Goal: Task Accomplishment & Management: Manage account settings

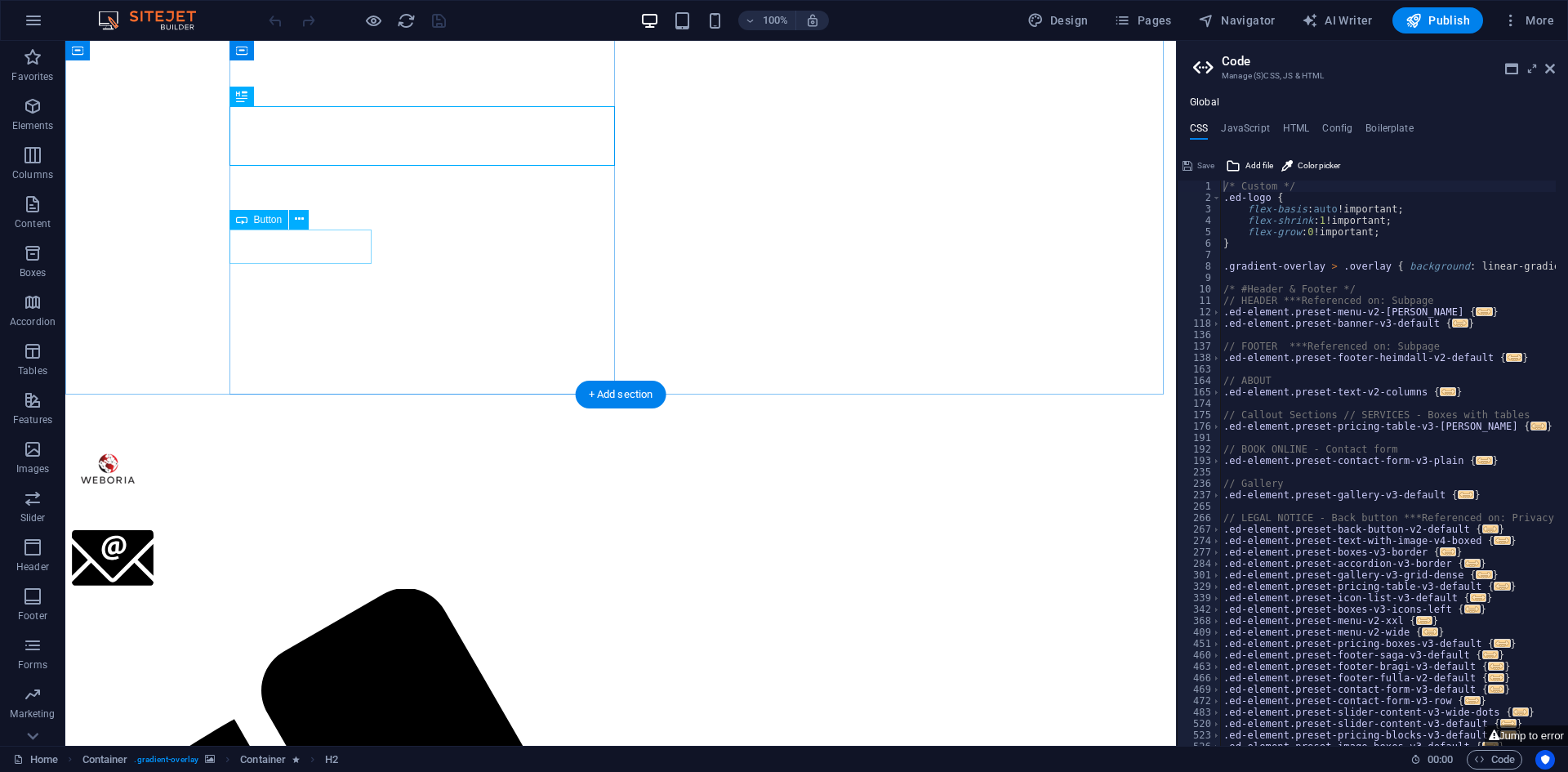
scroll to position [327, 0]
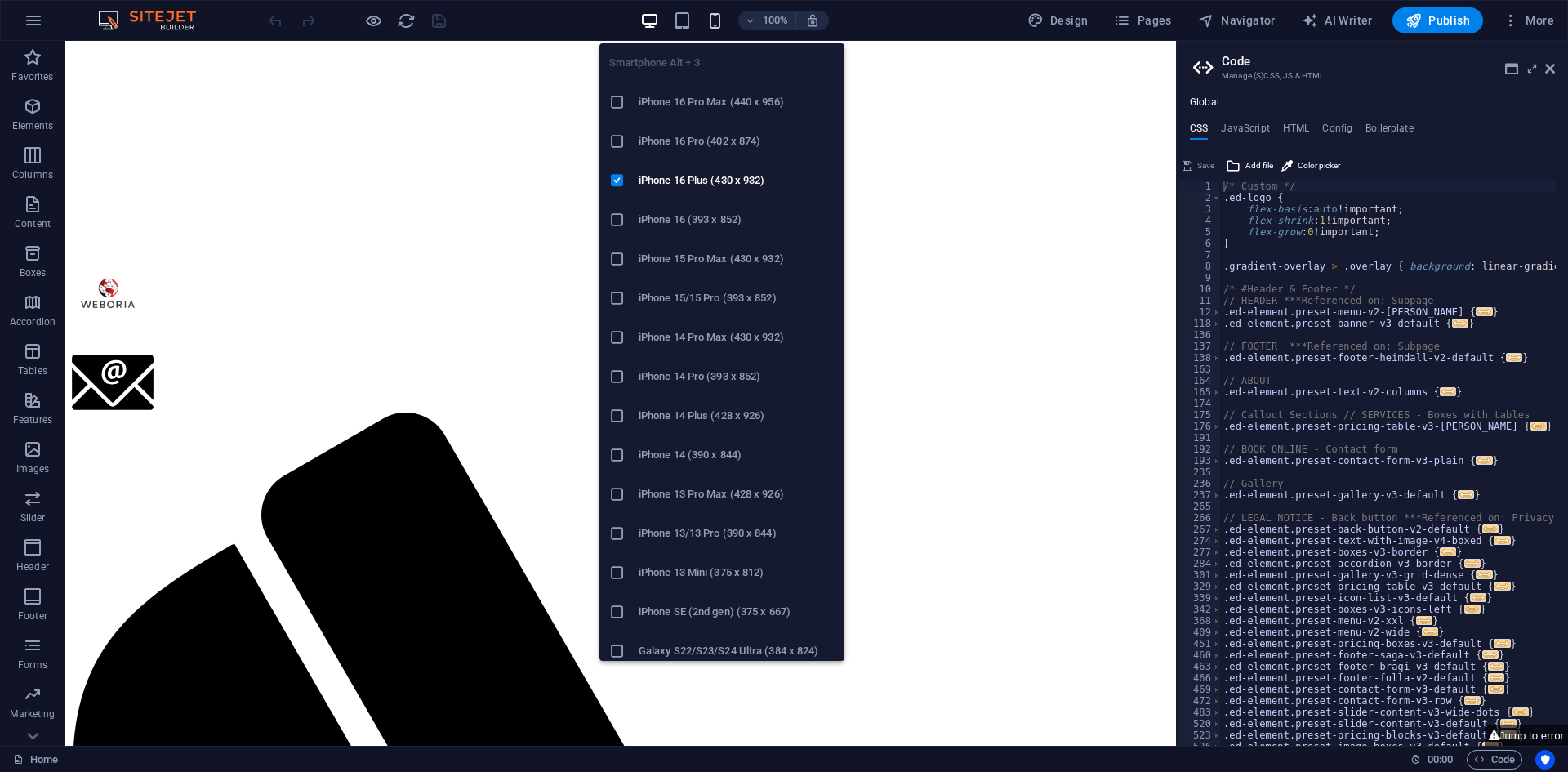
click at [722, 17] on icon "button" at bounding box center [715, 21] width 18 height 18
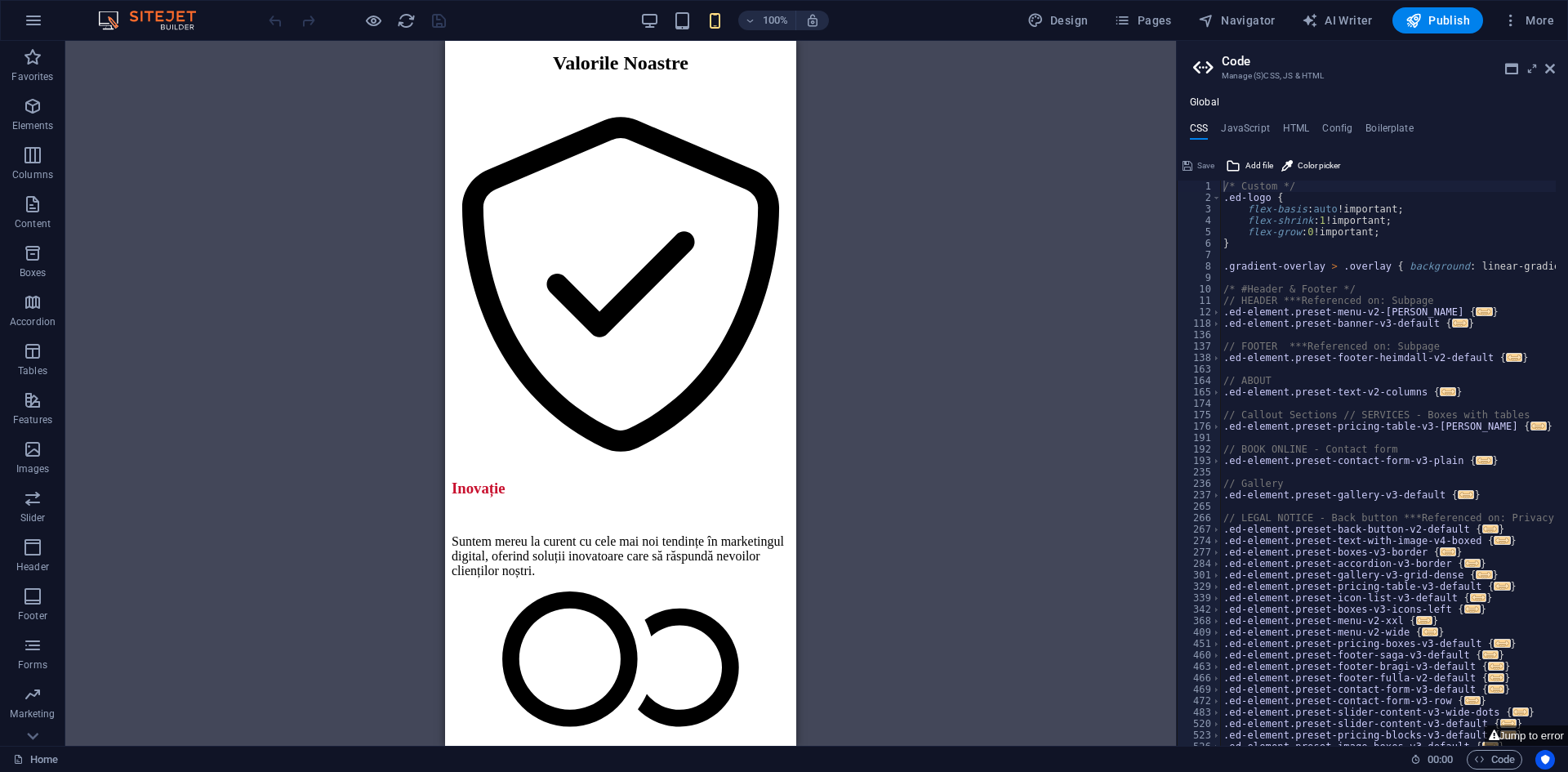
scroll to position [2532, 0]
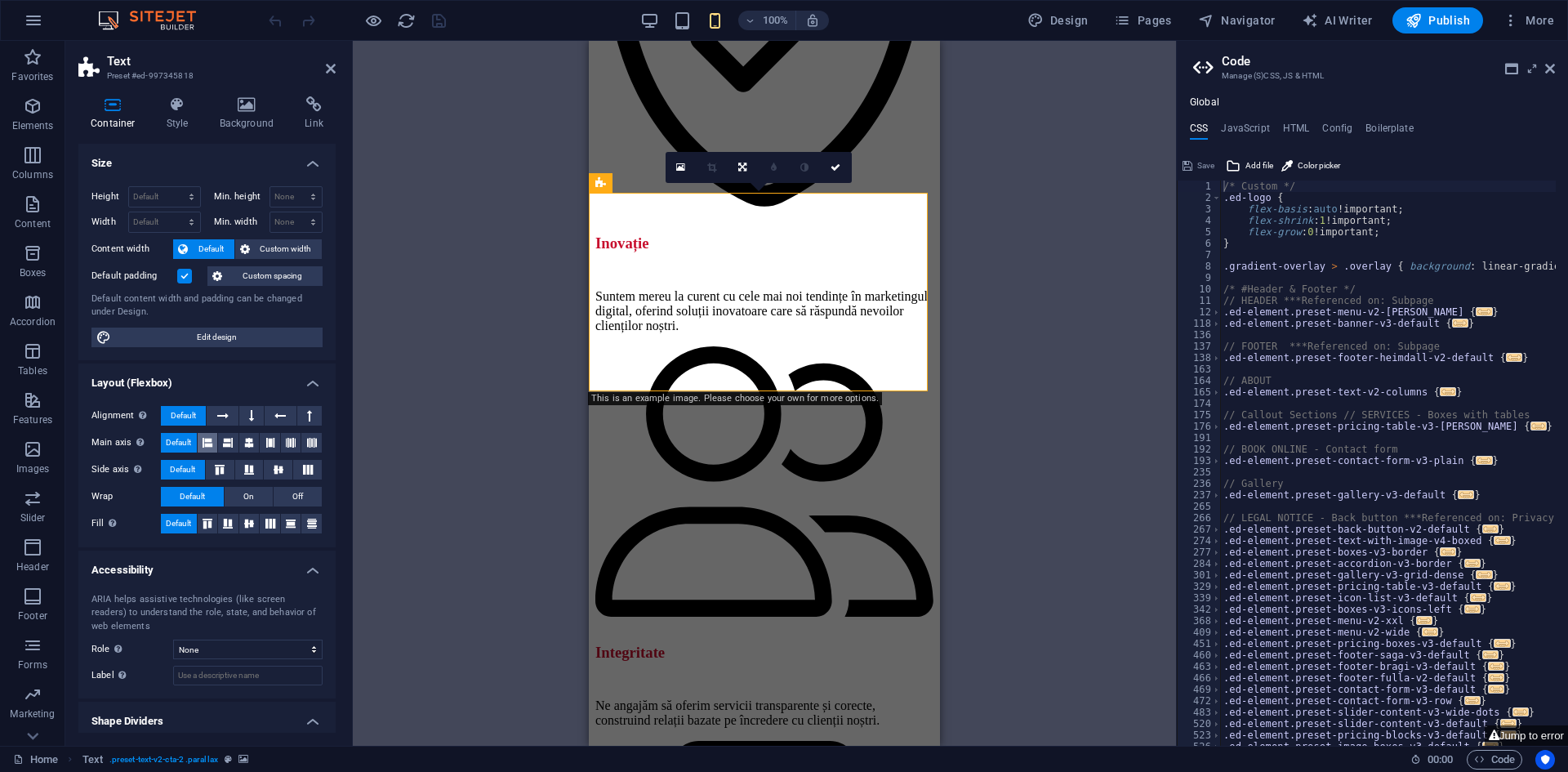
scroll to position [44, 0]
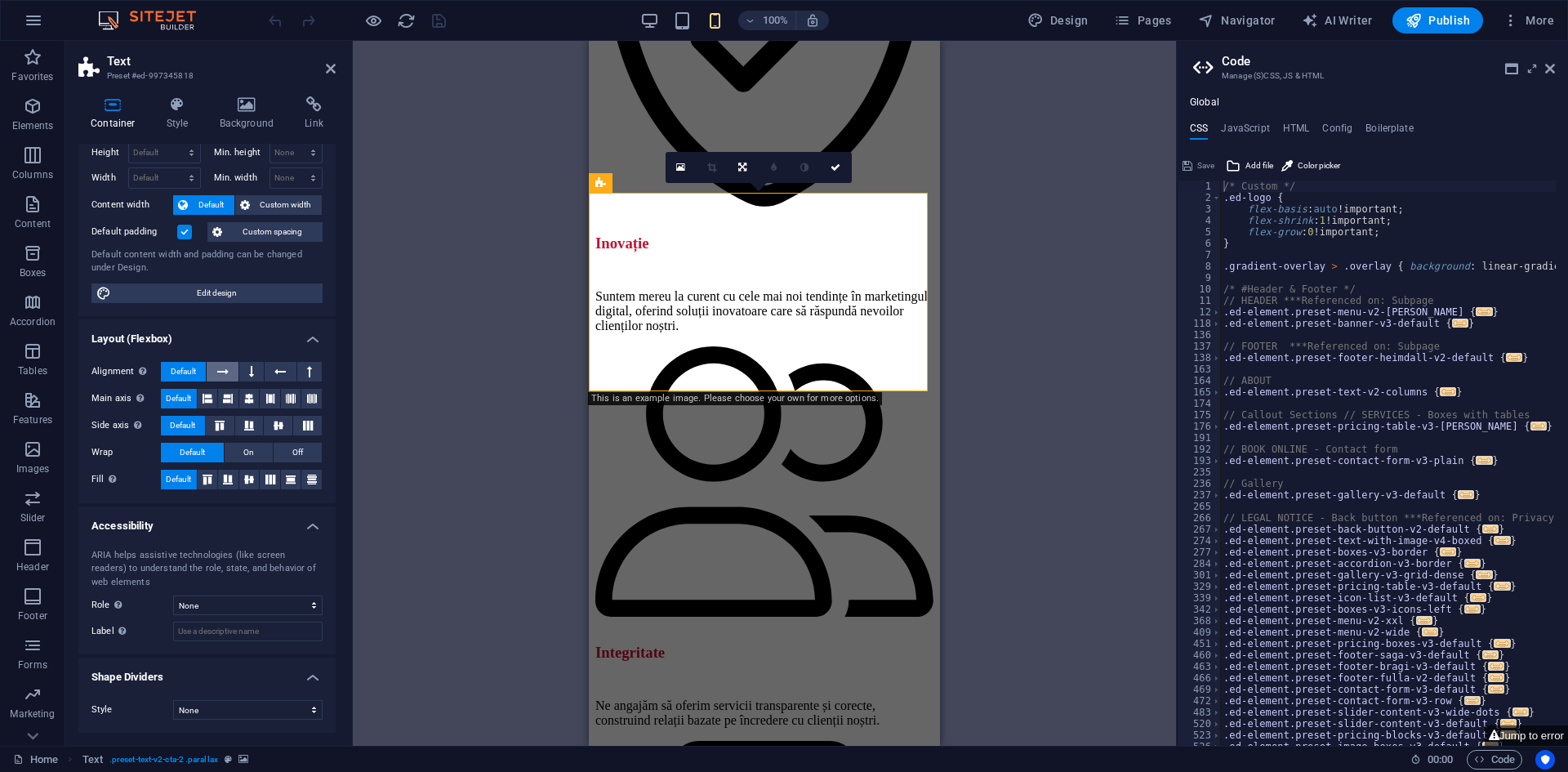
click at [222, 375] on icon at bounding box center [223, 371] width 12 height 19
click at [192, 373] on span "Default" at bounding box center [183, 371] width 25 height 19
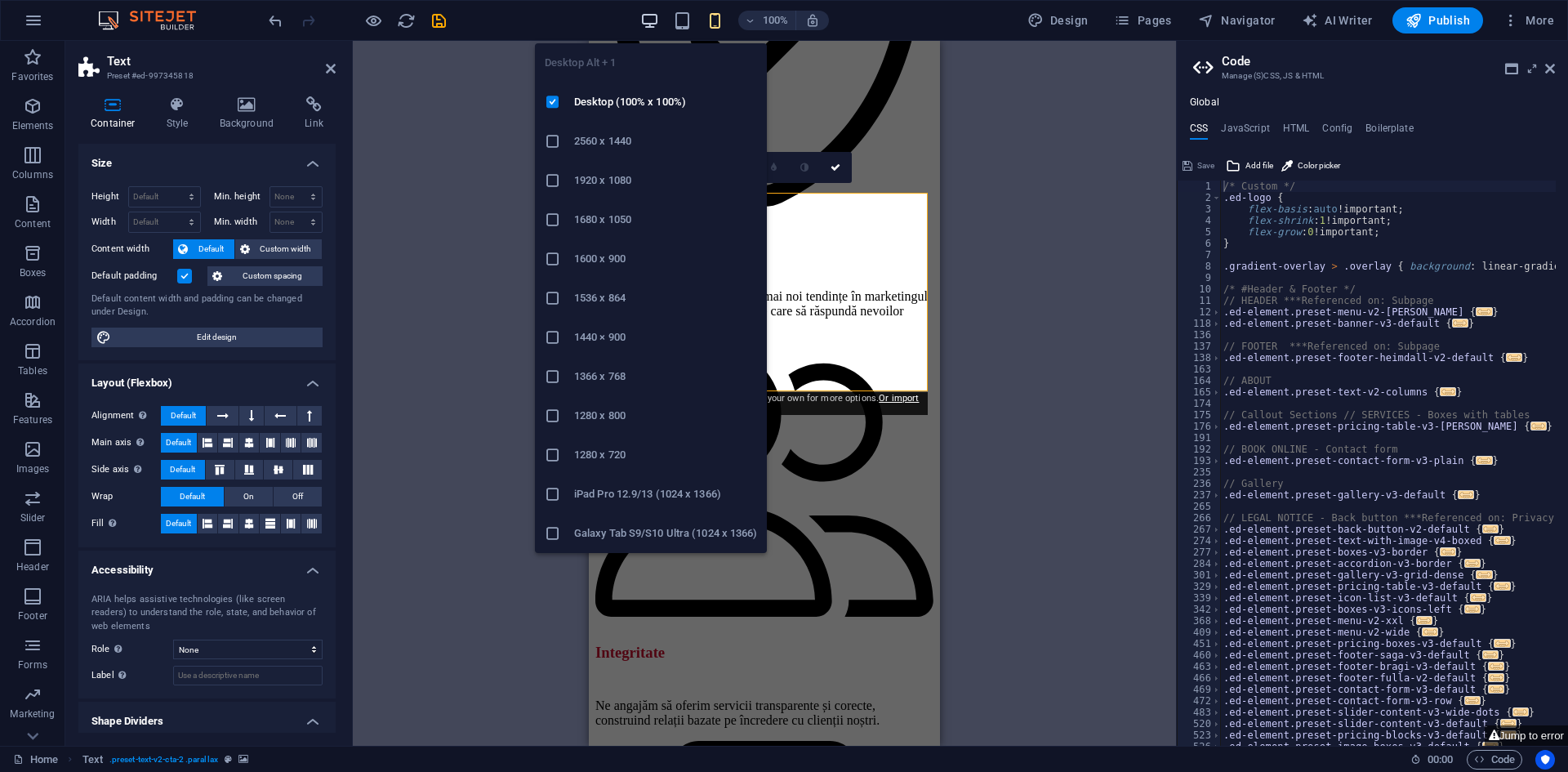
click at [659, 25] on icon "button" at bounding box center [649, 21] width 18 height 18
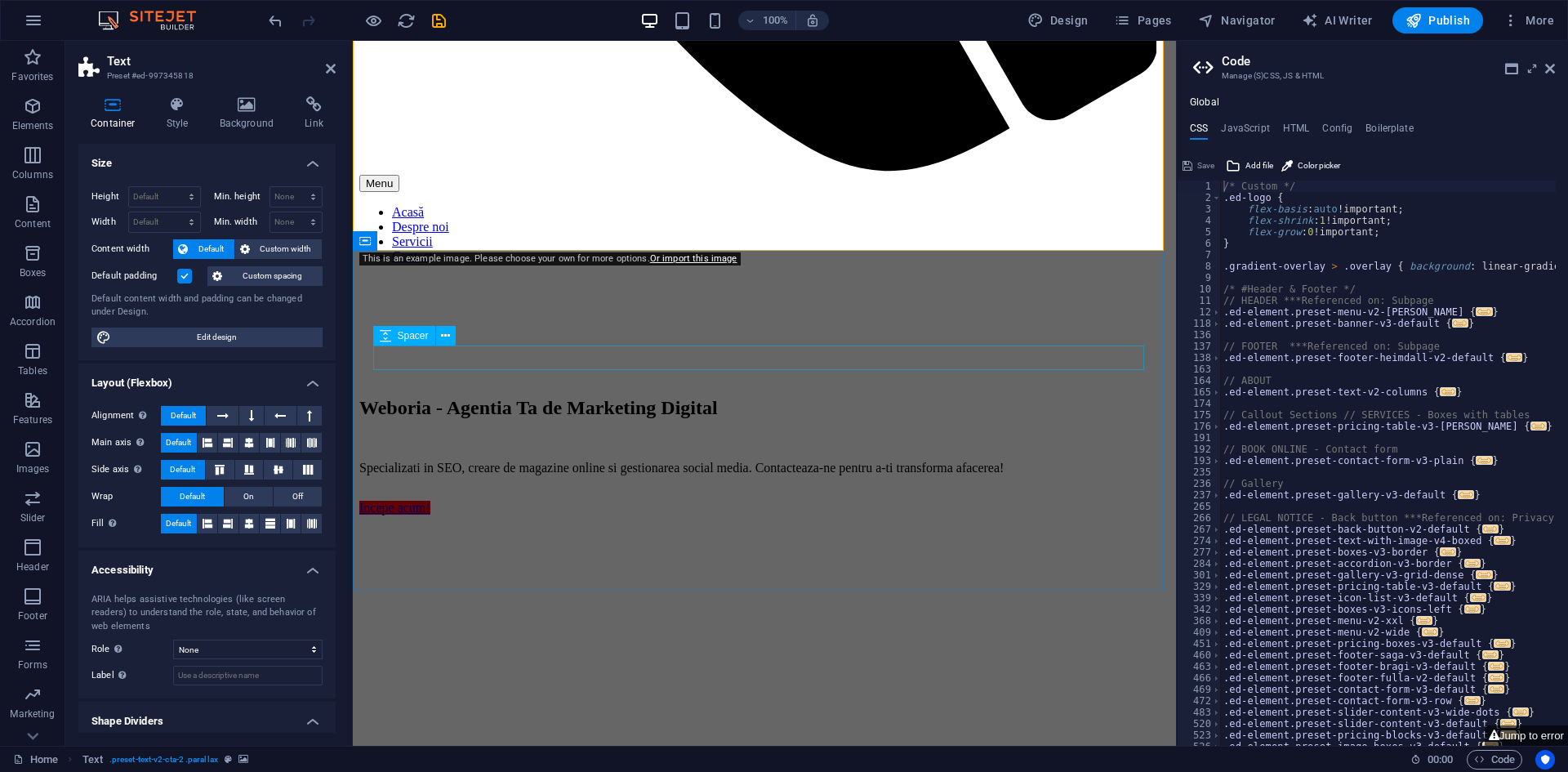
scroll to position [1506, 0]
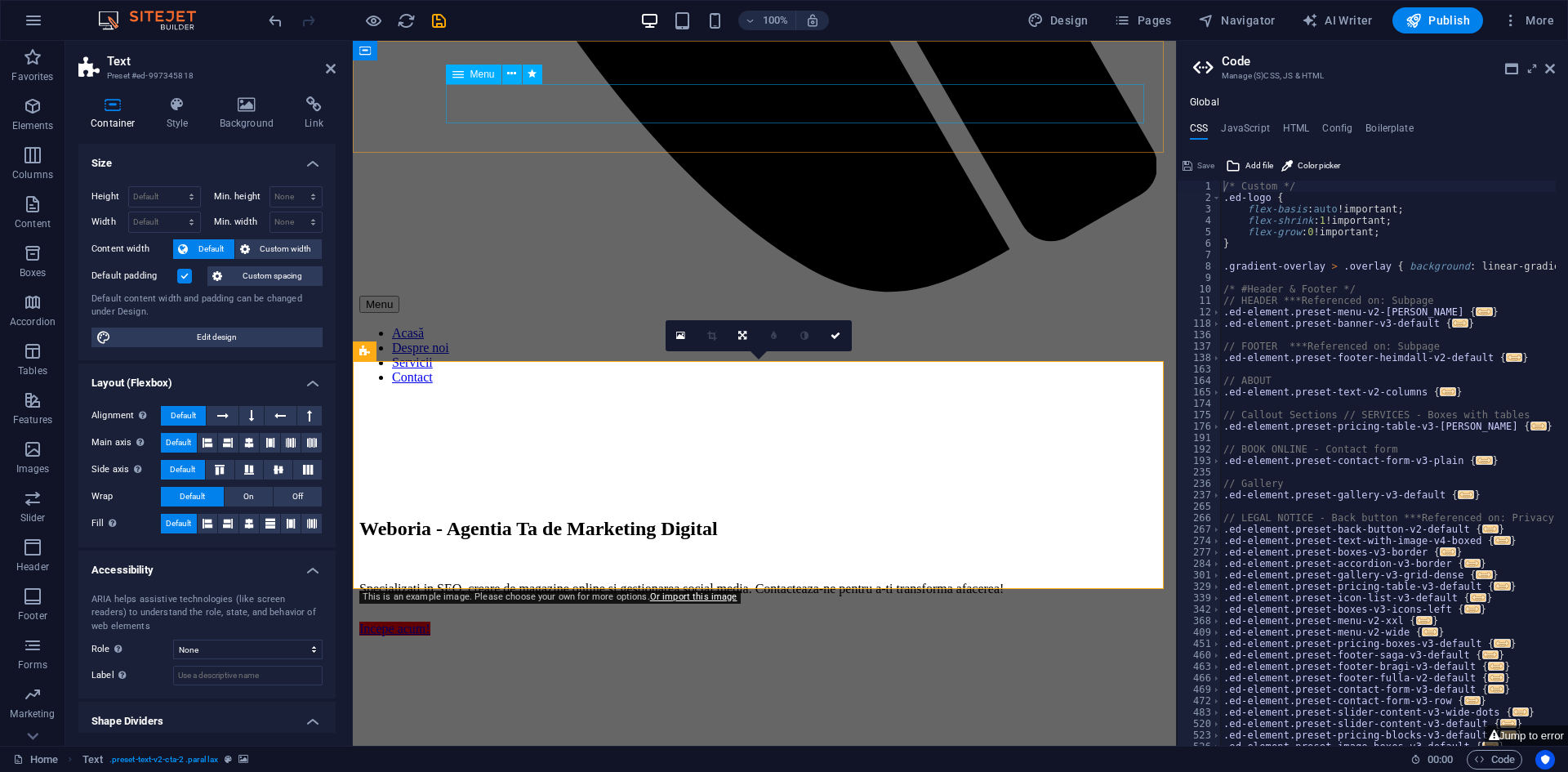
click at [935, 326] on nav "Acasă Despre noi Servicii Contact" at bounding box center [764, 355] width 810 height 59
select select
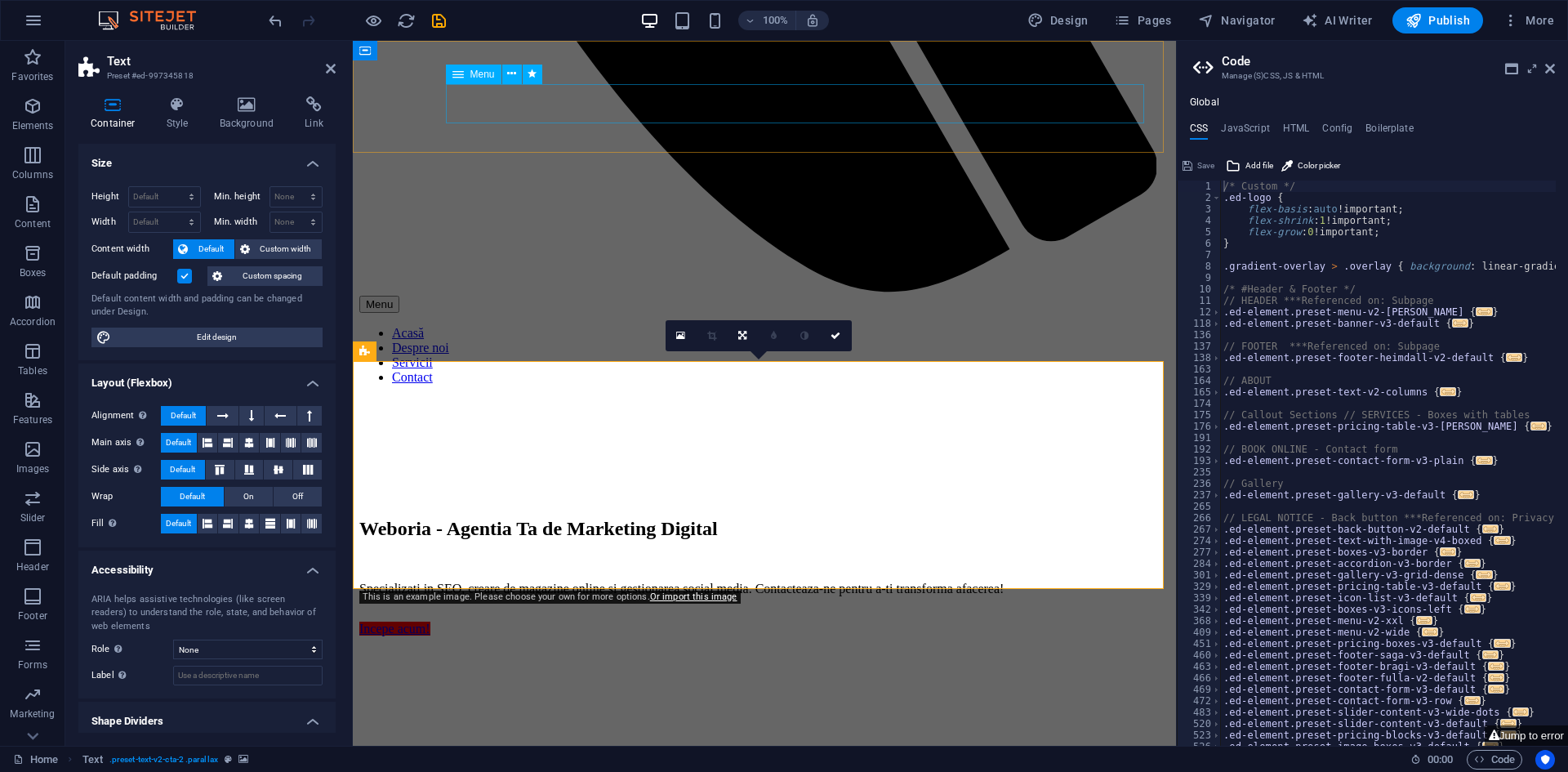
select select
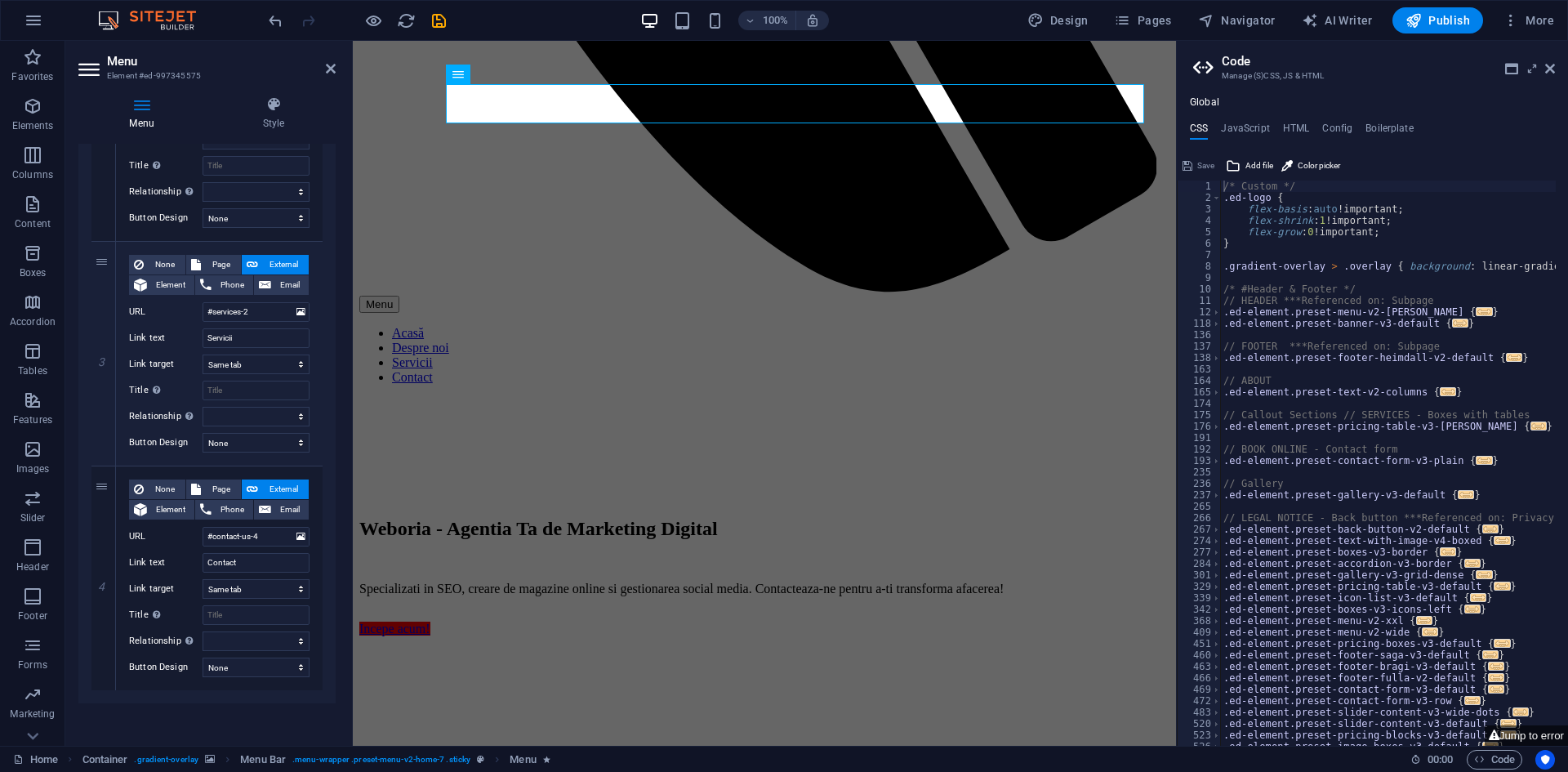
scroll to position [509, 0]
click at [268, 582] on select "New tab Same tab Overlay" at bounding box center [256, 585] width 107 height 19
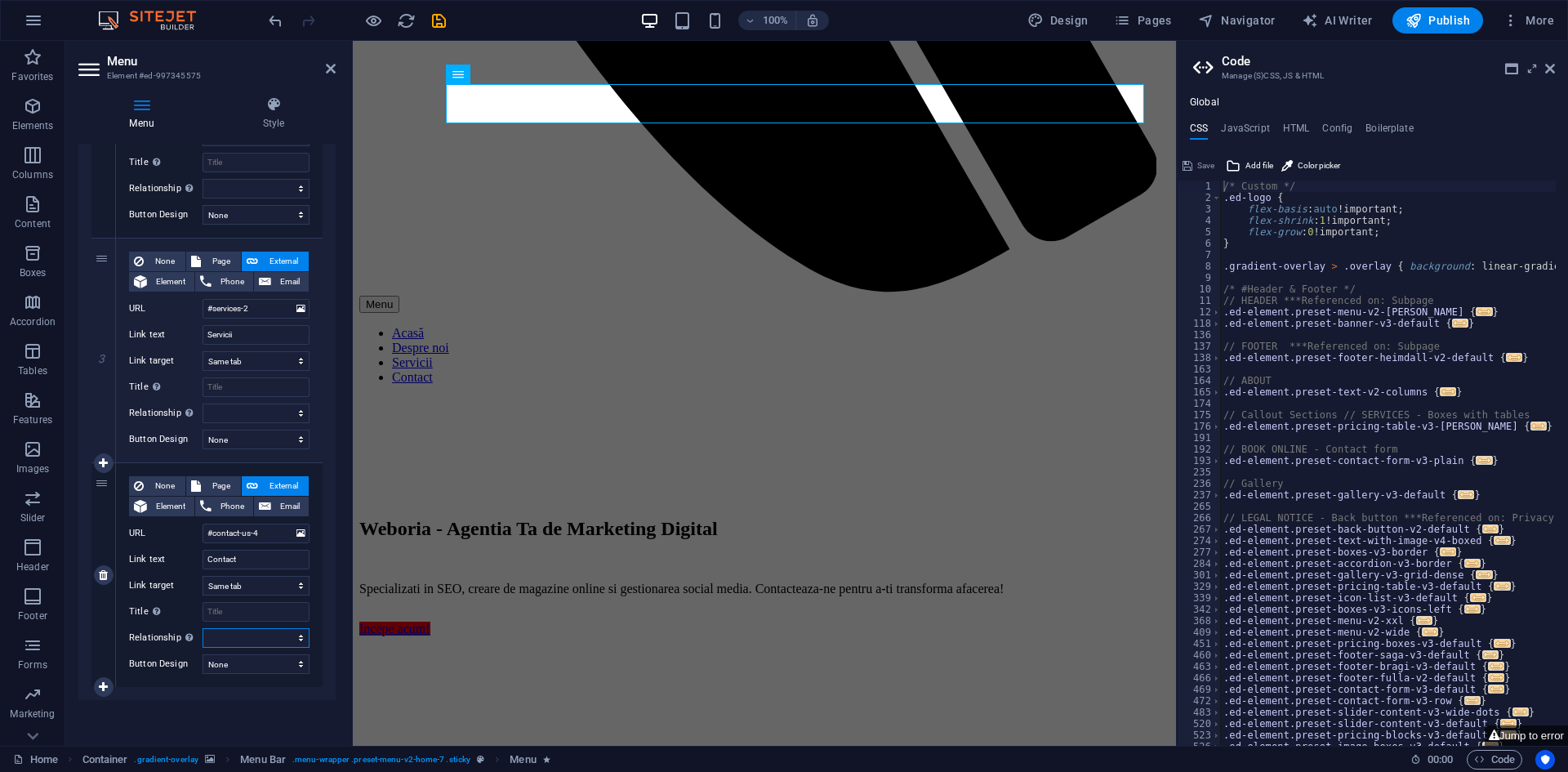
click at [245, 637] on select "alternate author bookmark external help license next nofollow noreferrer noopen…" at bounding box center [256, 637] width 107 height 19
click at [245, 636] on select "alternate author bookmark external help license next nofollow noreferrer noopen…" at bounding box center [256, 637] width 107 height 19
click at [253, 662] on select "None Default Primary Secondary" at bounding box center [256, 663] width 107 height 19
select select "default"
click at [202, 654] on select "None Default Primary Secondary" at bounding box center [256, 663] width 107 height 19
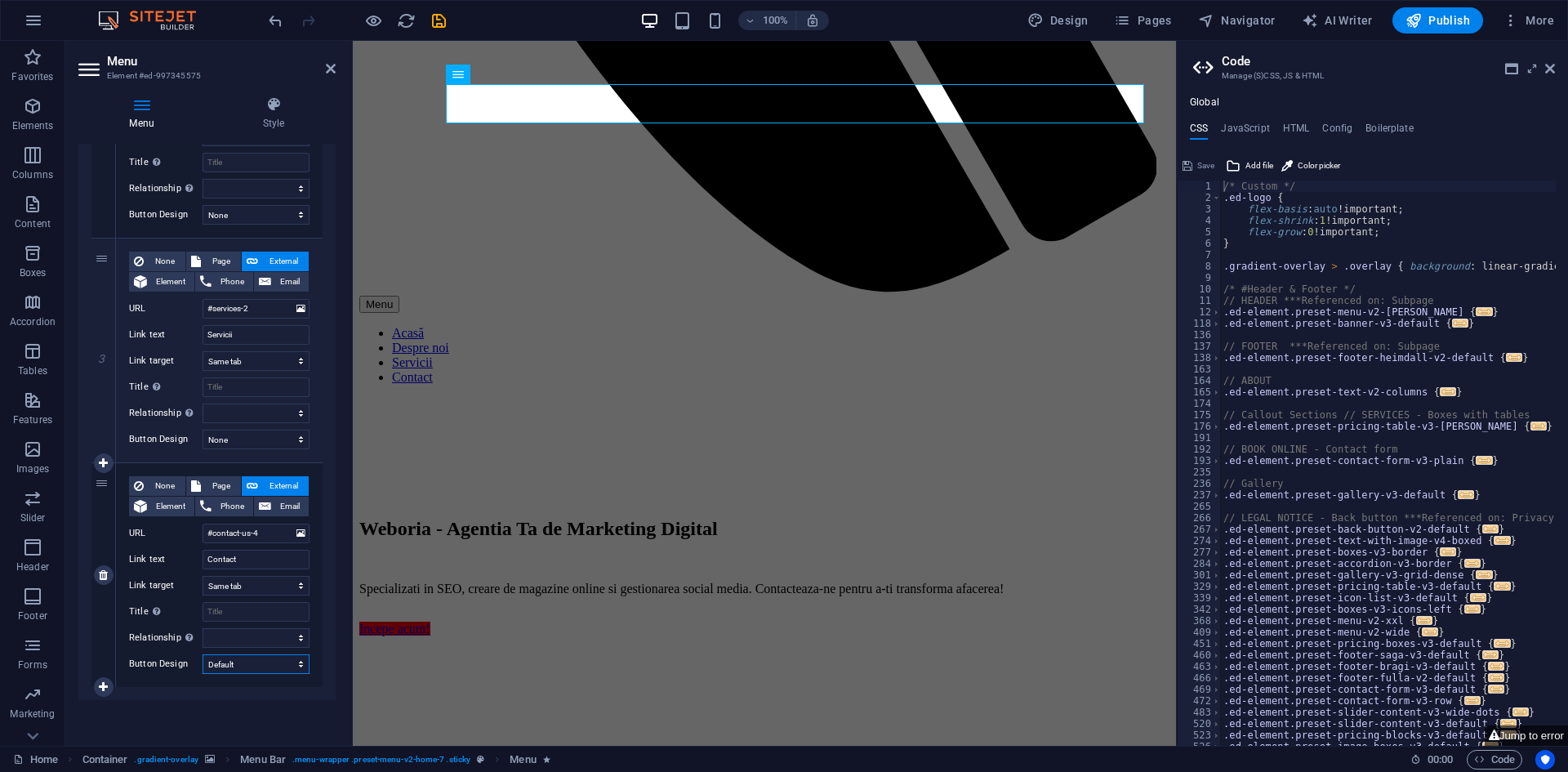
select select
click at [257, 666] on select "None Default Primary Secondary" at bounding box center [256, 663] width 107 height 19
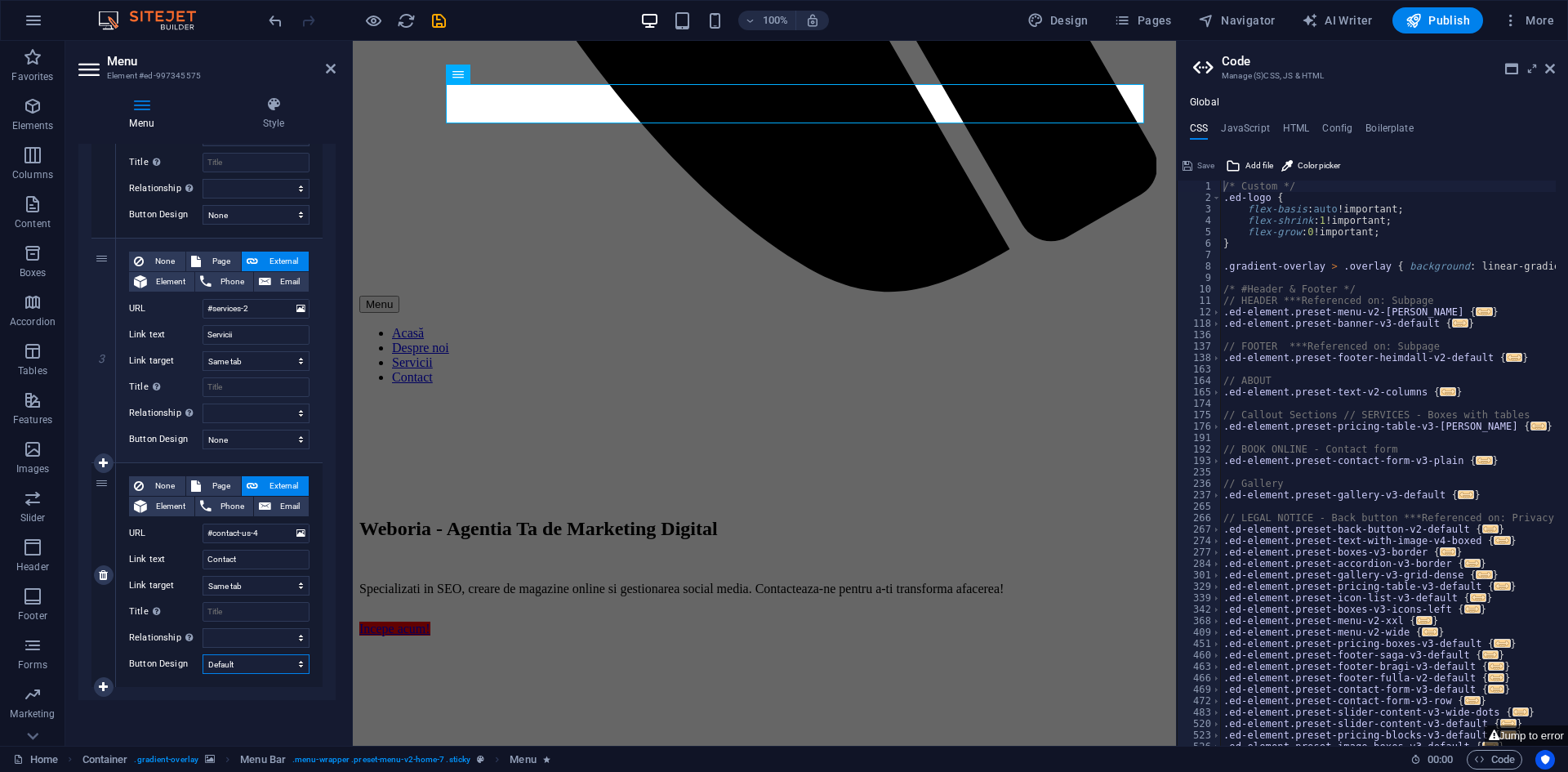
select select
click at [202, 654] on select "None Default Primary Secondary" at bounding box center [256, 663] width 107 height 19
select select
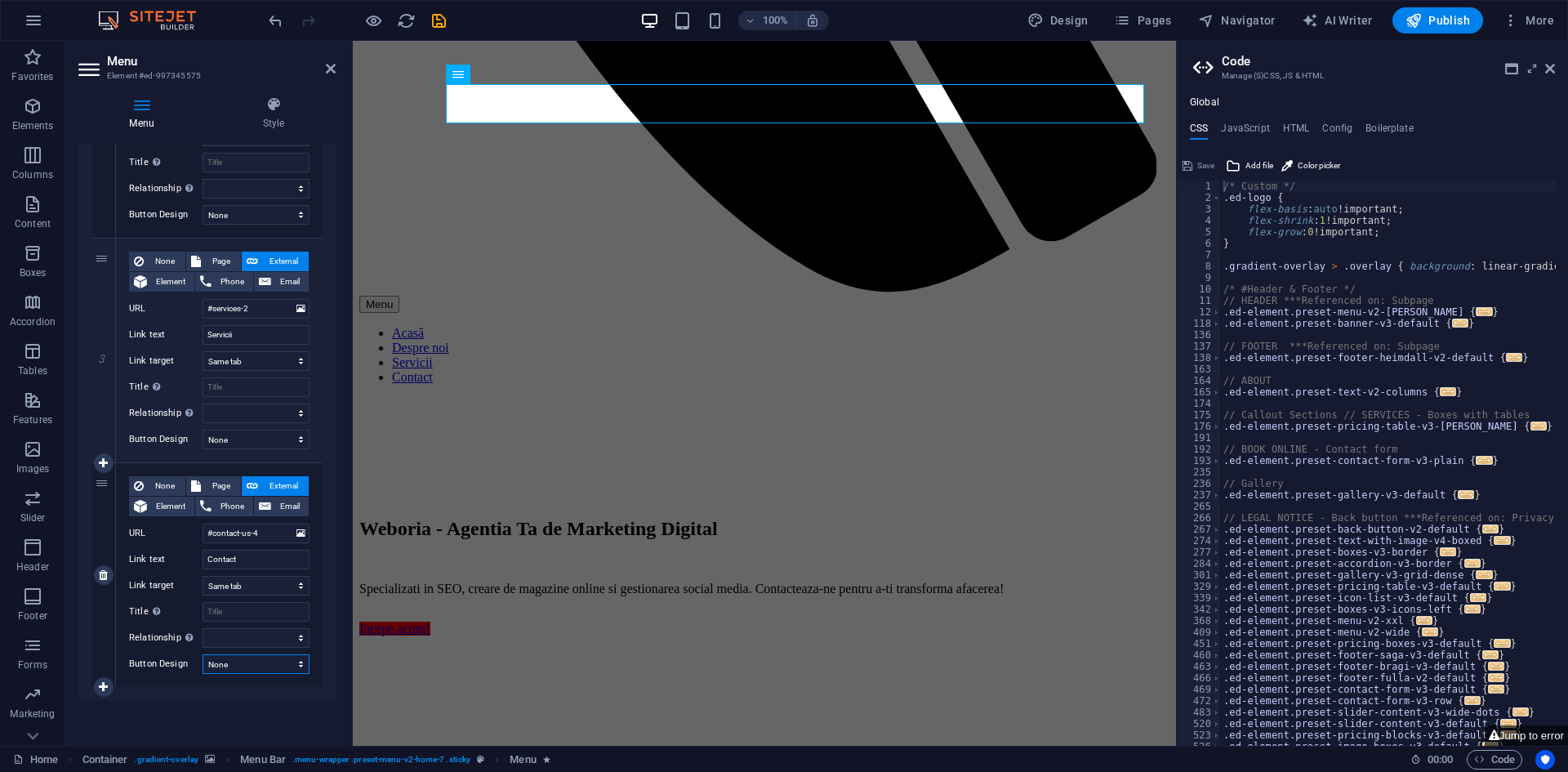
select select
click at [251, 674] on div "None Page External Element Phone Email Page Home Subpage Legal Notice Privacy E…" at bounding box center [219, 575] width 207 height 224
drag, startPoint x: 258, startPoint y: 660, endPoint x: 252, endPoint y: 672, distance: 13.4
click at [258, 660] on select "None Default Primary Secondary" at bounding box center [256, 663] width 107 height 19
select select "primary"
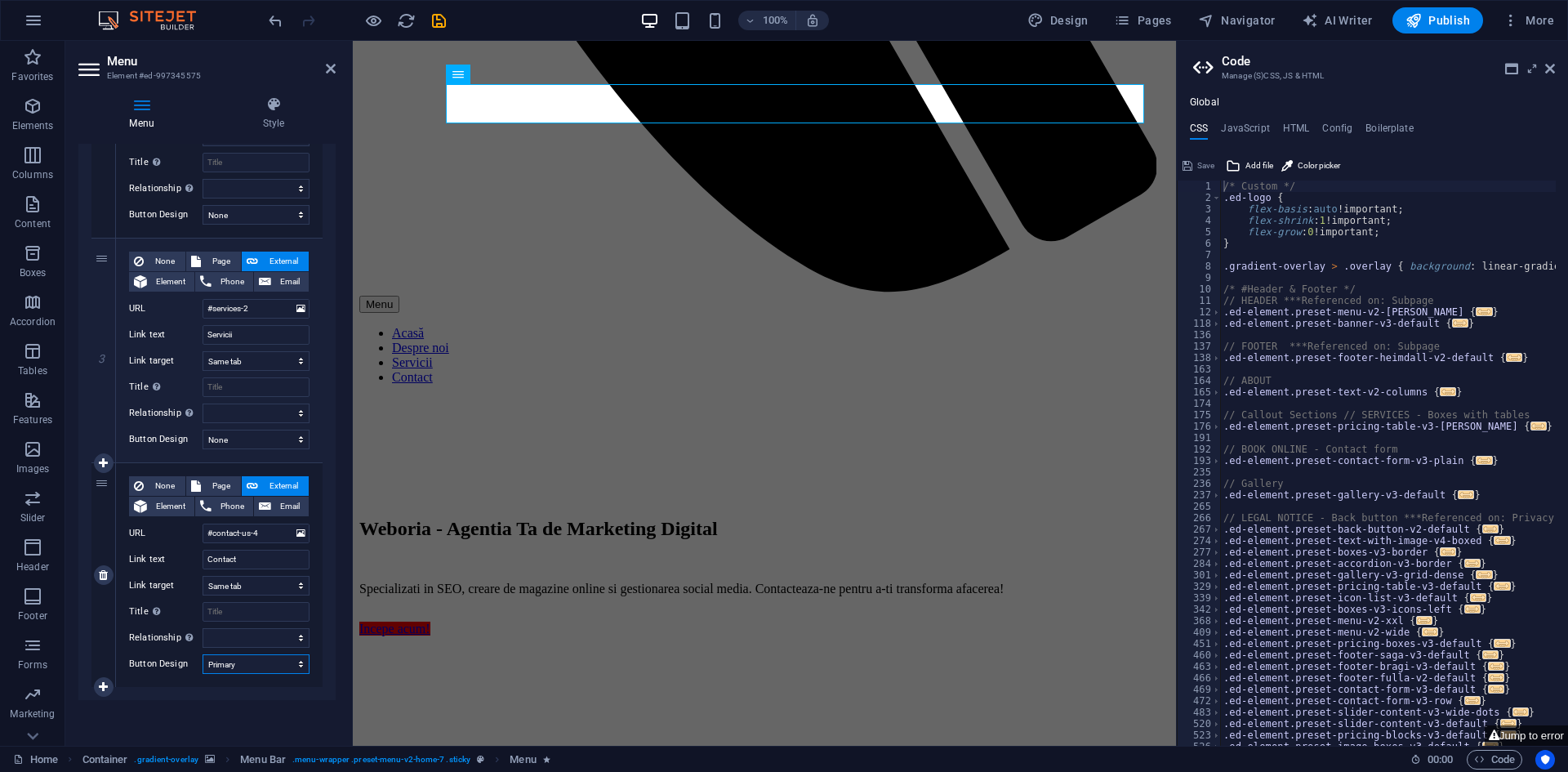
click at [202, 654] on select "None Default Primary Secondary" at bounding box center [256, 663] width 107 height 19
select select
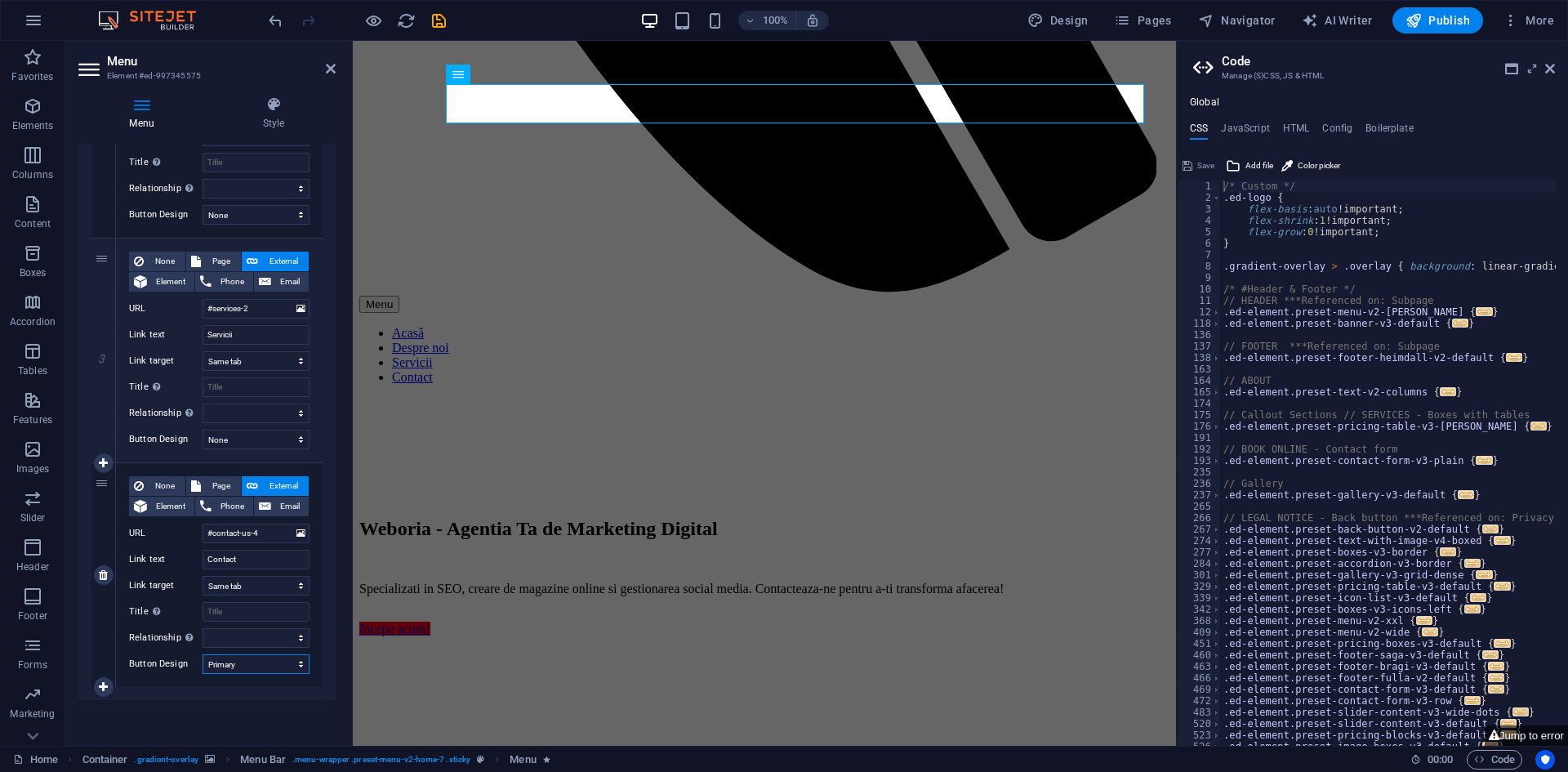
click at [260, 668] on select "None Default Primary Secondary" at bounding box center [256, 663] width 107 height 19
select select
click at [202, 654] on select "None Default Primary Secondary" at bounding box center [256, 663] width 107 height 19
select select
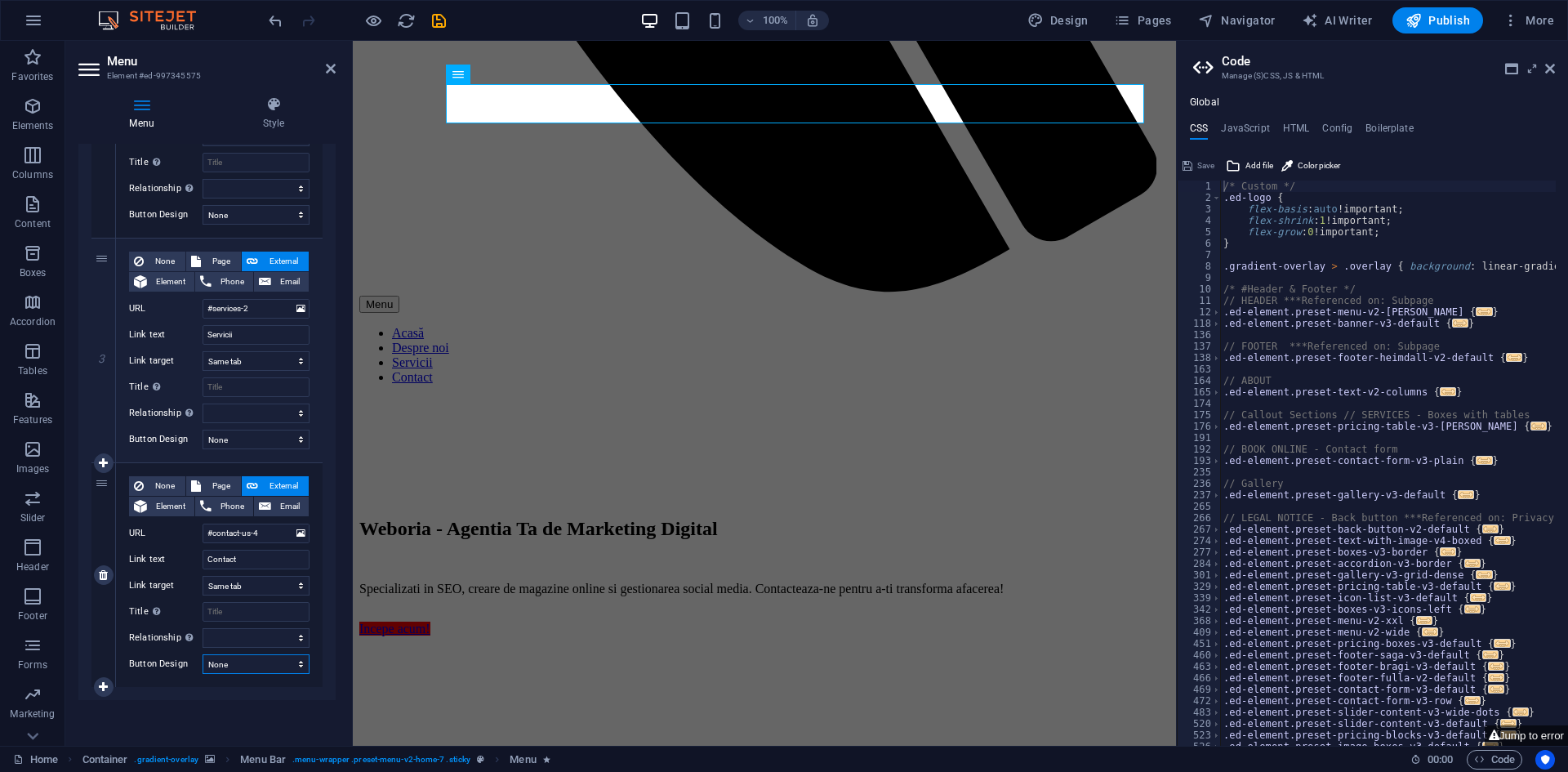
select select
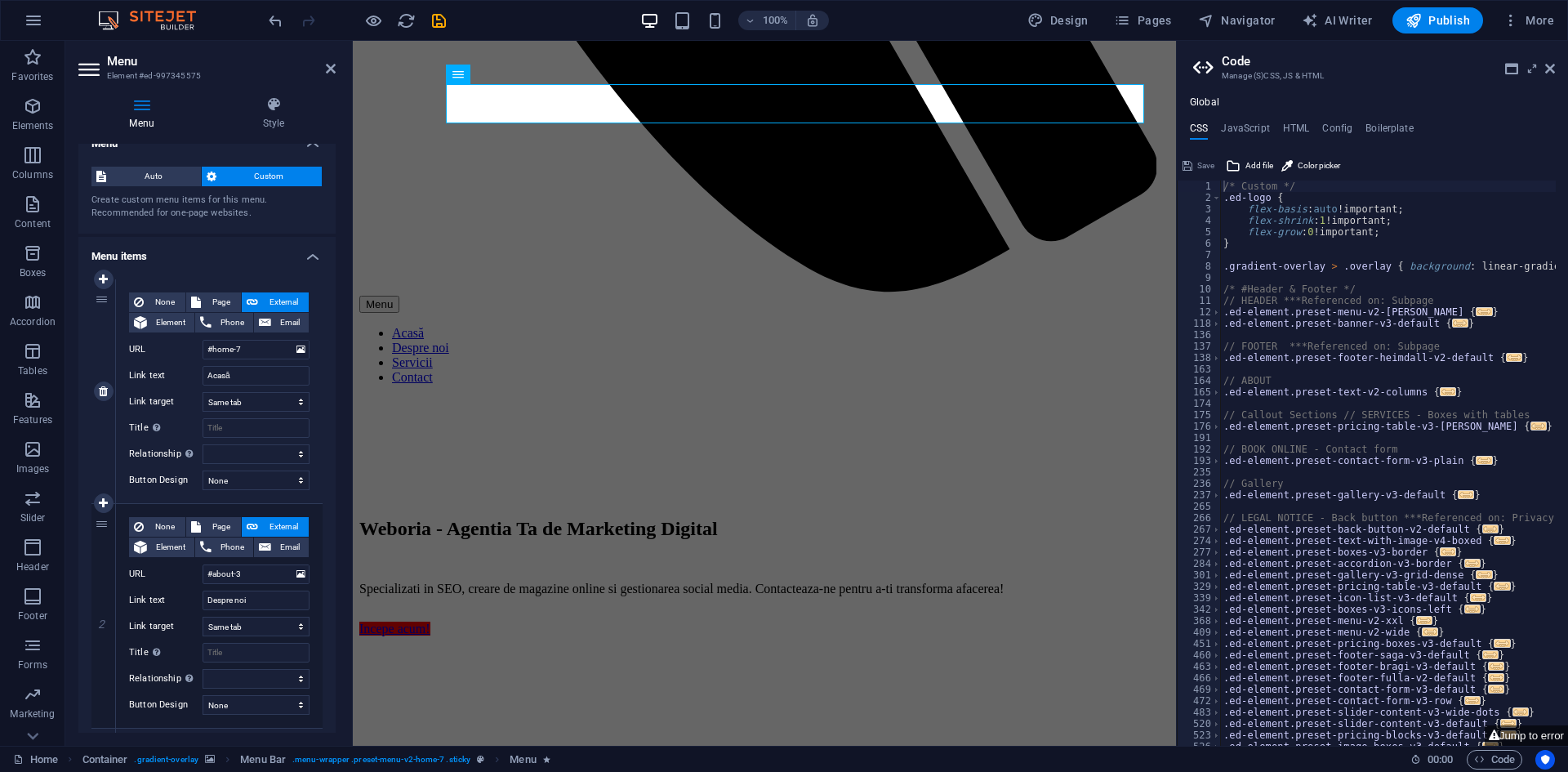
scroll to position [0, 0]
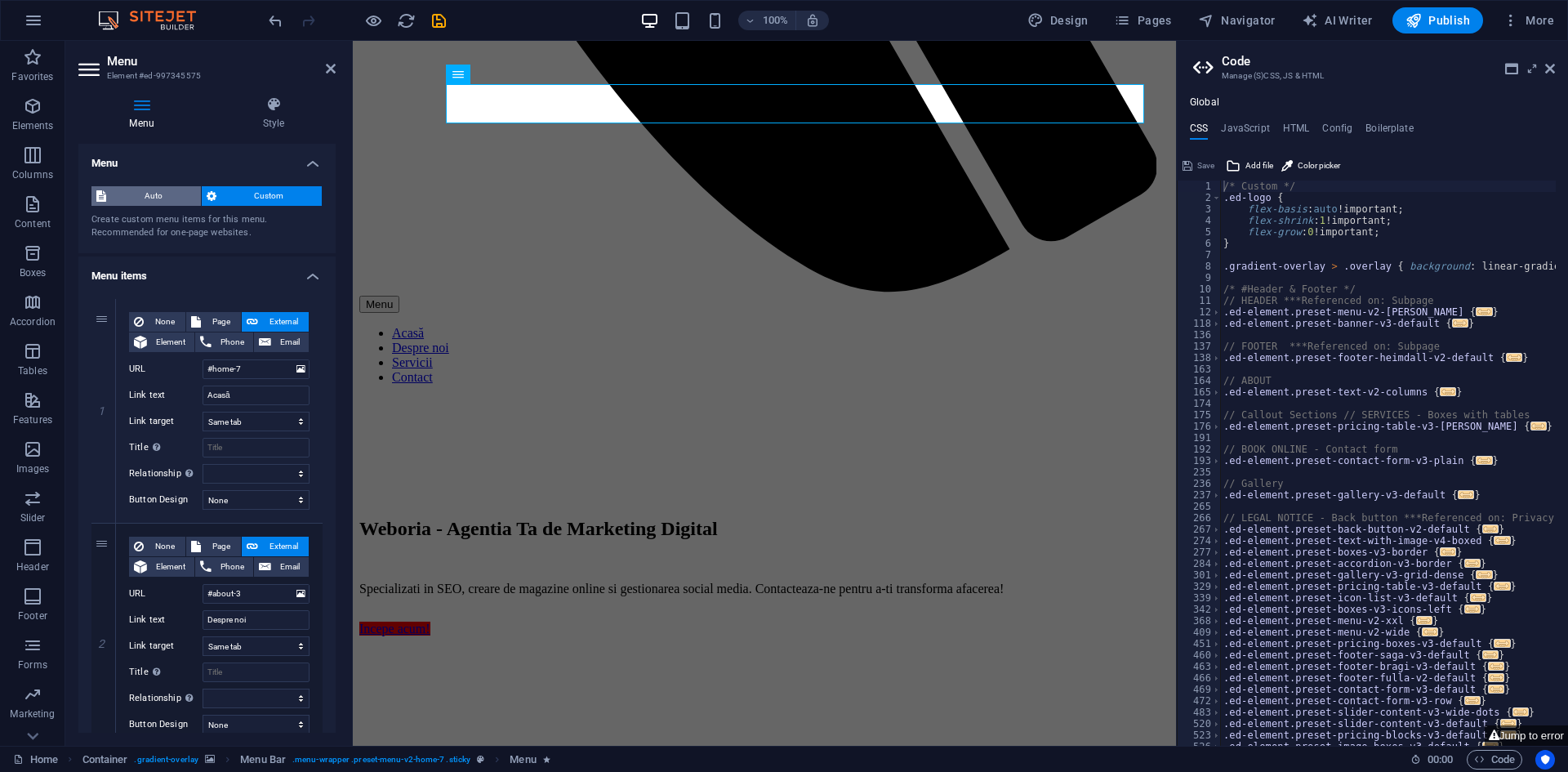
click at [163, 187] on span "Auto" at bounding box center [154, 196] width 85 height 19
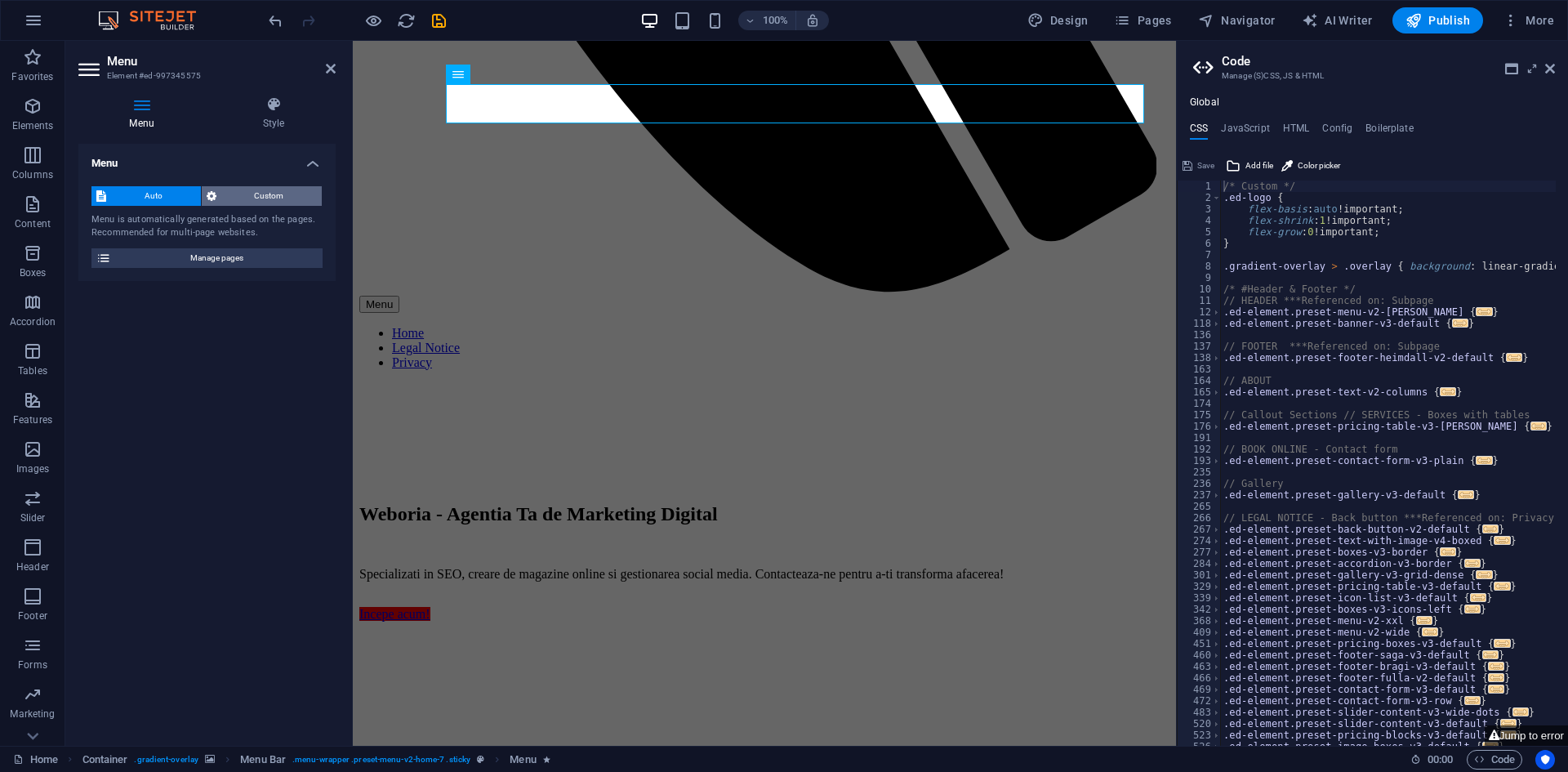
click at [218, 199] on button "Custom" at bounding box center [262, 196] width 120 height 19
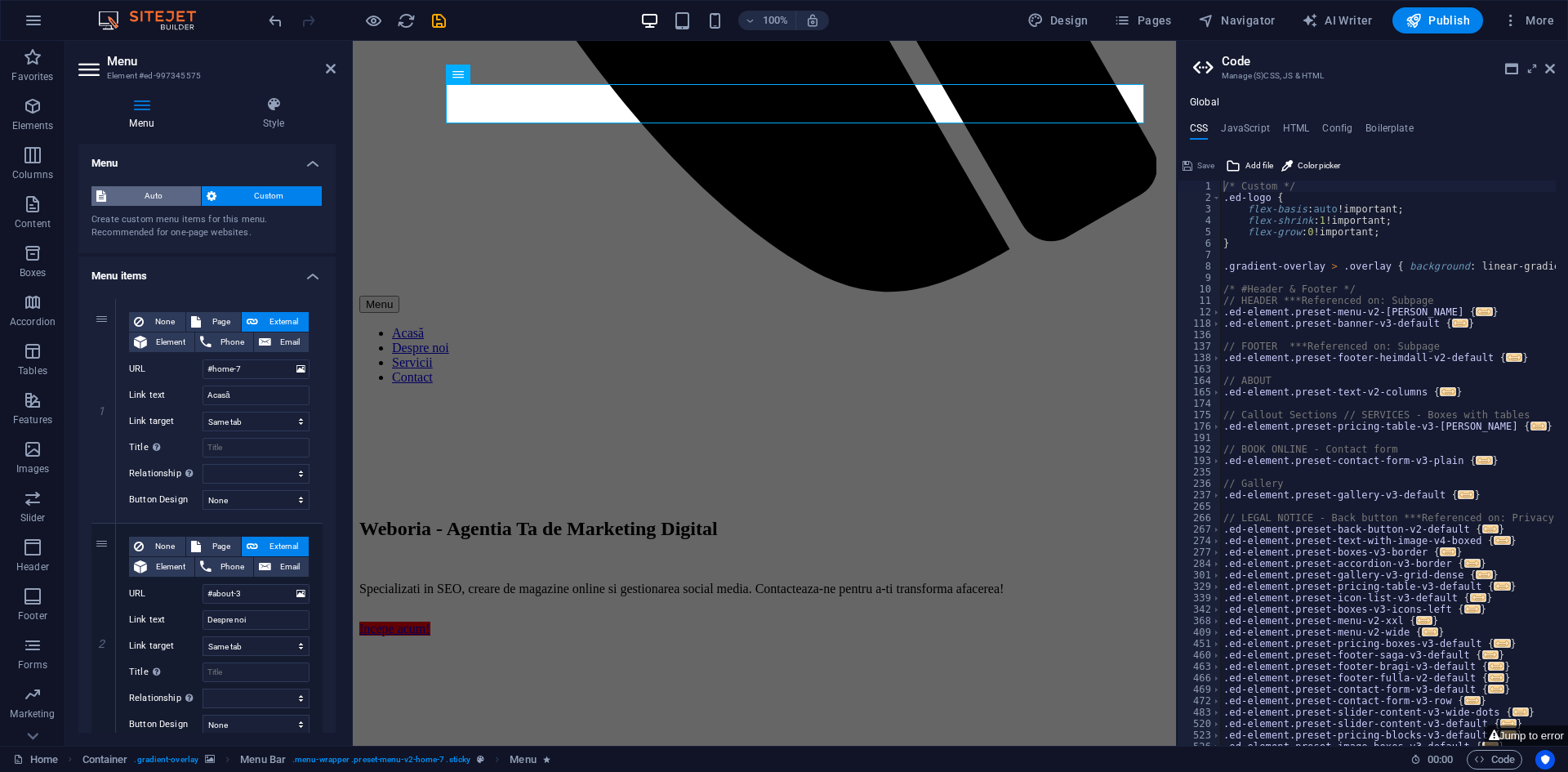
click at [174, 202] on span "Auto" at bounding box center [154, 196] width 85 height 19
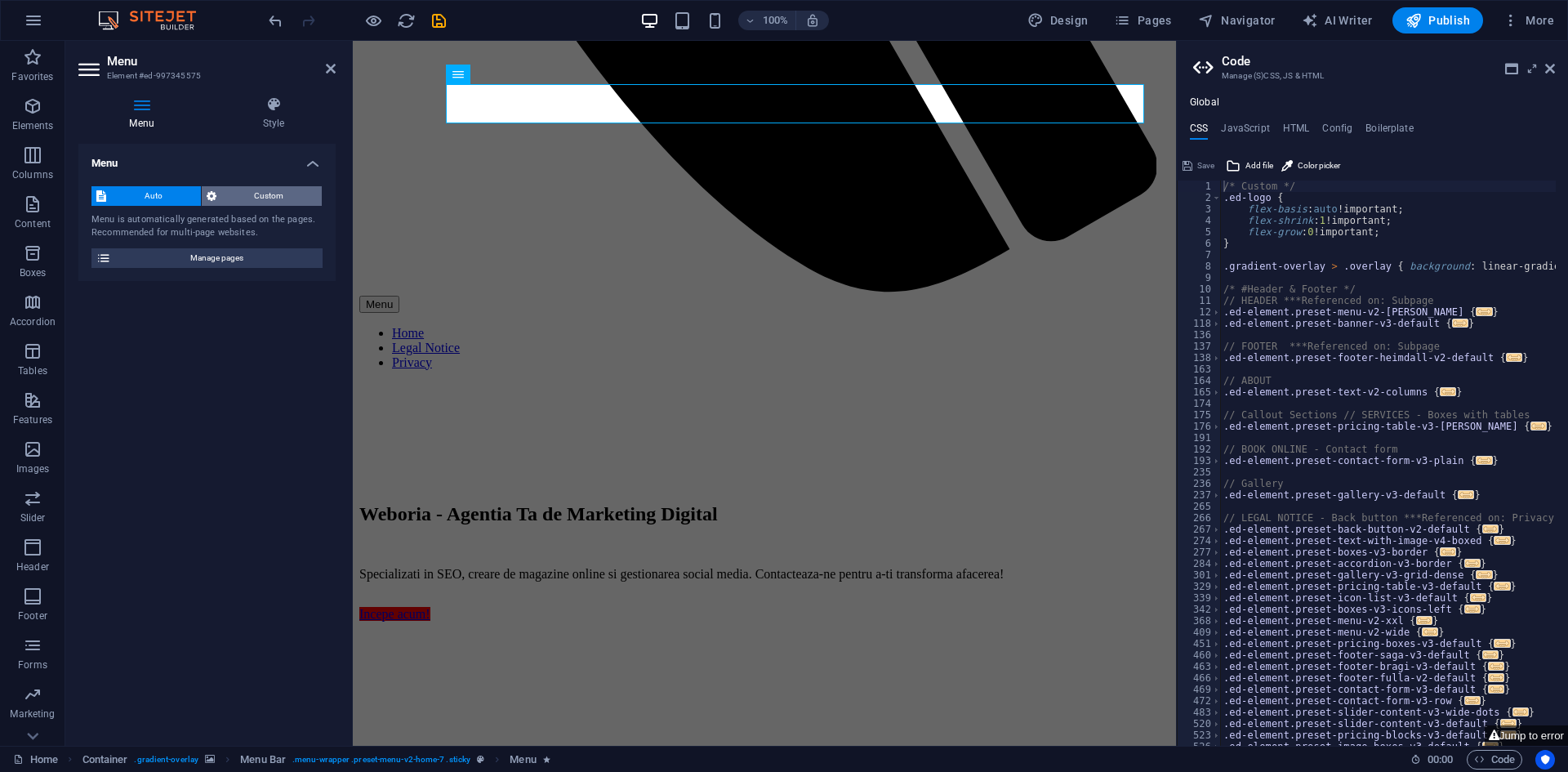
click at [239, 200] on span "Custom" at bounding box center [269, 196] width 96 height 19
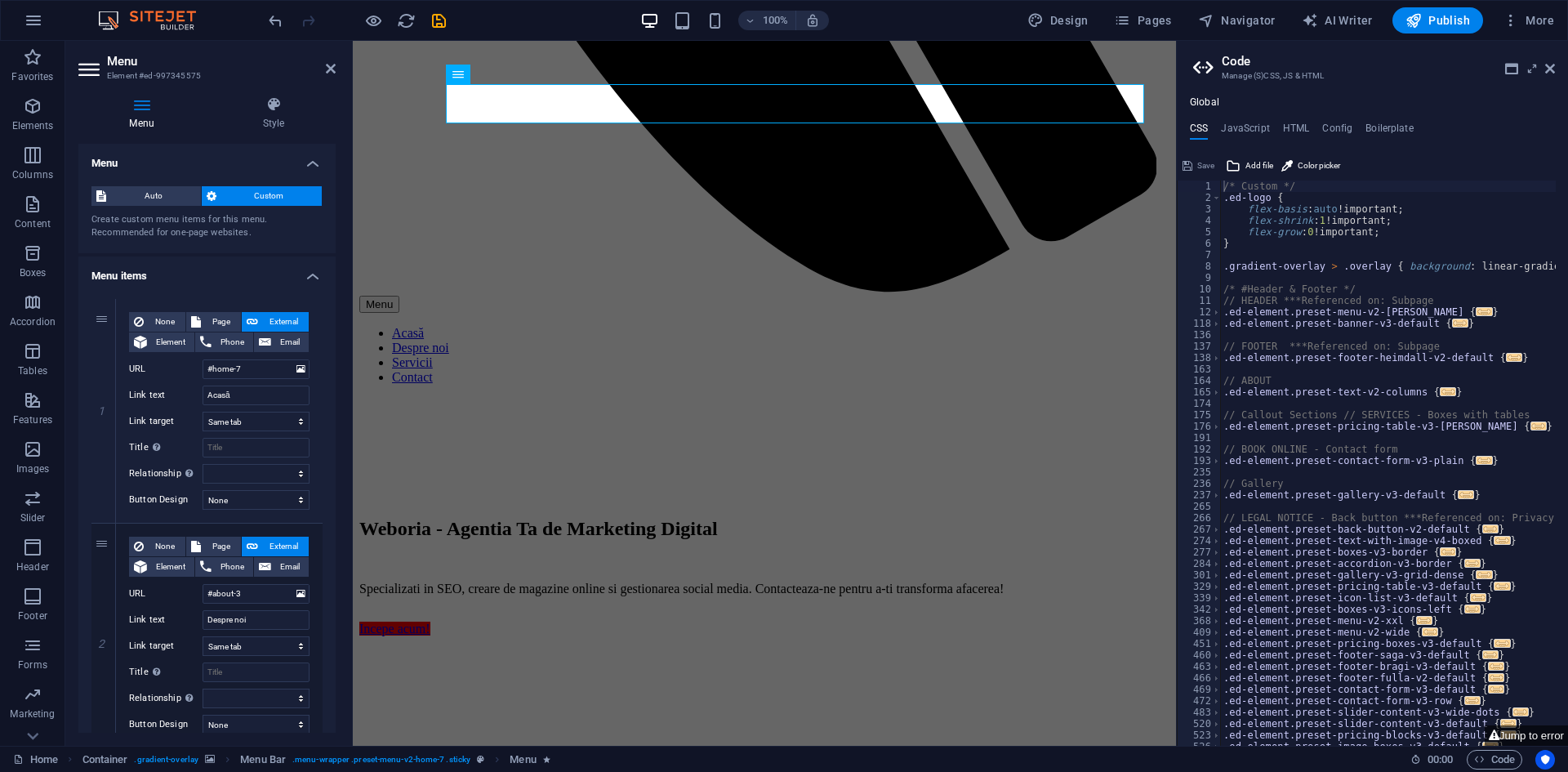
click at [314, 165] on h4 "Menu" at bounding box center [207, 158] width 258 height 29
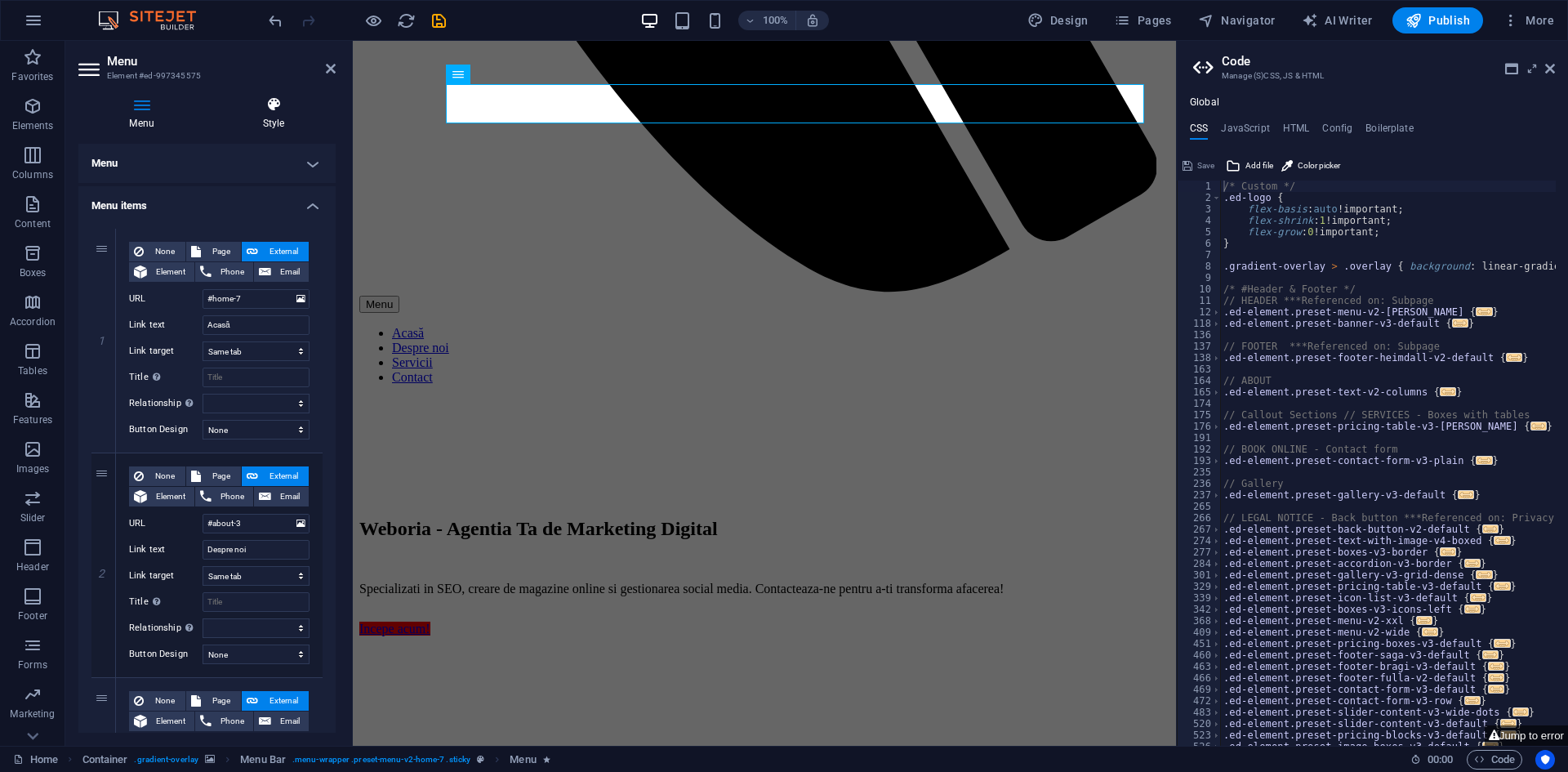
click at [271, 98] on icon at bounding box center [273, 105] width 124 height 17
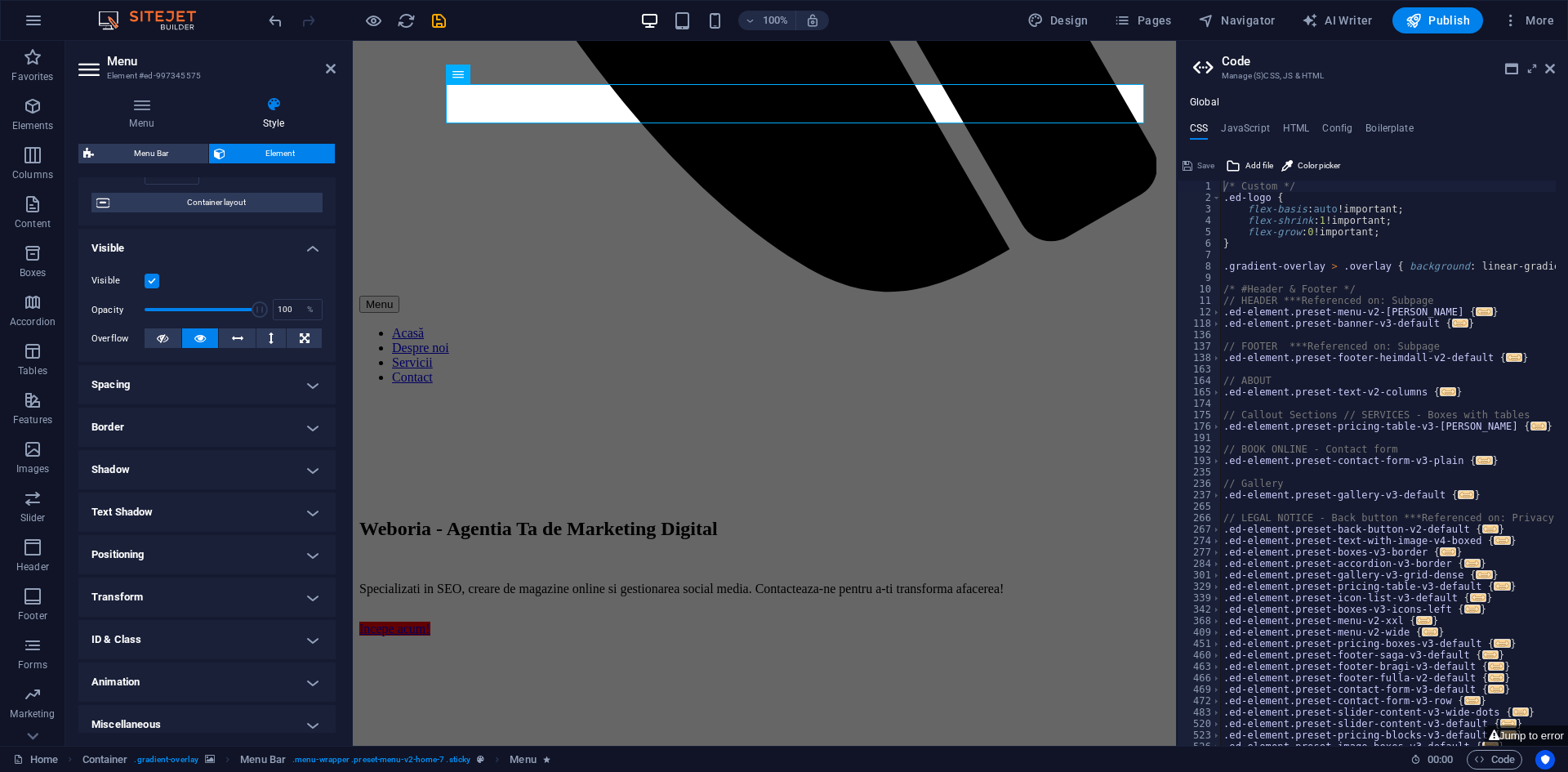
scroll to position [135, 0]
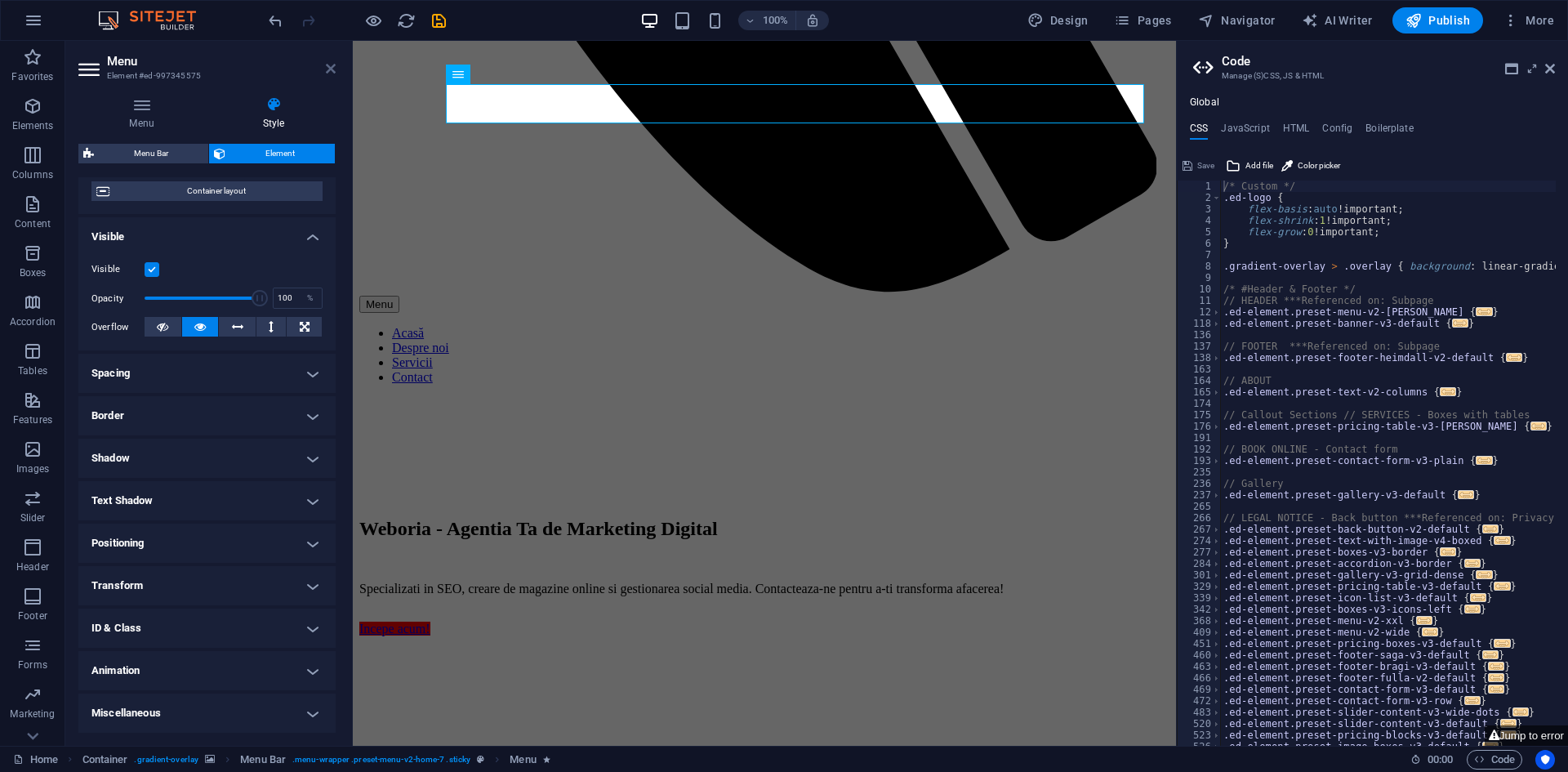
click at [328, 67] on icon at bounding box center [331, 69] width 10 height 13
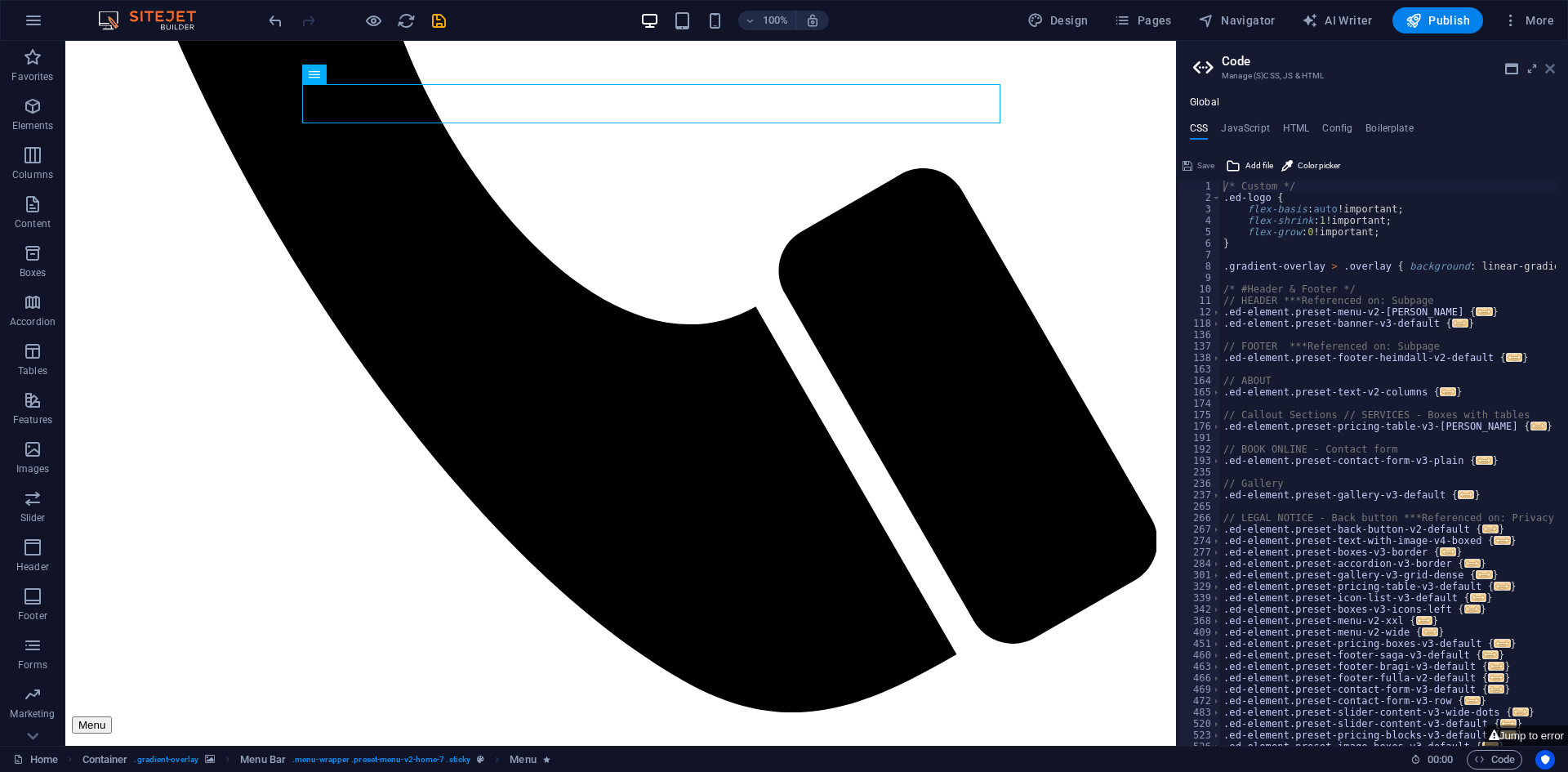
drag, startPoint x: 1553, startPoint y: 68, endPoint x: 1488, endPoint y: 27, distance: 76.9
click at [1553, 68] on icon at bounding box center [1550, 69] width 10 height 13
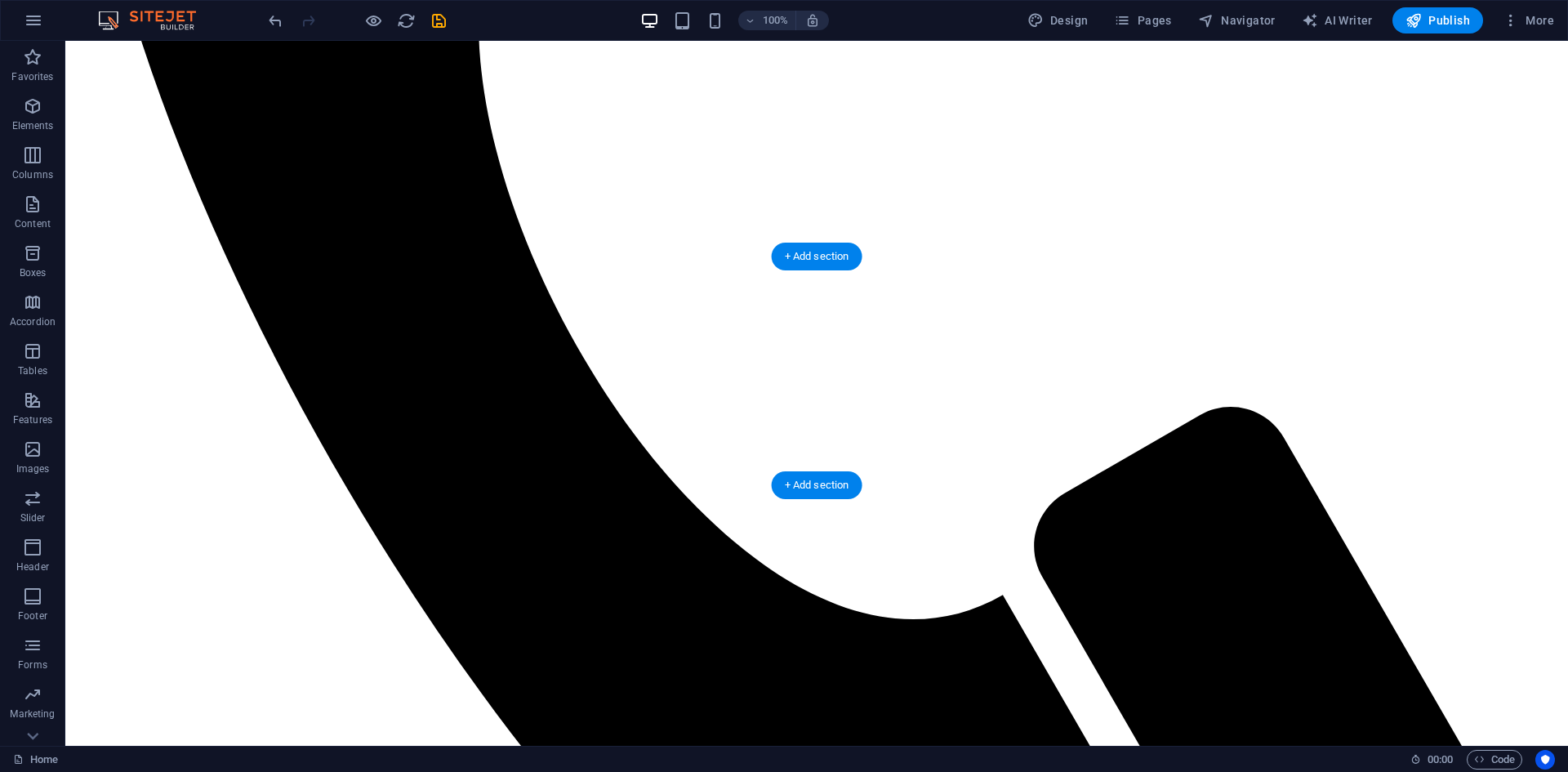
scroll to position [1879, 0]
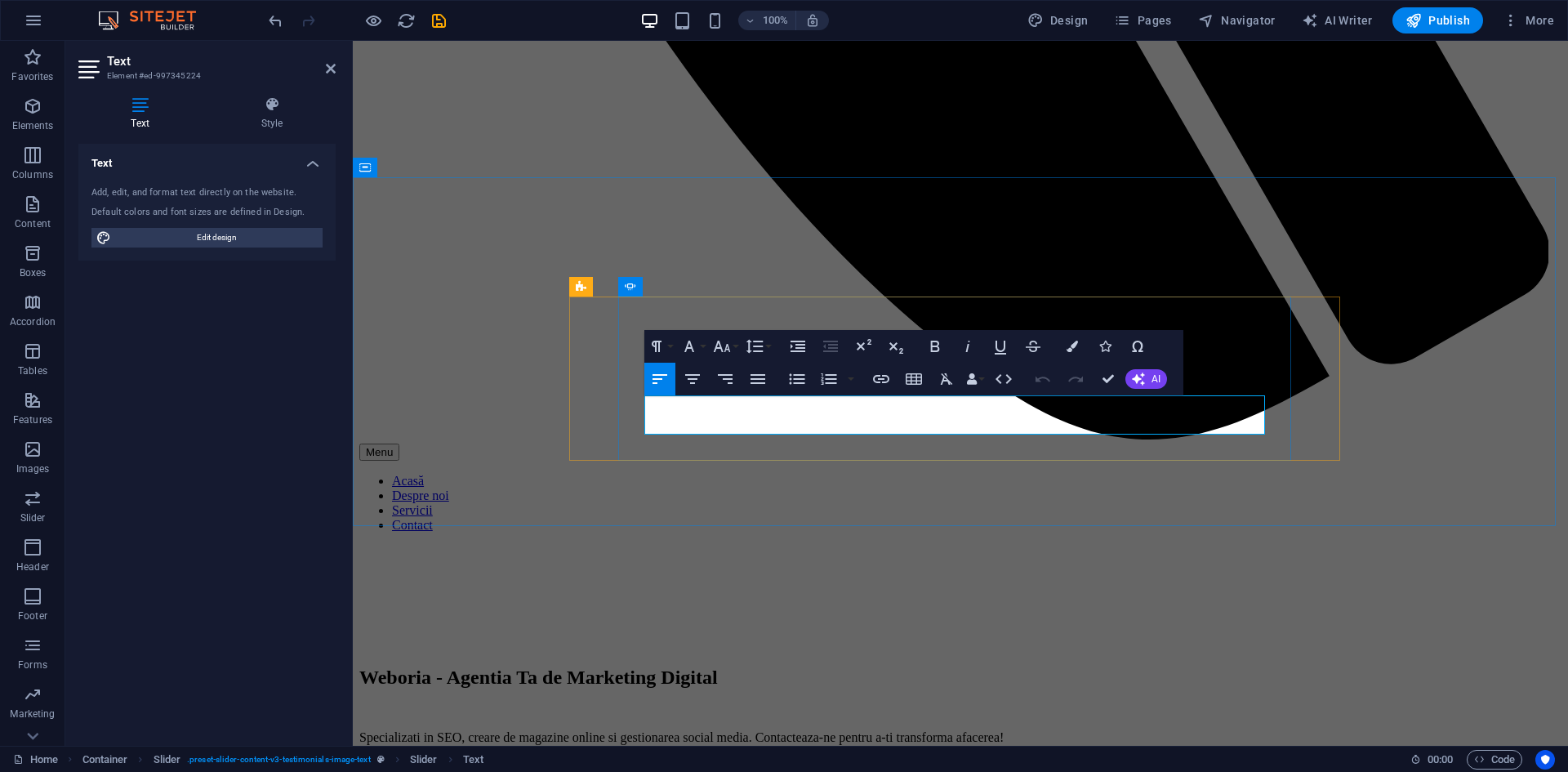
drag, startPoint x: 1155, startPoint y: 425, endPoint x: 1086, endPoint y: 426, distance: 69.0
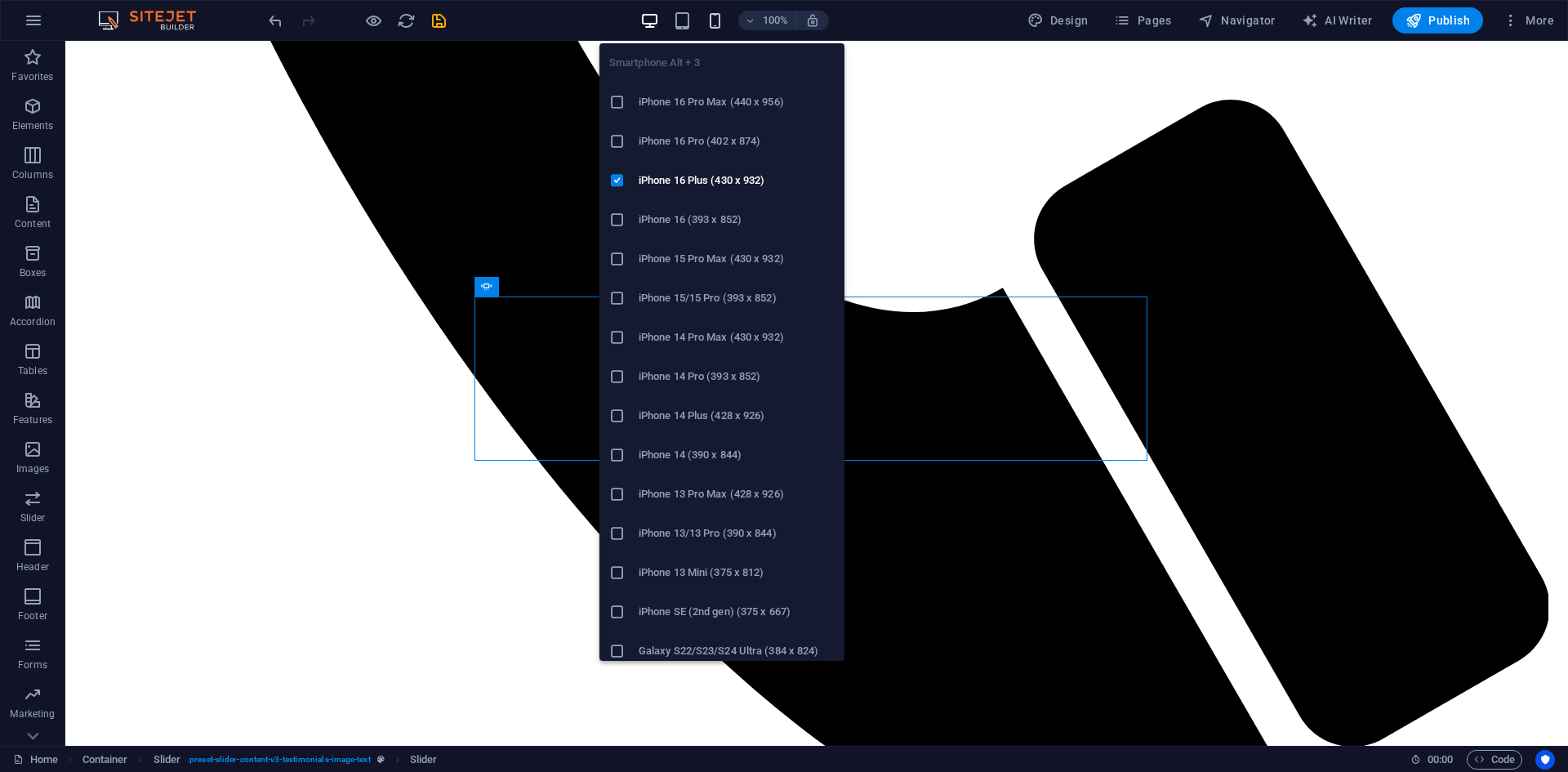
click at [718, 21] on icon "button" at bounding box center [715, 21] width 18 height 18
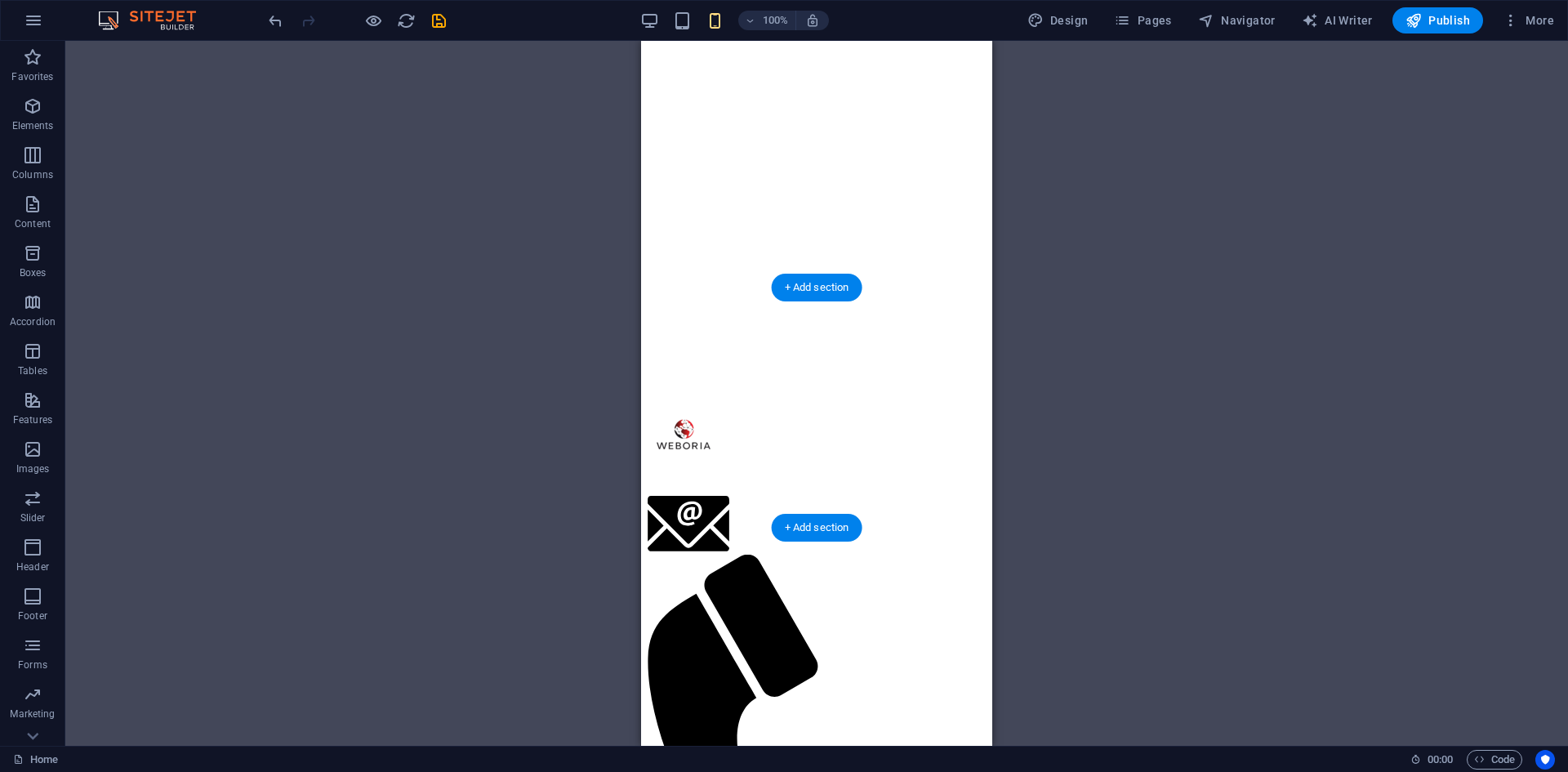
scroll to position [0, 0]
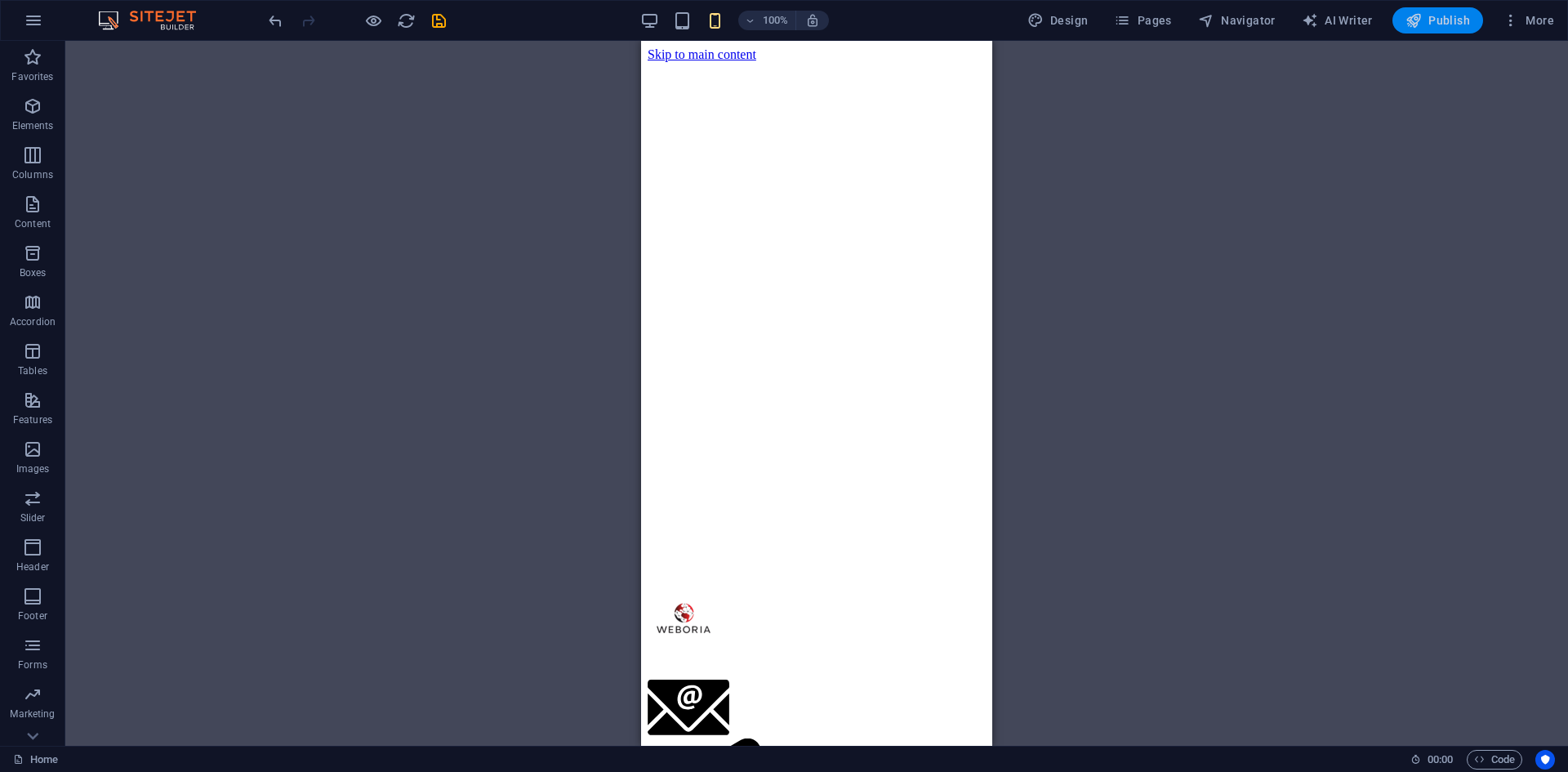
click at [1457, 23] on span "Publish" at bounding box center [1437, 21] width 64 height 17
checkbox input "false"
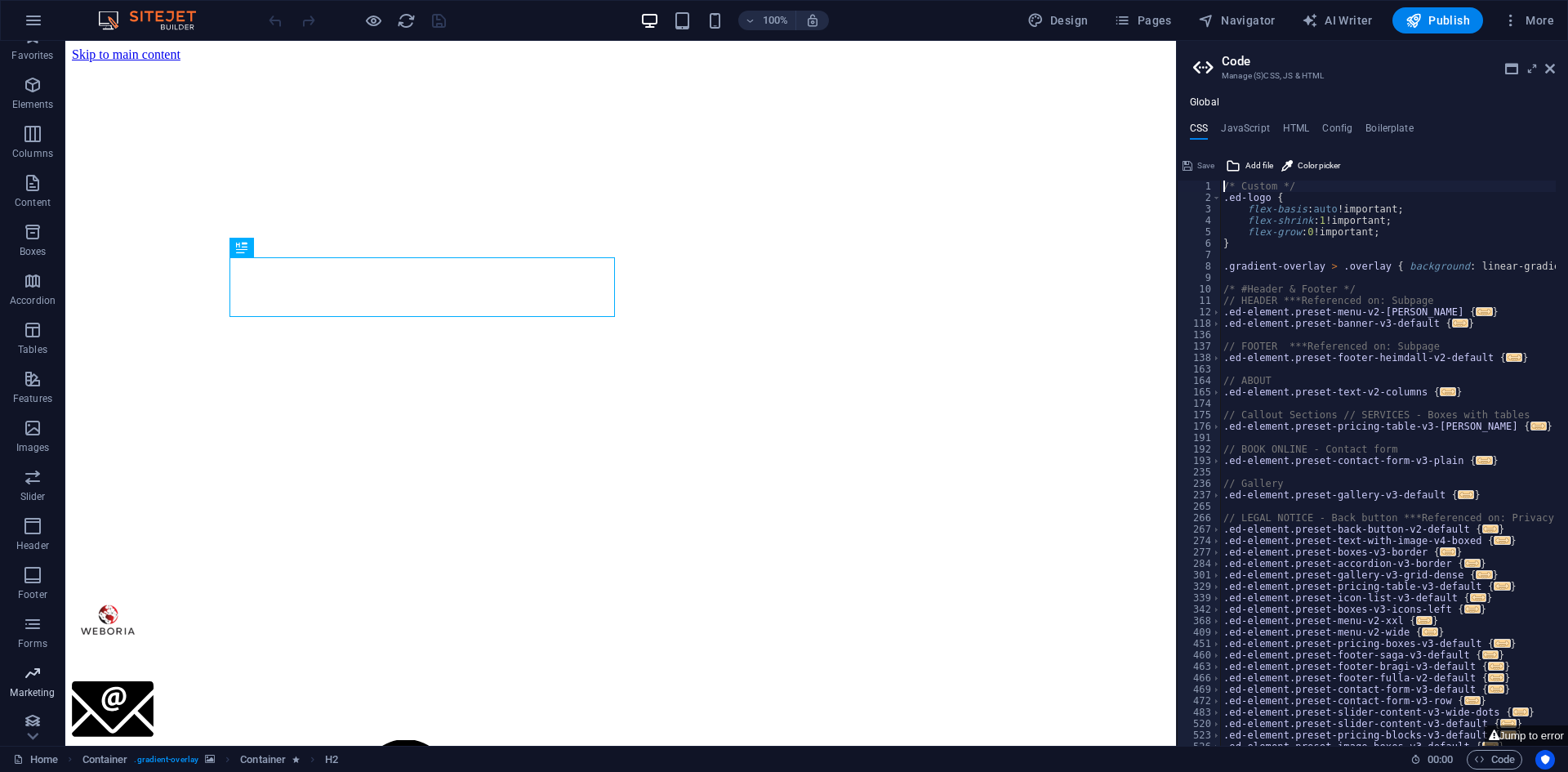
scroll to position [30, 0]
click at [33, 683] on p "Marketing" at bounding box center [33, 683] width 45 height 13
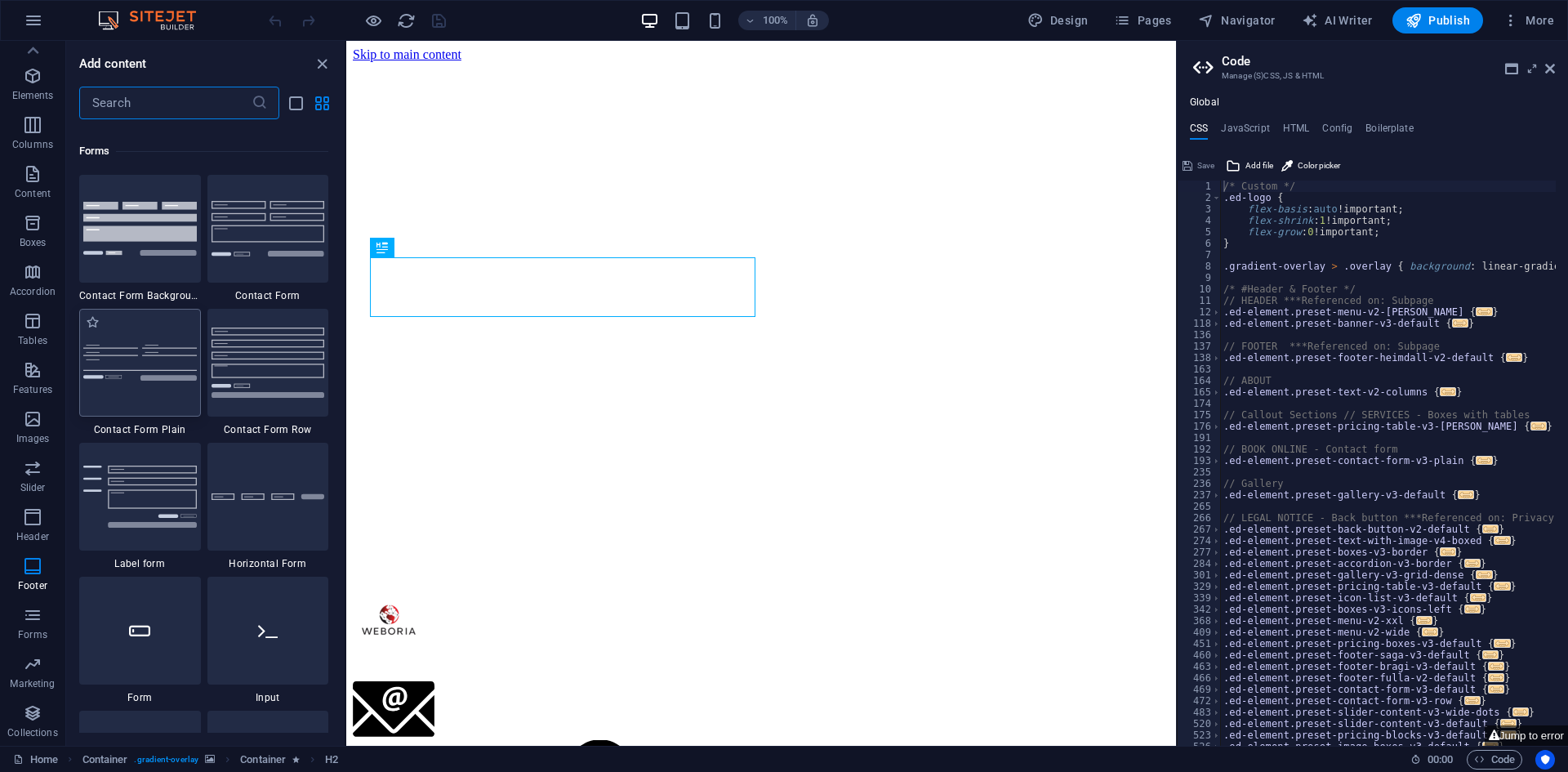
scroll to position [11668, 0]
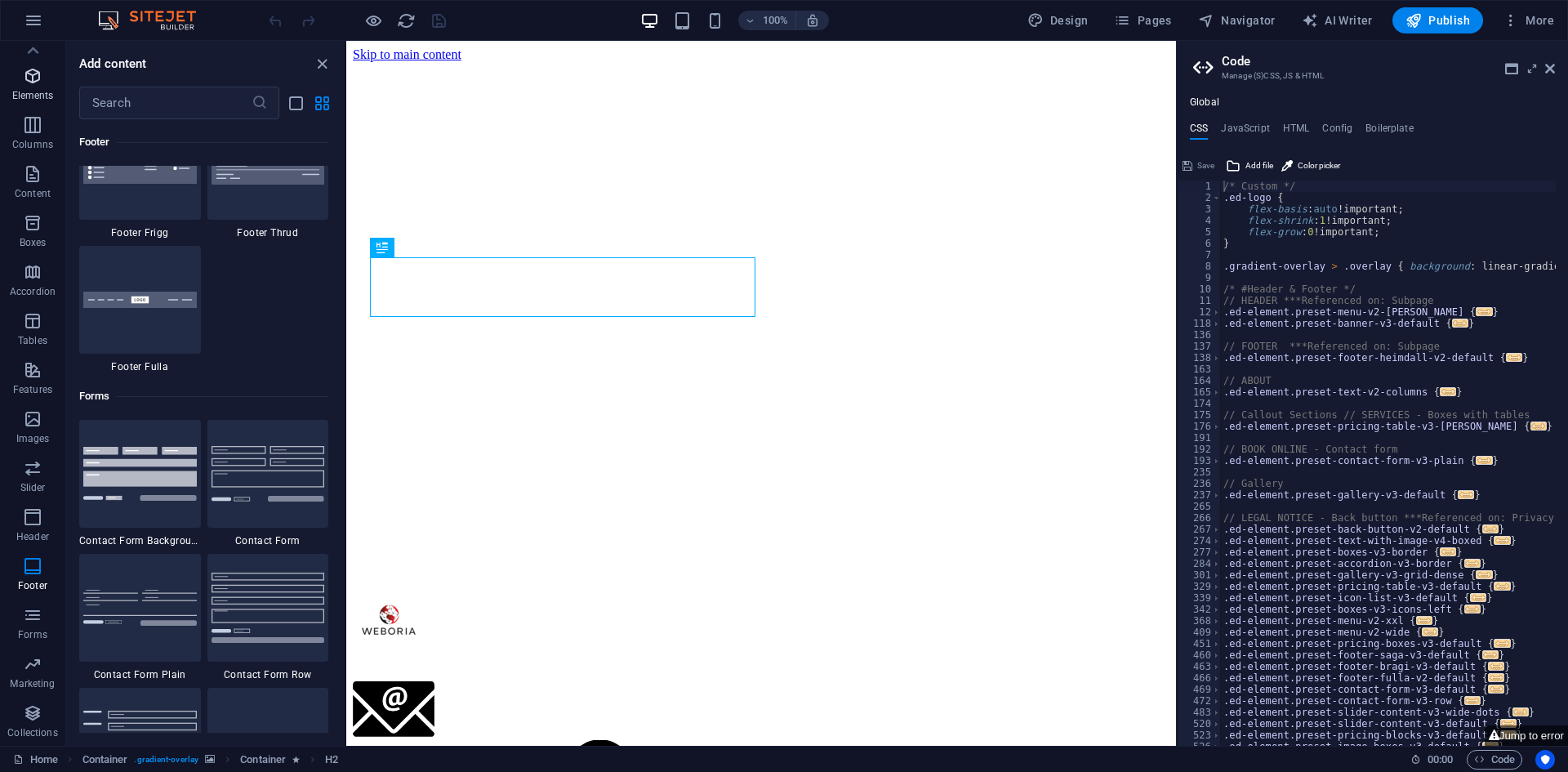
click at [35, 94] on p "Elements" at bounding box center [33, 95] width 42 height 13
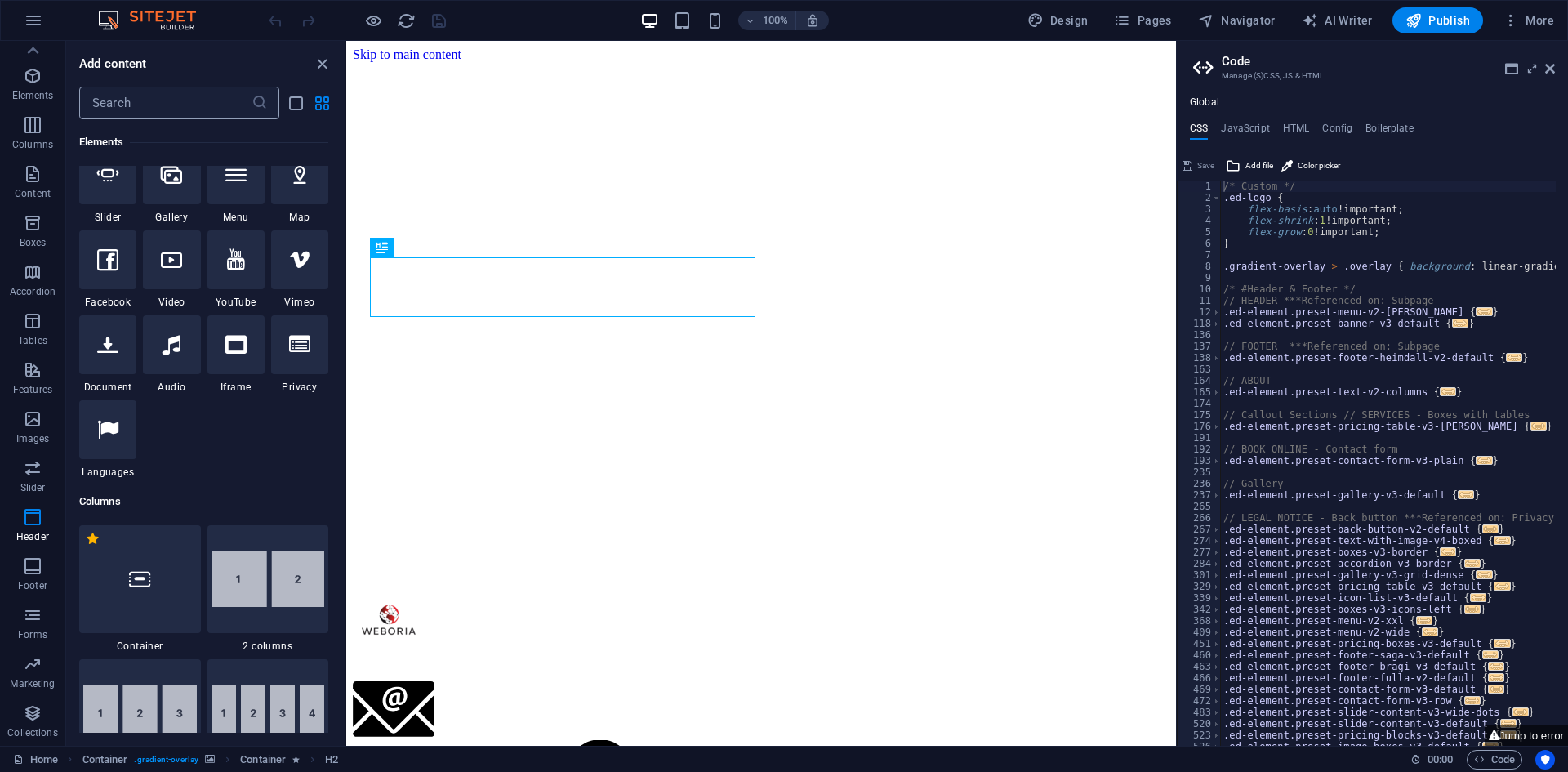
scroll to position [174, 0]
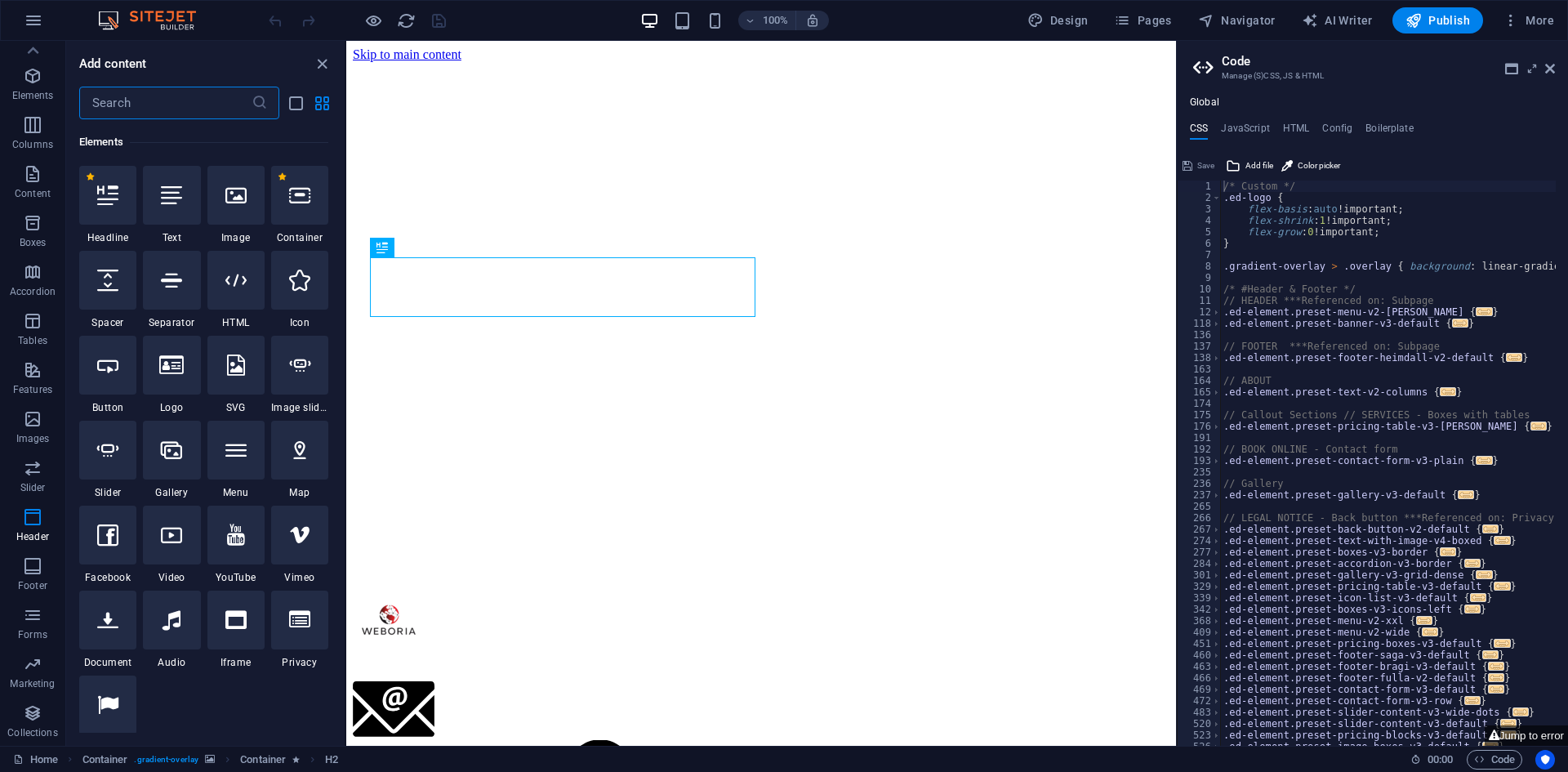
click at [135, 98] on input "text" at bounding box center [166, 102] width 172 height 33
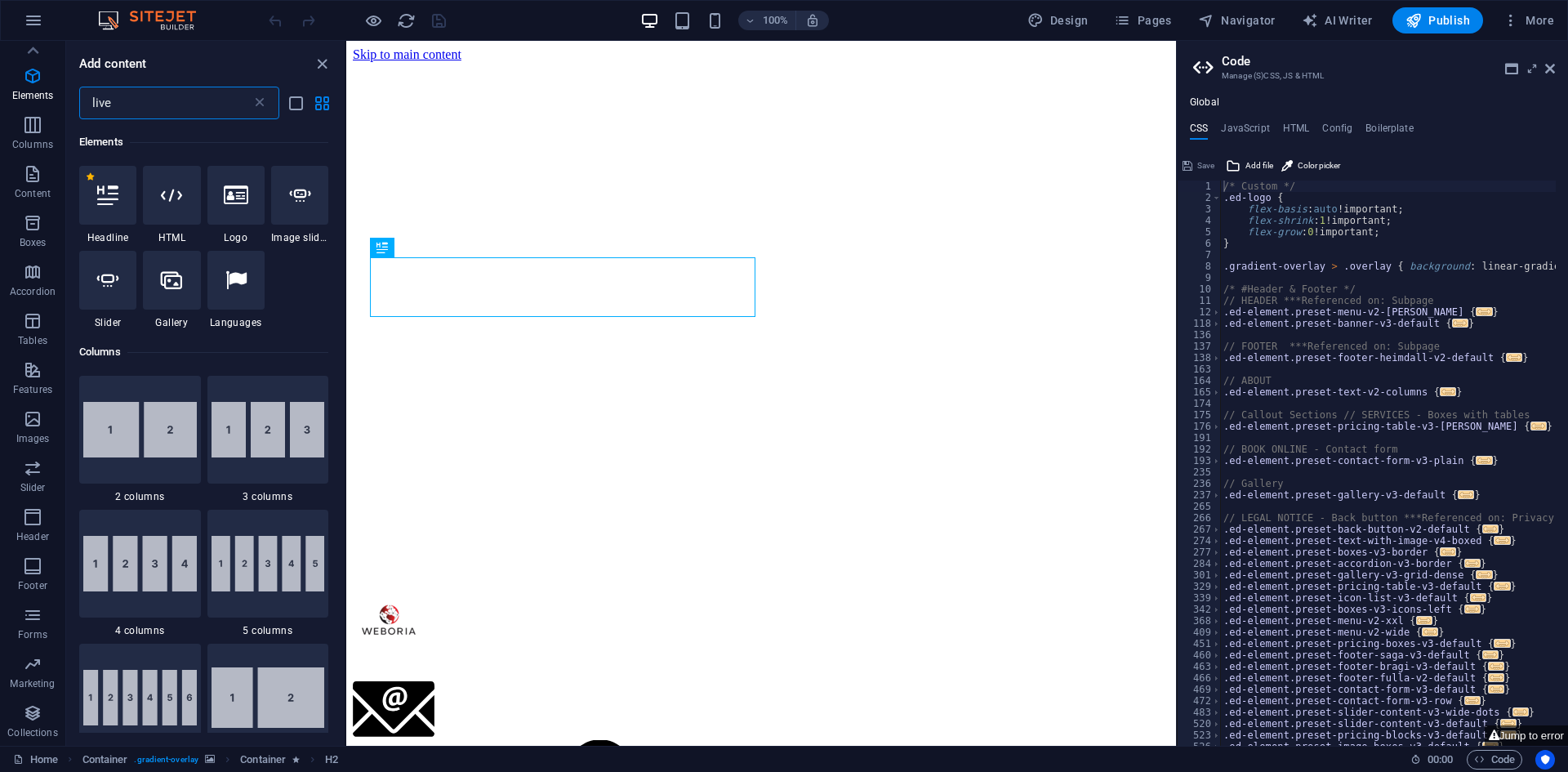
scroll to position [0, 0]
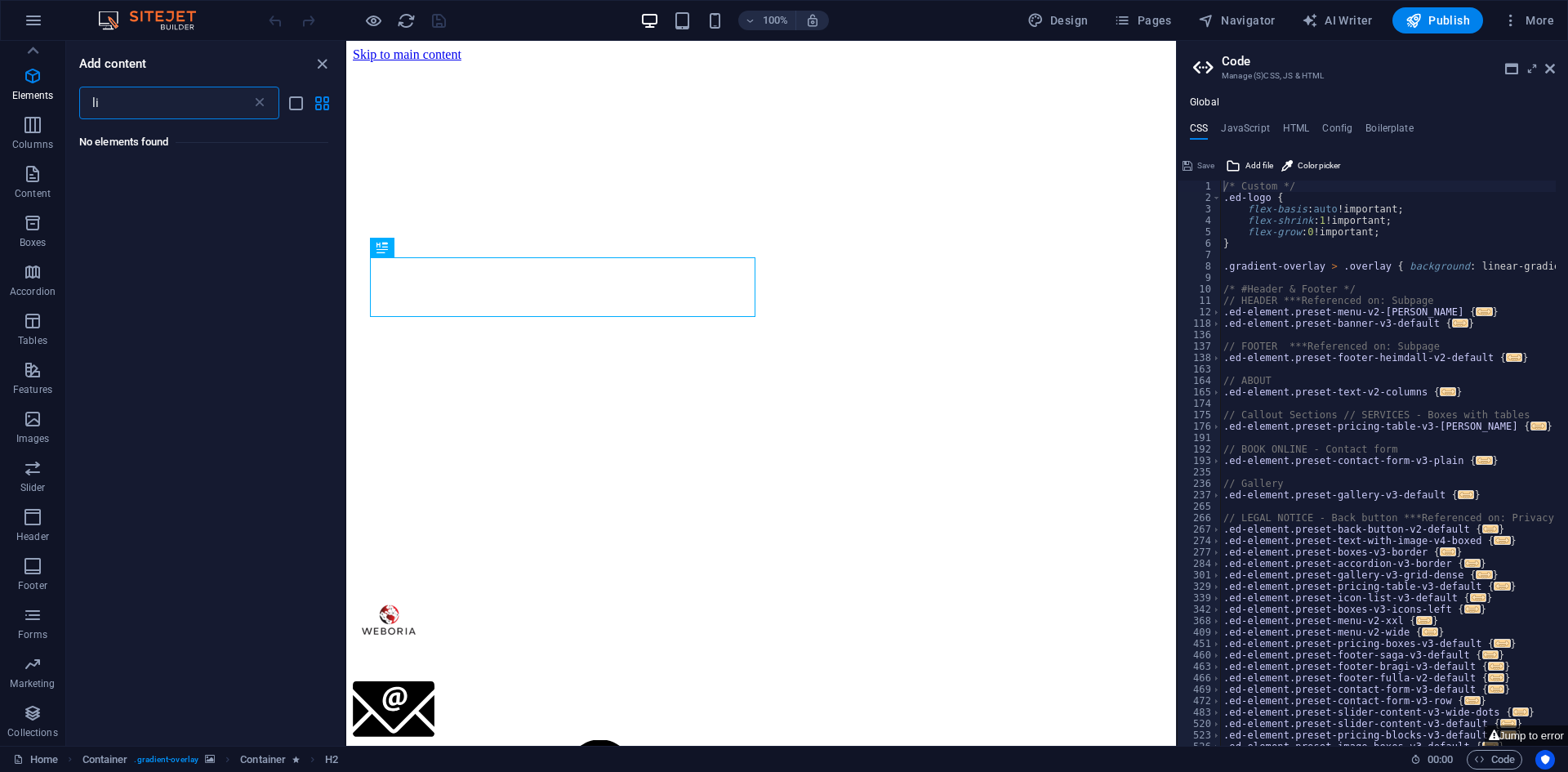
type input "l"
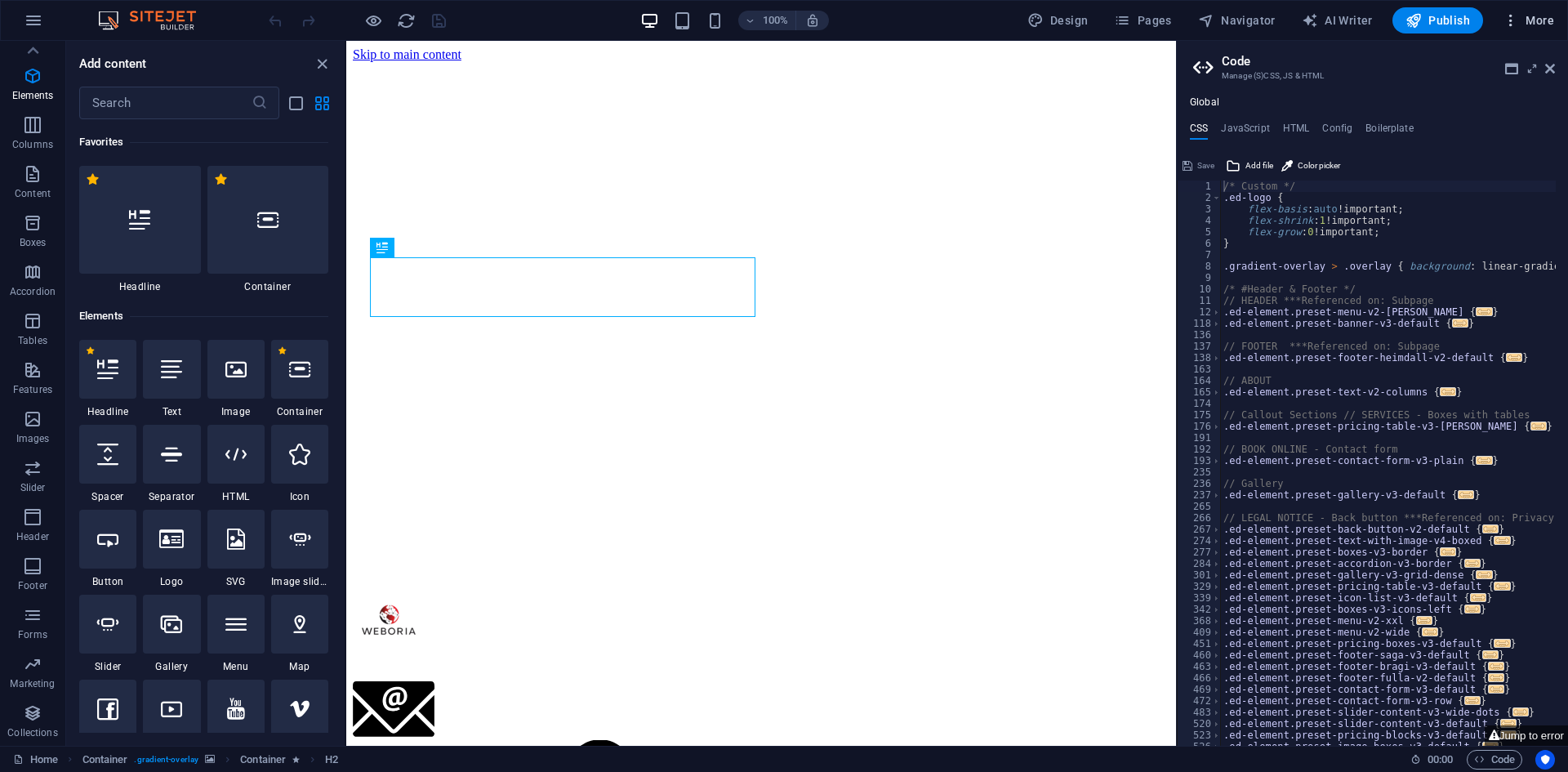
click at [1533, 18] on span "More" at bounding box center [1528, 21] width 52 height 17
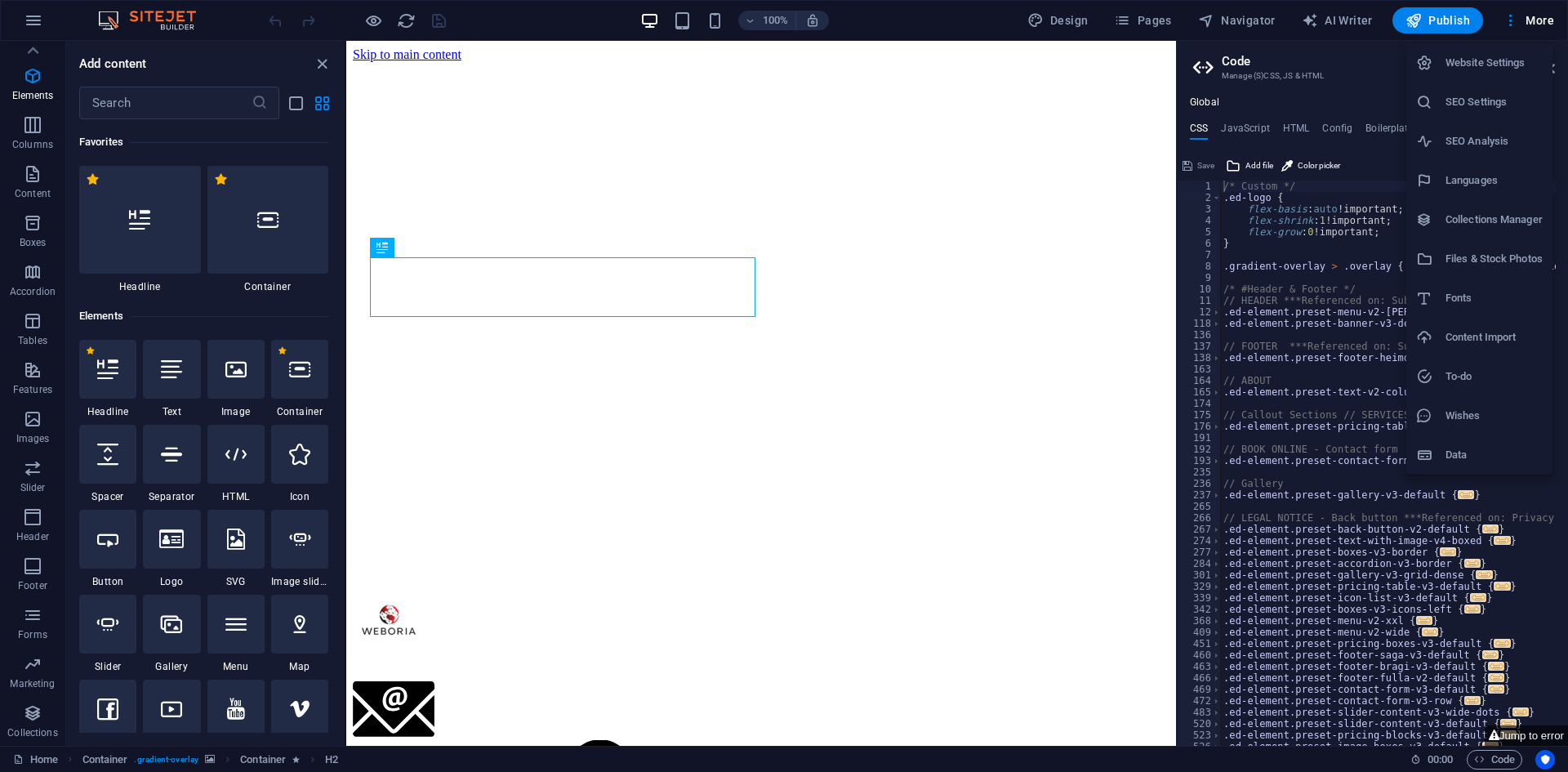
click at [1483, 417] on h6 "Wishes" at bounding box center [1494, 415] width 97 height 19
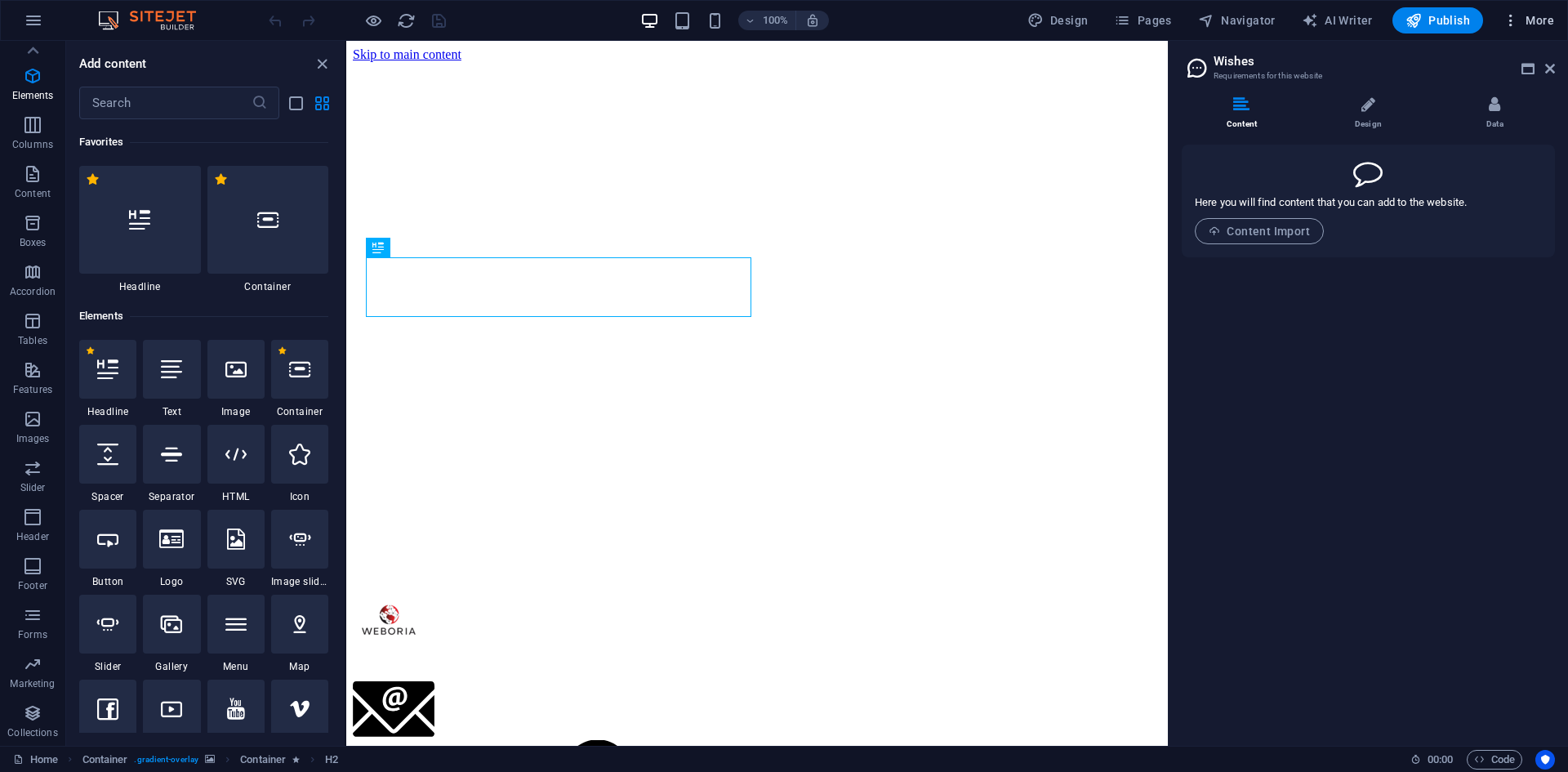
click at [1529, 25] on span "More" at bounding box center [1528, 21] width 52 height 17
click at [1488, 64] on h6 "Website Settings" at bounding box center [1494, 62] width 97 height 19
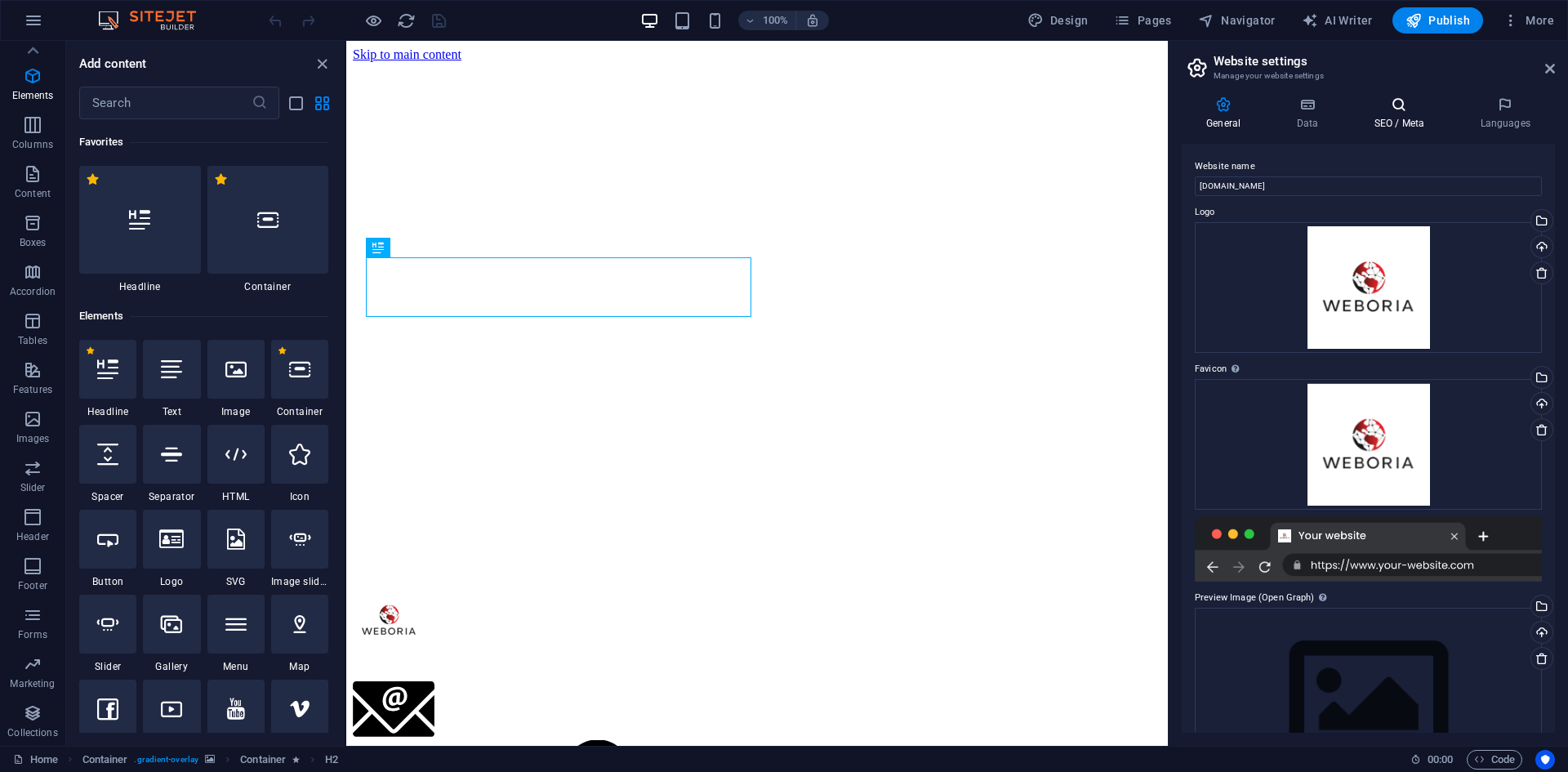
click at [1403, 116] on h4 "SEO / Meta" at bounding box center [1402, 113] width 106 height 34
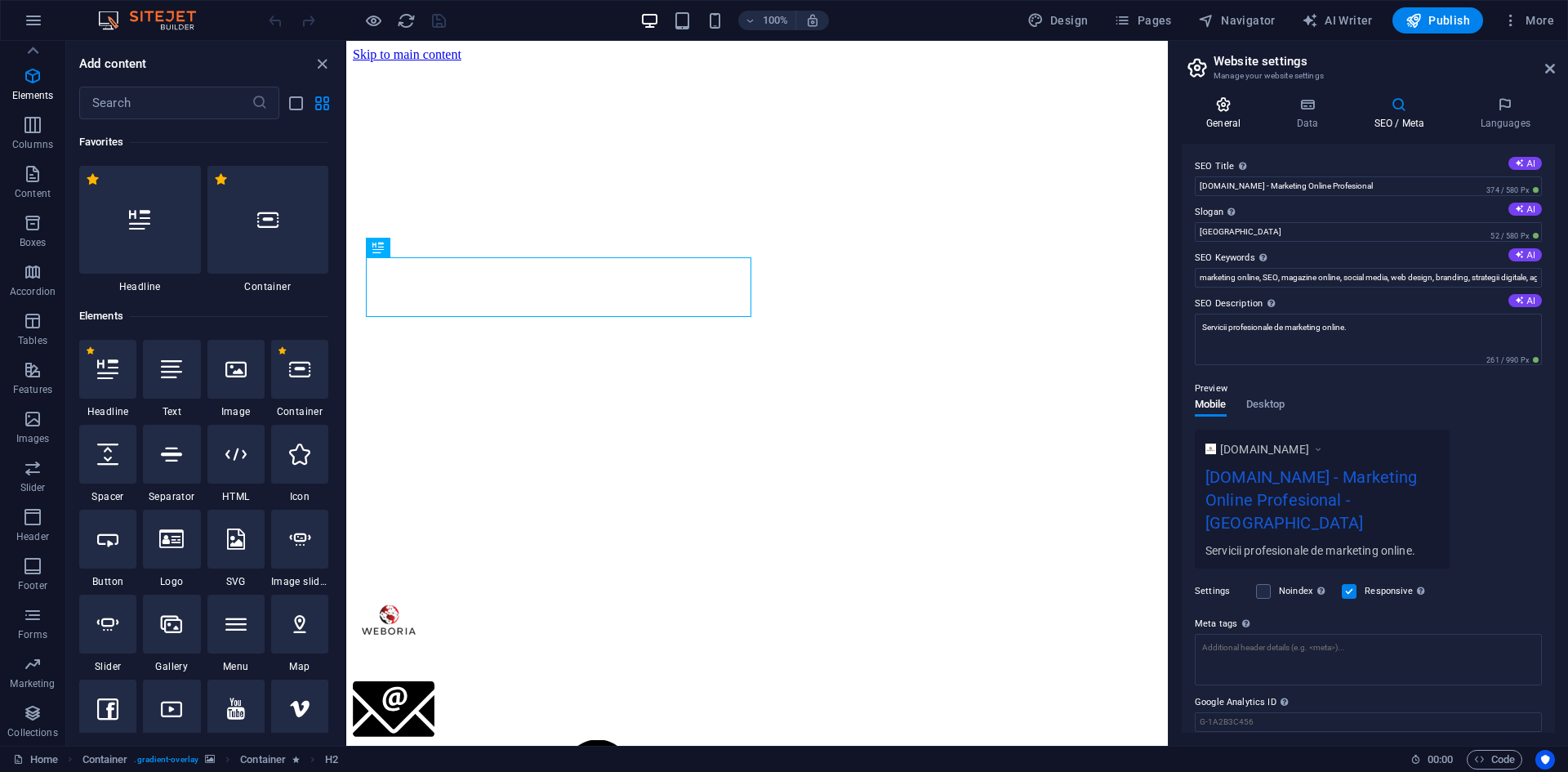
click at [1212, 115] on h4 "General" at bounding box center [1226, 113] width 89 height 34
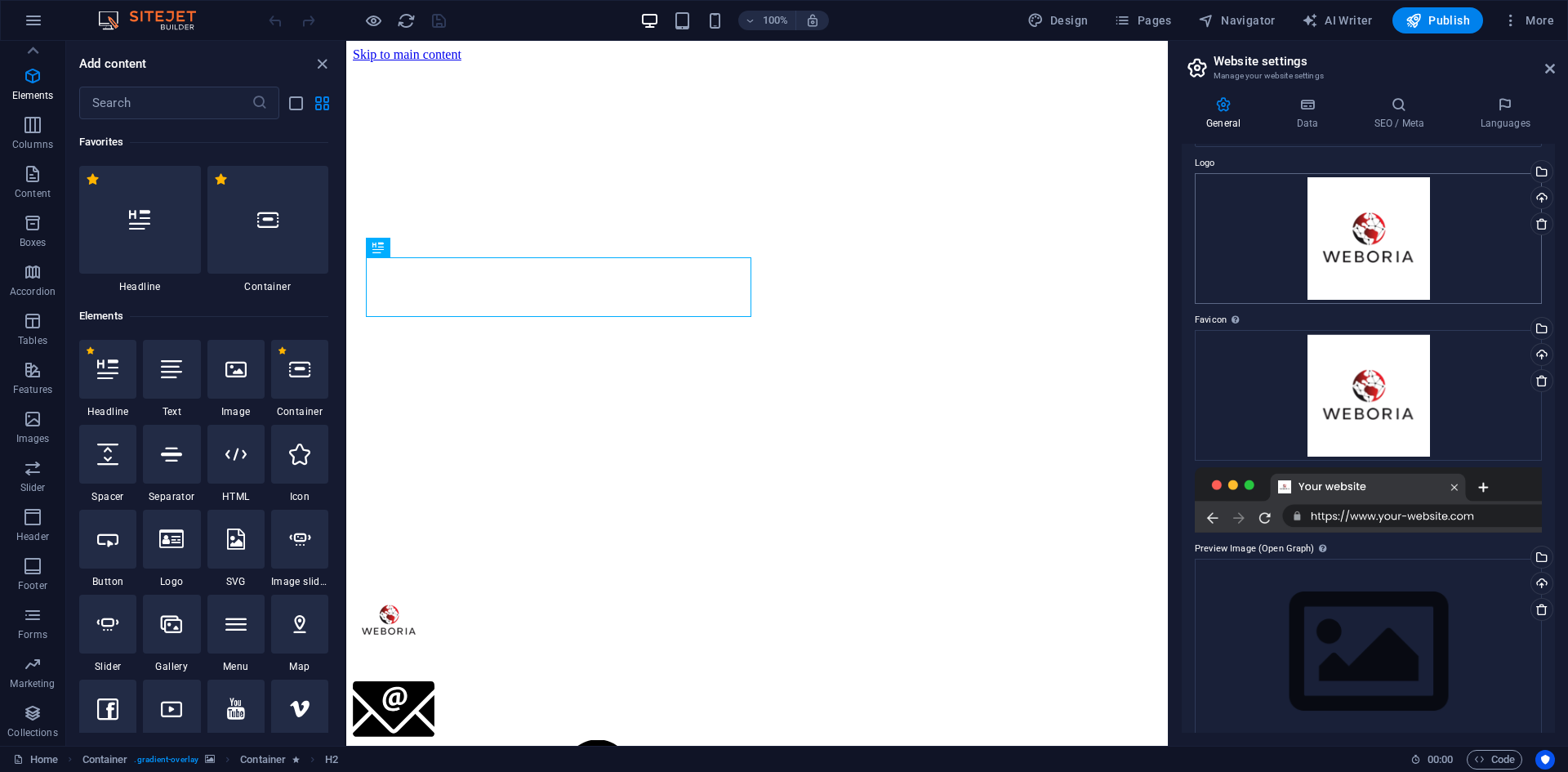
scroll to position [75, 0]
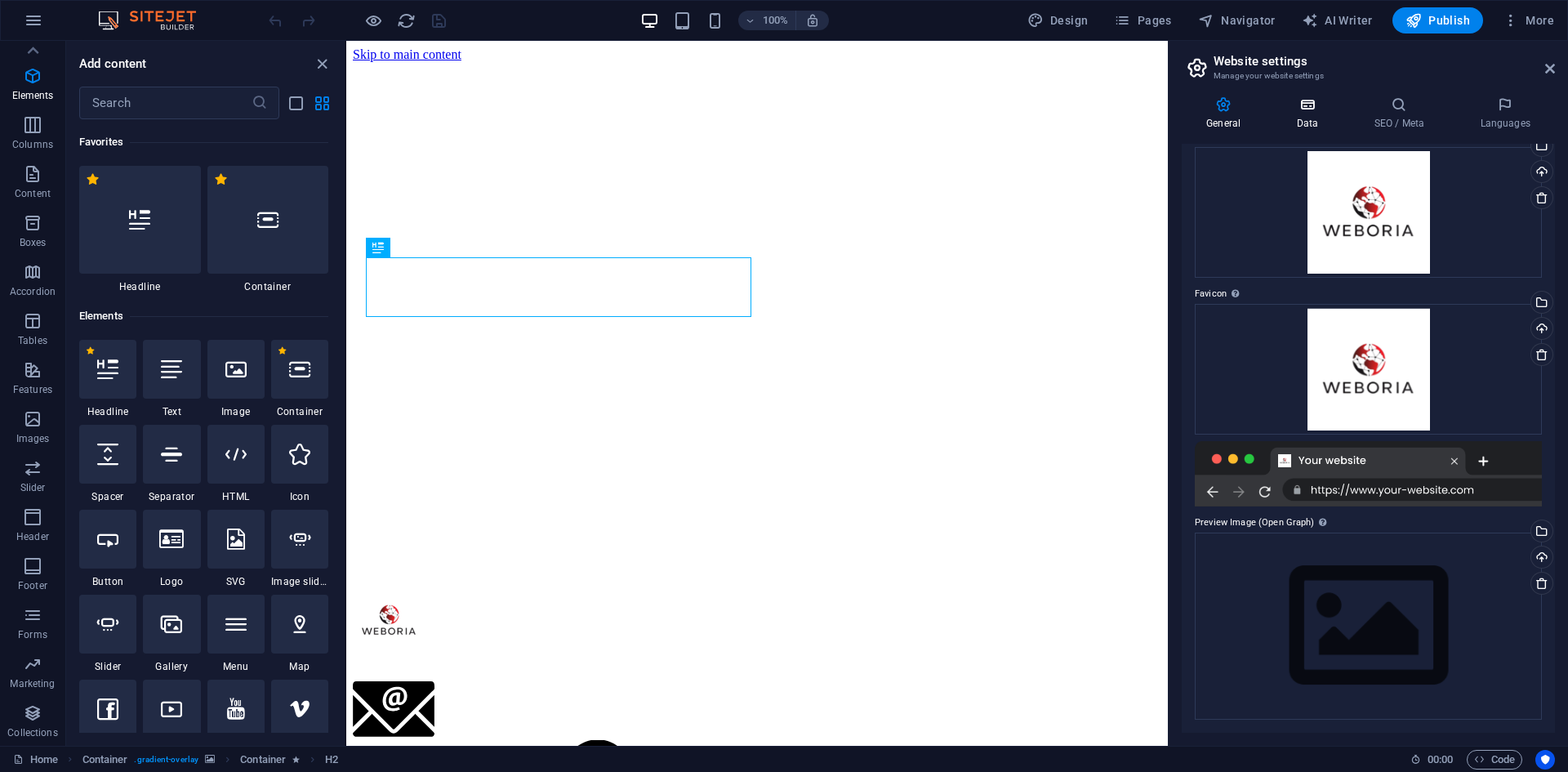
click at [1320, 104] on icon at bounding box center [1306, 105] width 71 height 17
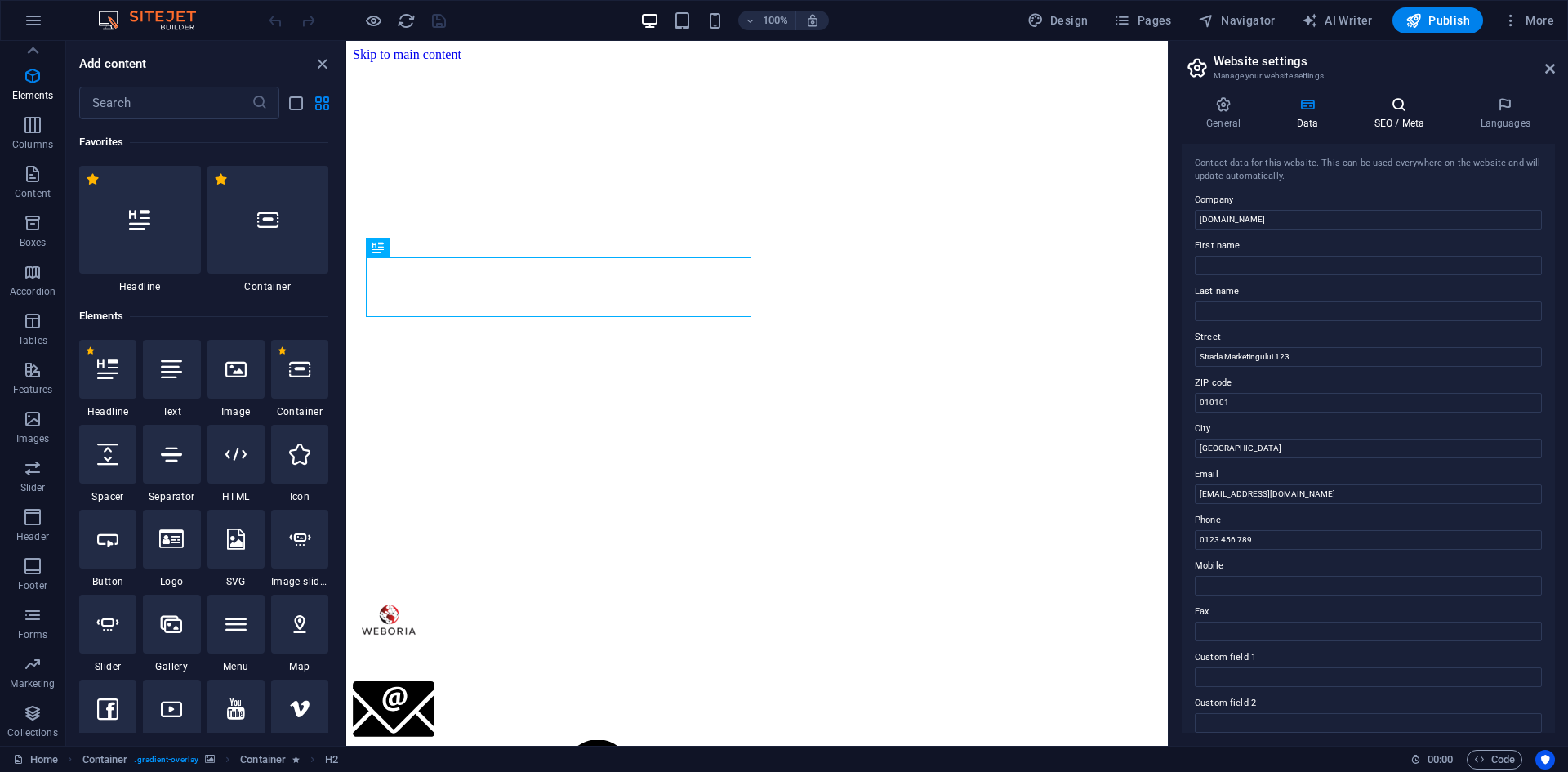
click at [1381, 108] on icon at bounding box center [1398, 105] width 100 height 17
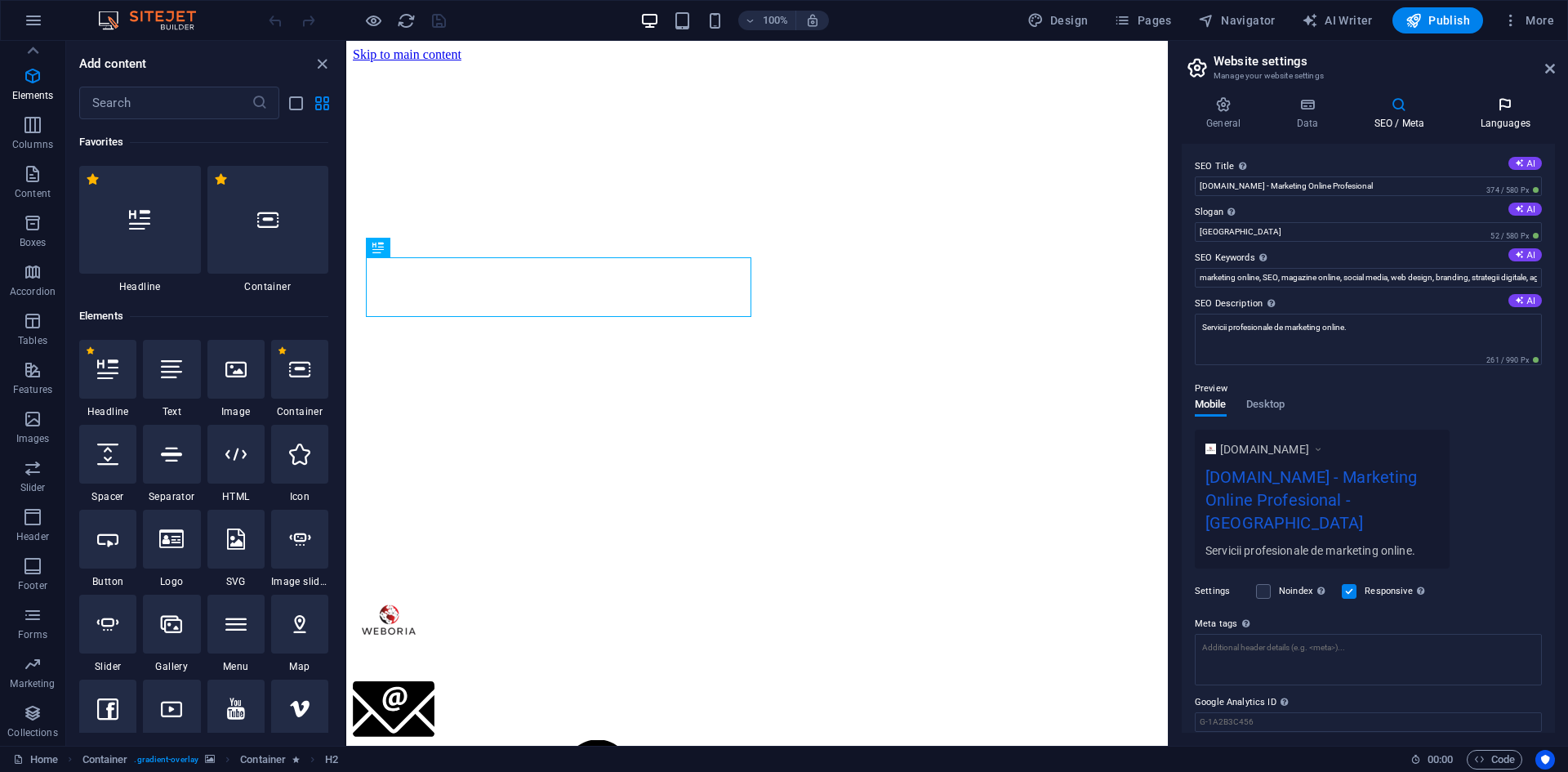
click at [1489, 106] on icon at bounding box center [1504, 105] width 100 height 17
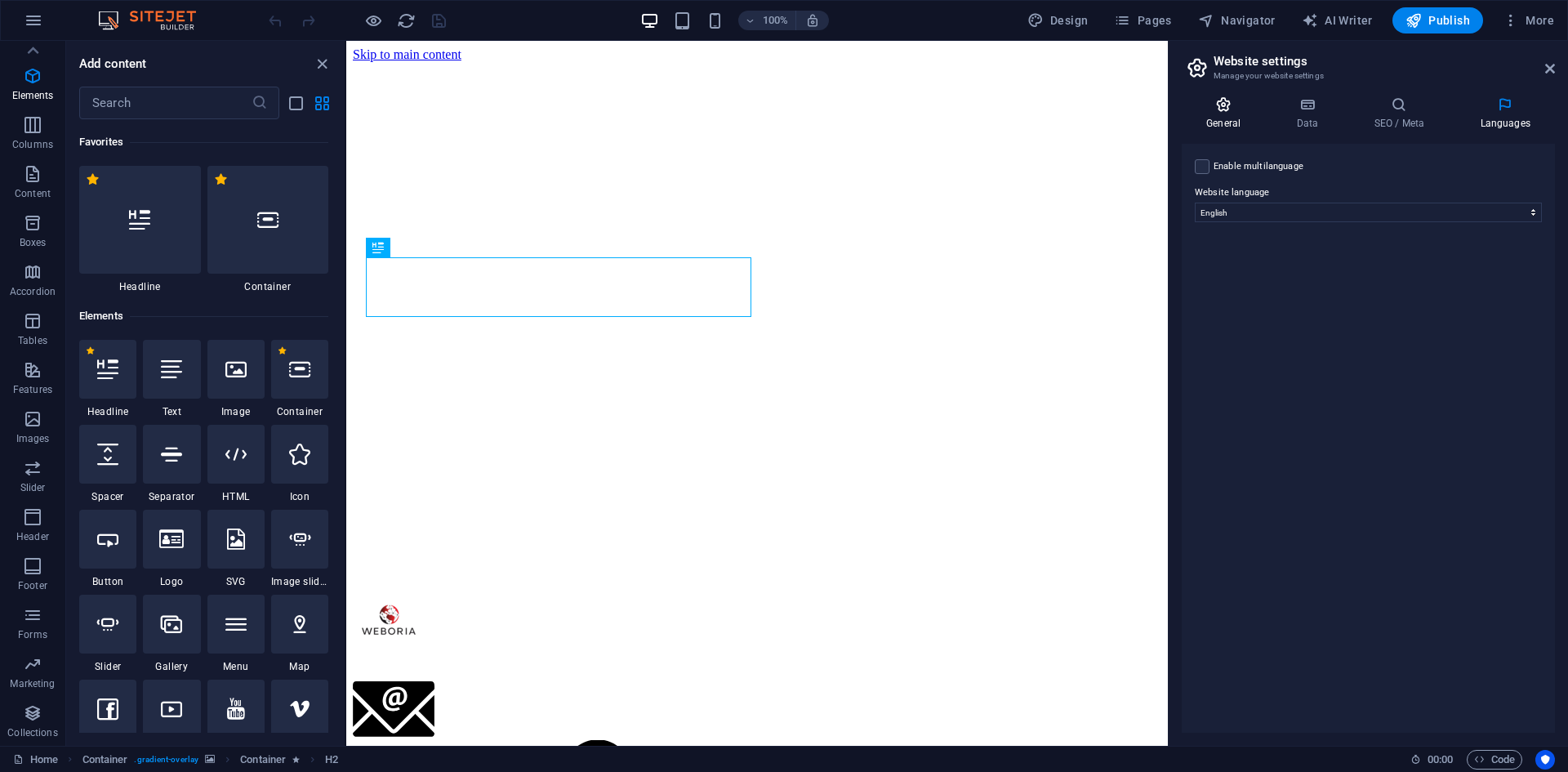
click at [1213, 96] on icon at bounding box center [1223, 105] width 84 height 17
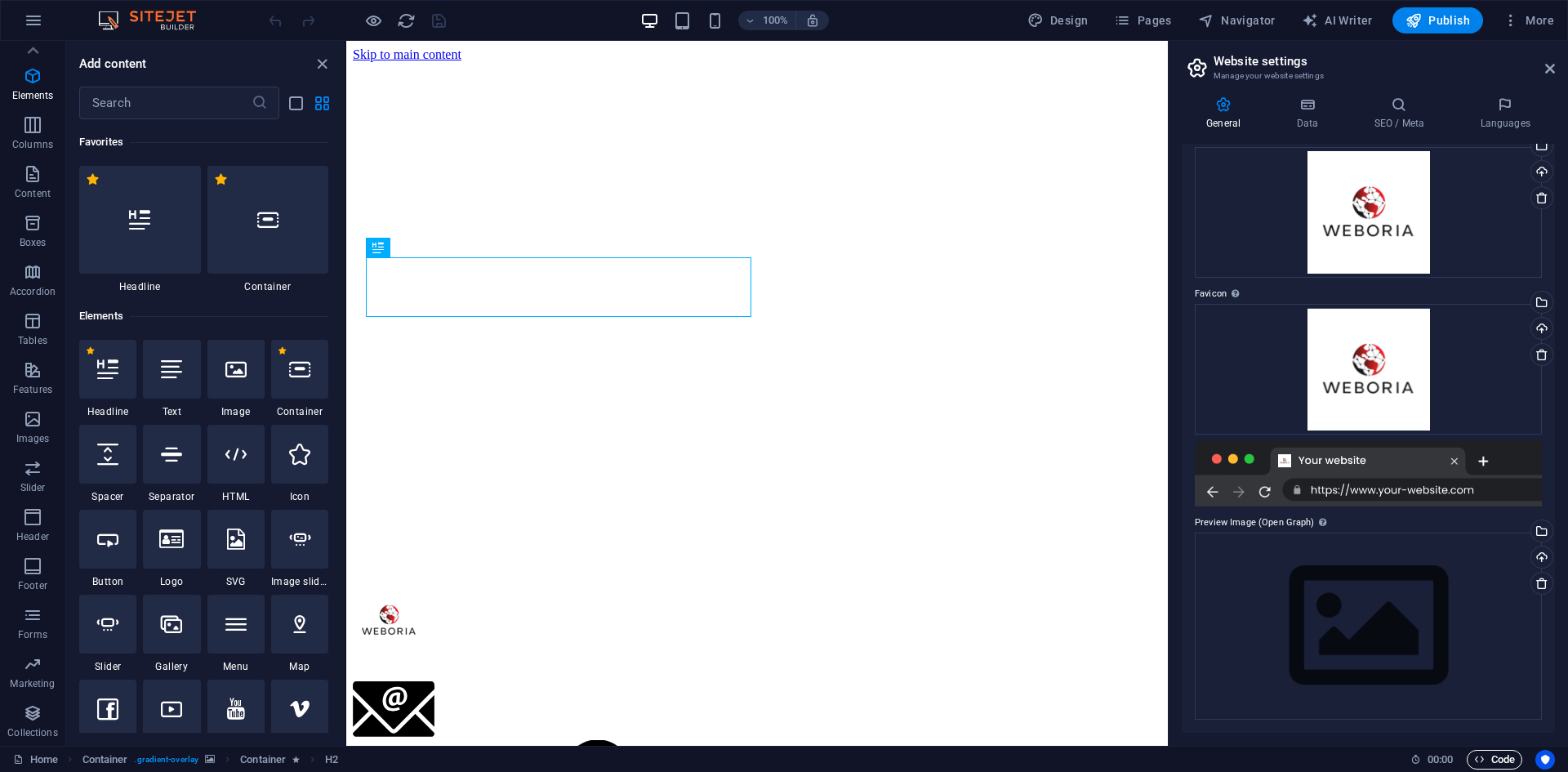
click at [1494, 758] on span "Code" at bounding box center [1494, 759] width 41 height 19
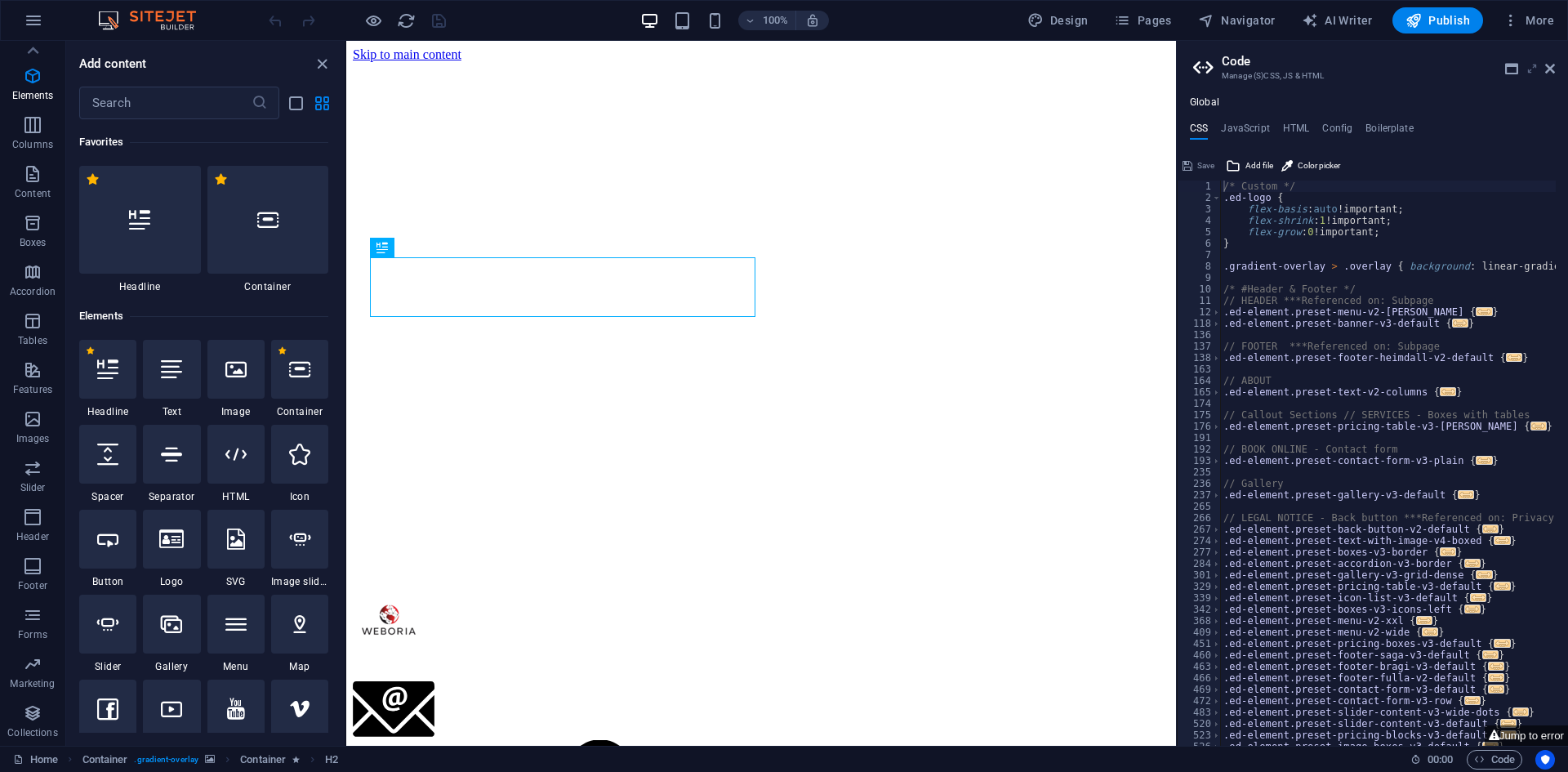
click at [1532, 71] on icon at bounding box center [1532, 69] width 0 height 13
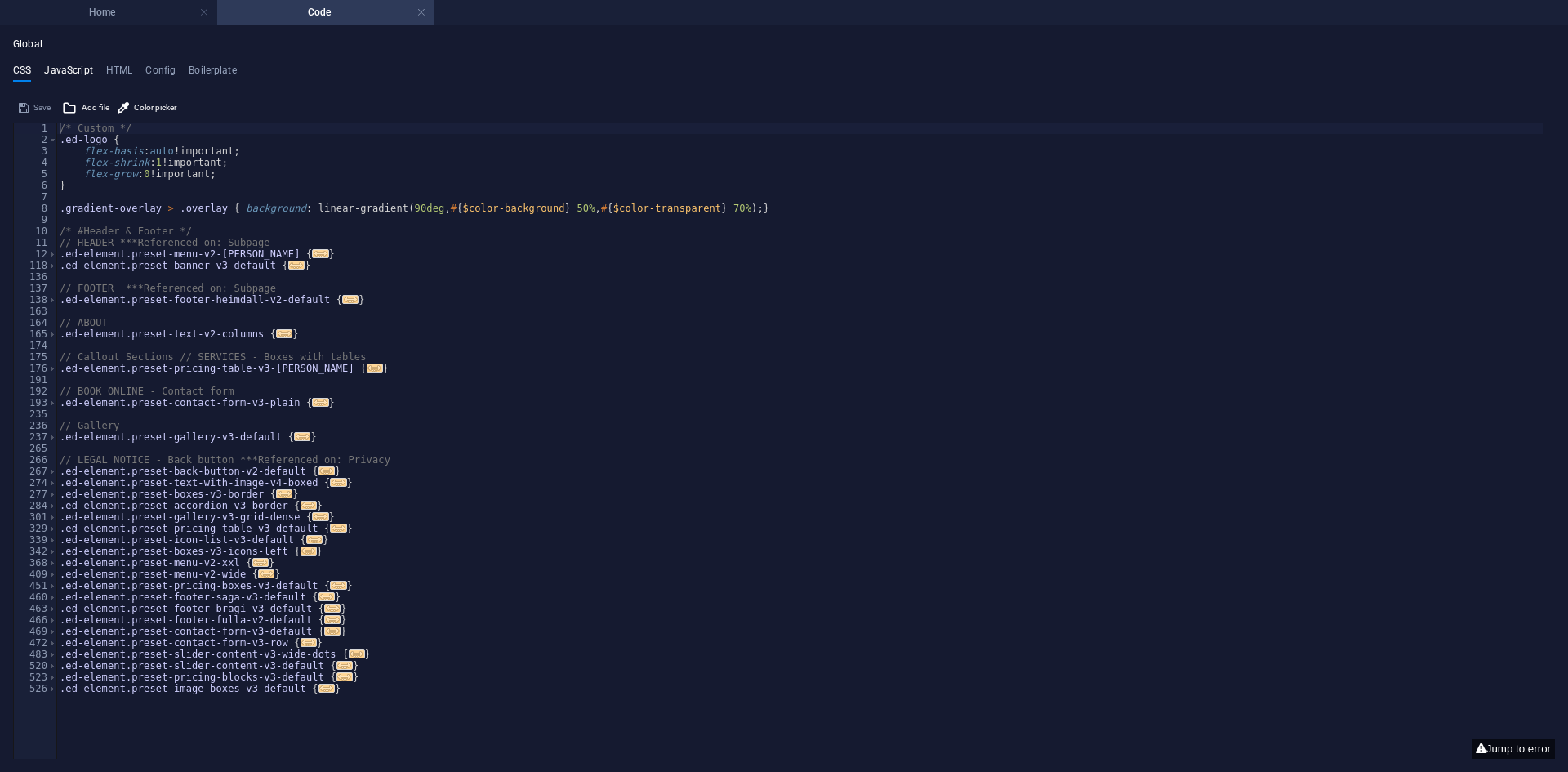
click at [75, 69] on h4 "JavaScript" at bounding box center [69, 73] width 49 height 18
type textarea "/* JS for preset "Menu V2" */"
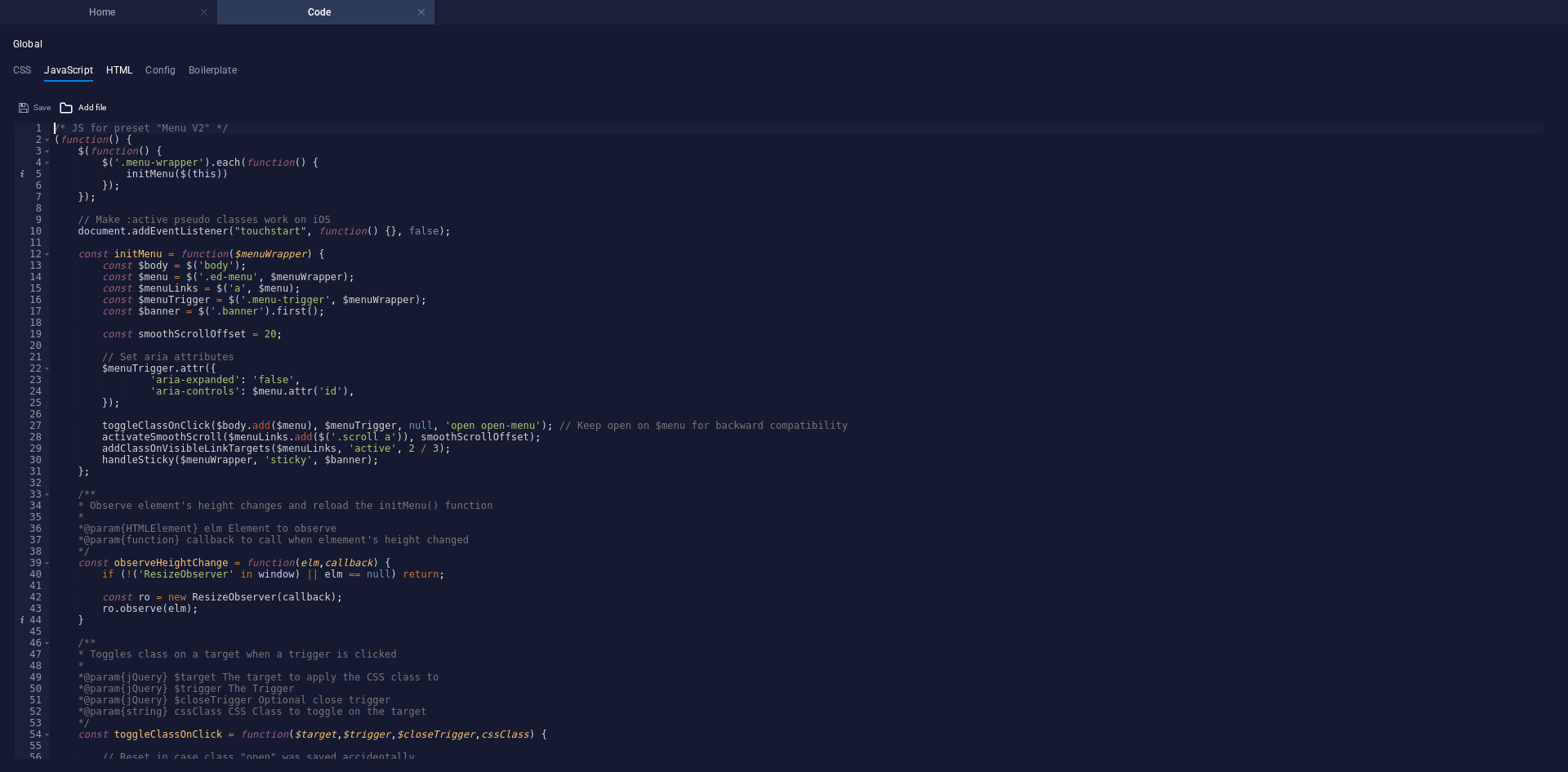
click at [115, 69] on h4 "HTML" at bounding box center [120, 73] width 27 height 18
type textarea "<a href="#main-content" class="wv-link-content button">Skip to main content</a>"
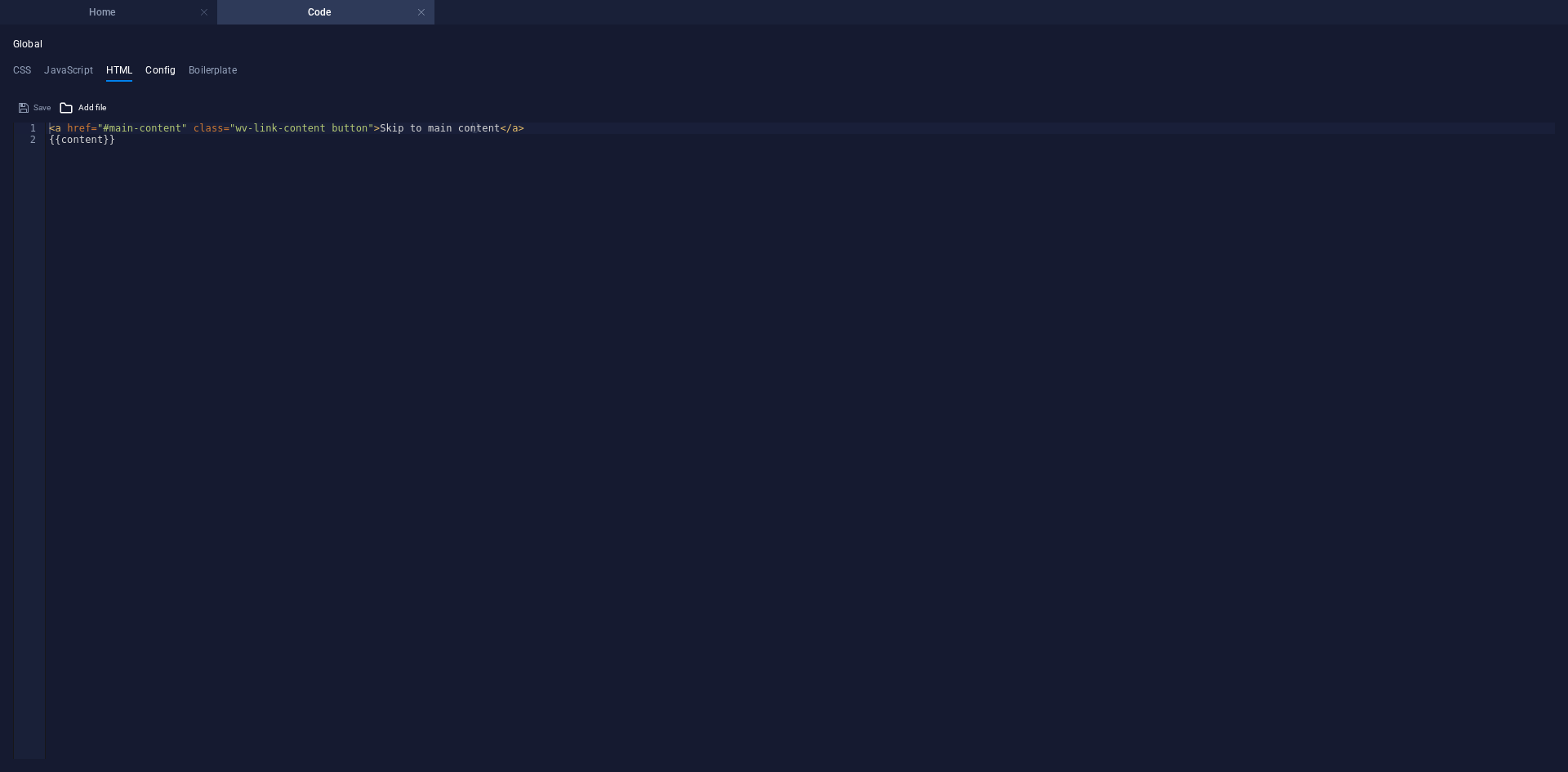
click at [166, 70] on h4 "Config" at bounding box center [161, 73] width 30 height 18
type textarea "$color-background: #FFFFFF;"
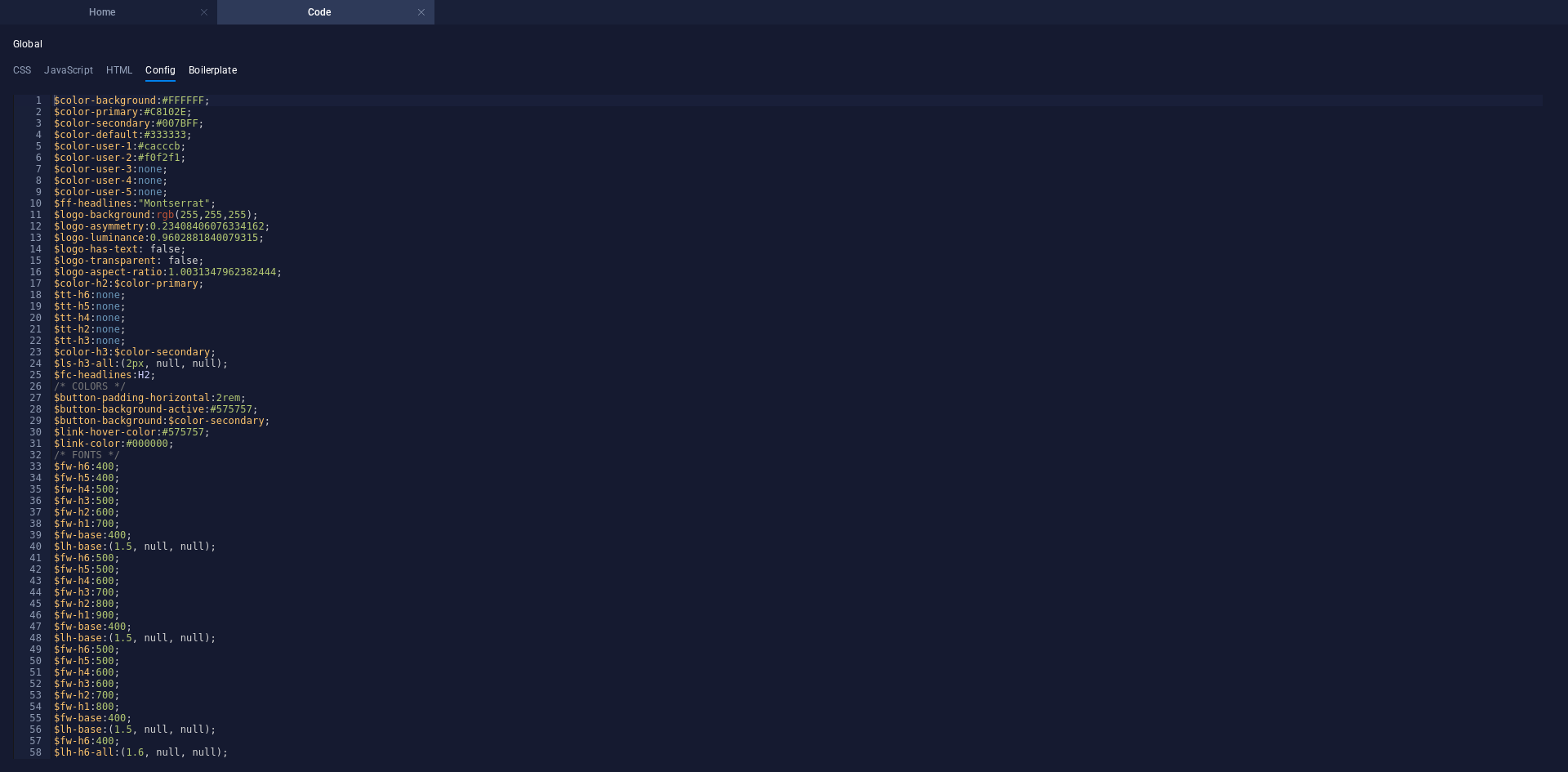
click at [215, 71] on h4 "Boilerplate" at bounding box center [213, 73] width 49 height 18
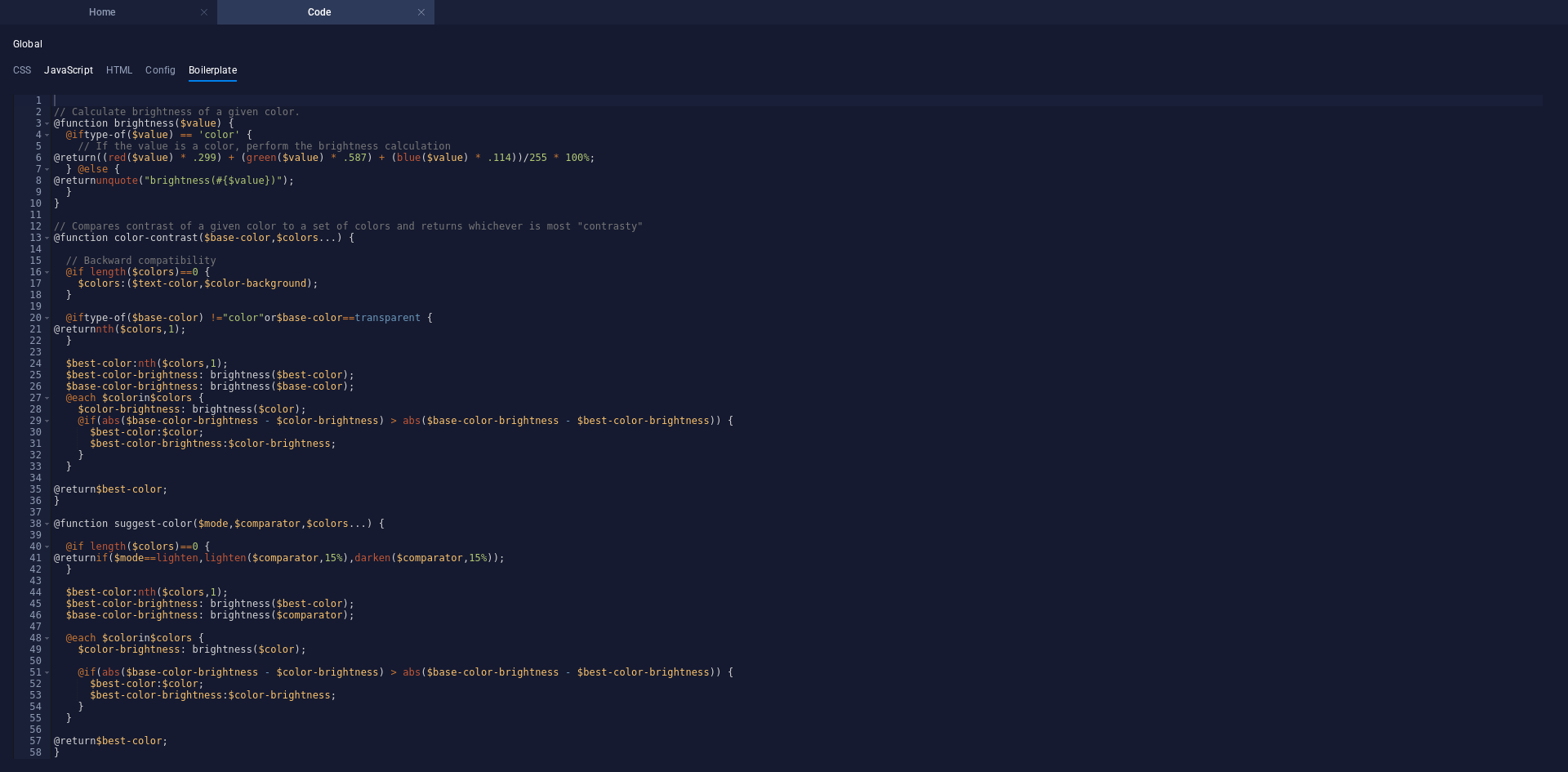
click at [84, 70] on h4 "JavaScript" at bounding box center [69, 73] width 49 height 18
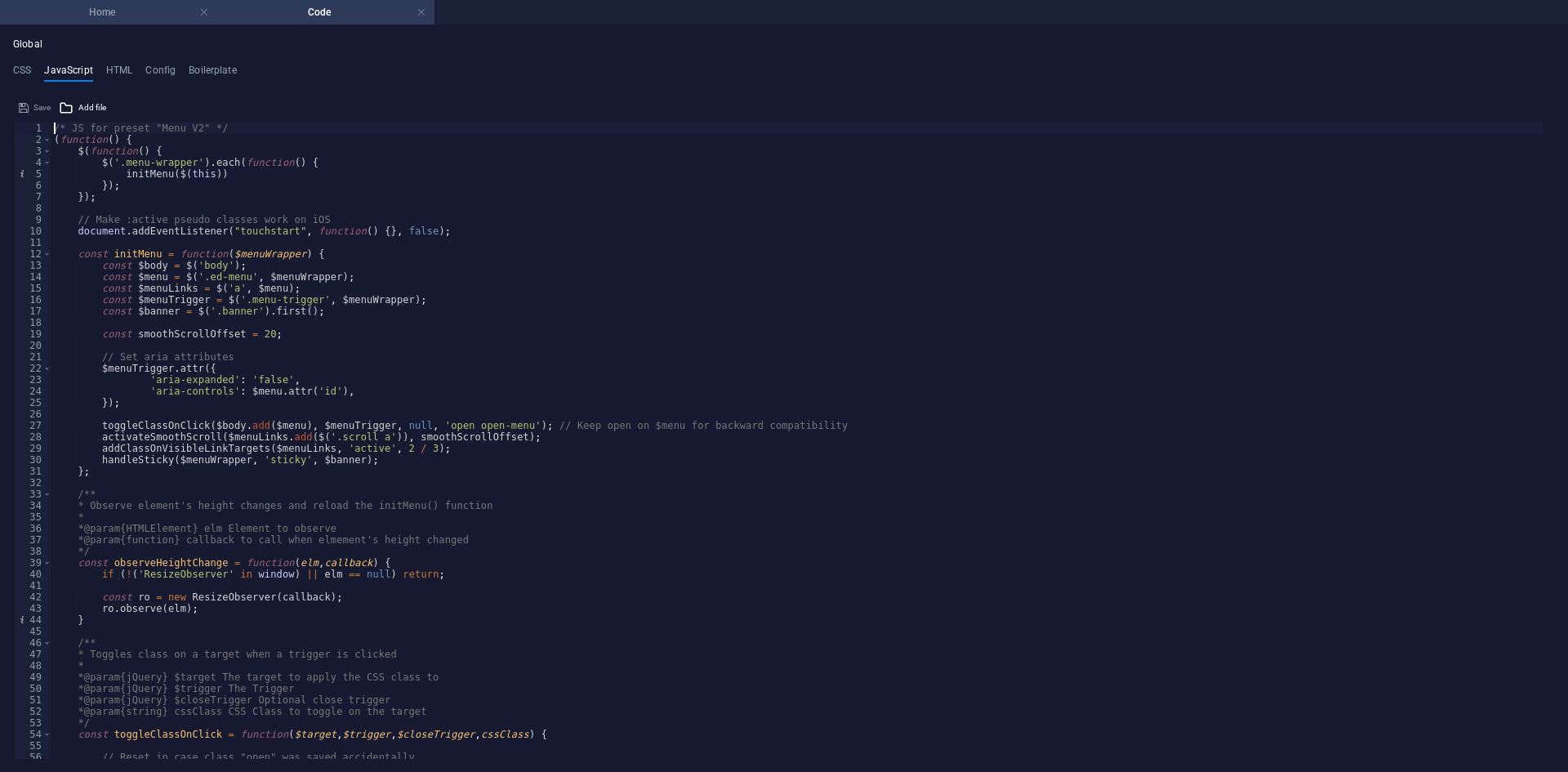
click at [109, 12] on h4 "Home" at bounding box center [109, 12] width 217 height 18
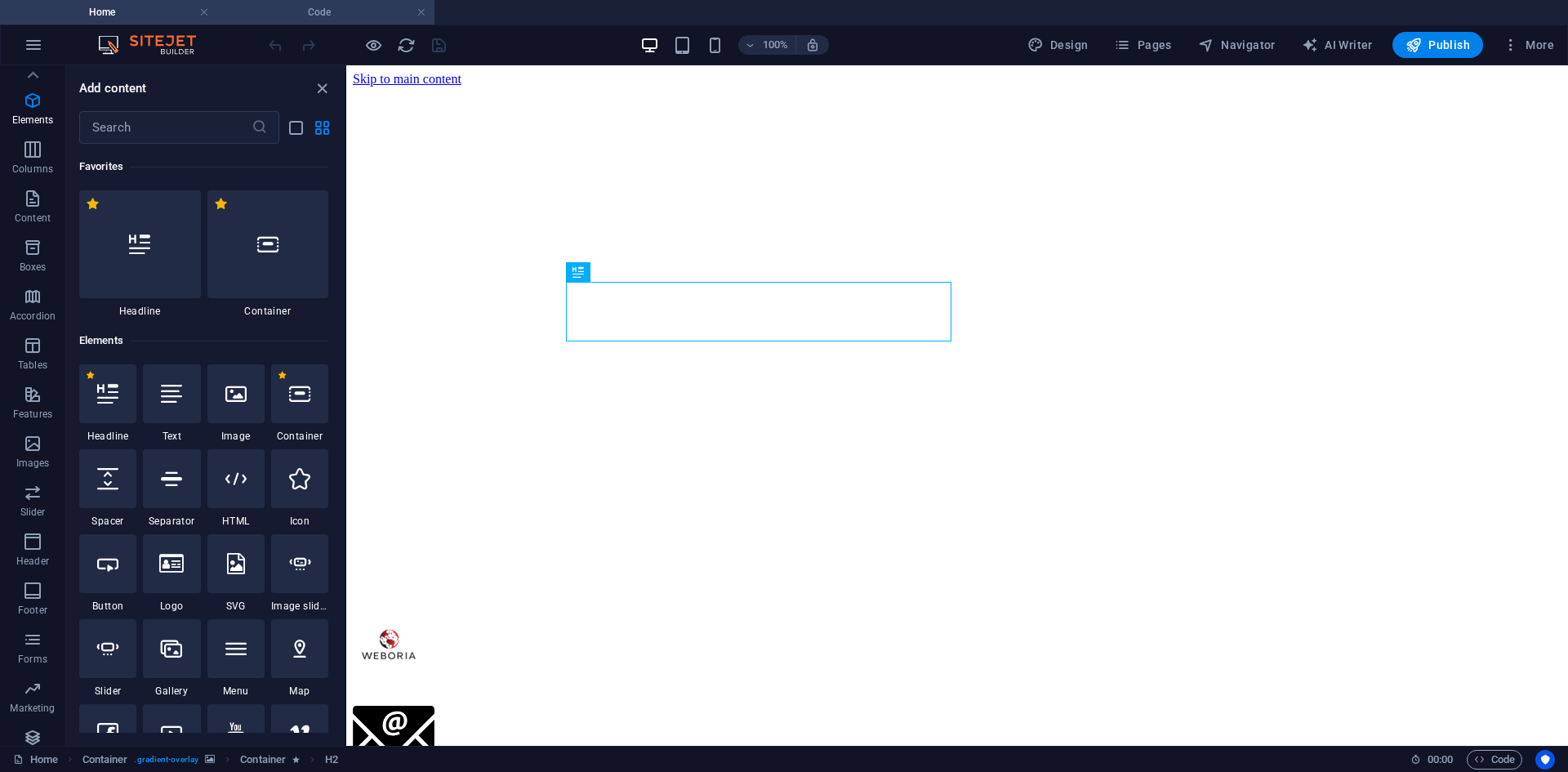
click at [259, 14] on h4 "Code" at bounding box center [326, 12] width 217 height 18
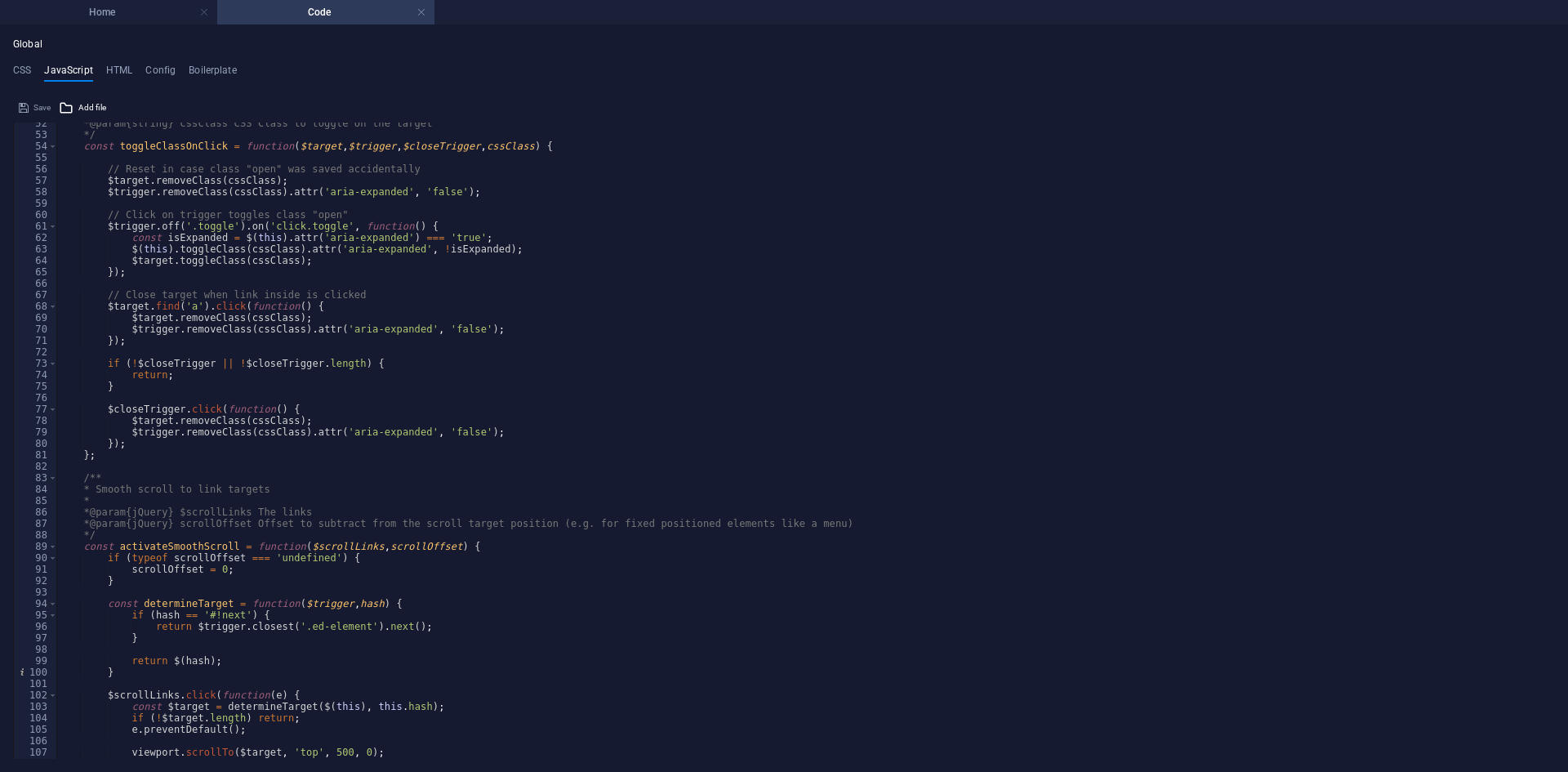
scroll to position [833, 0]
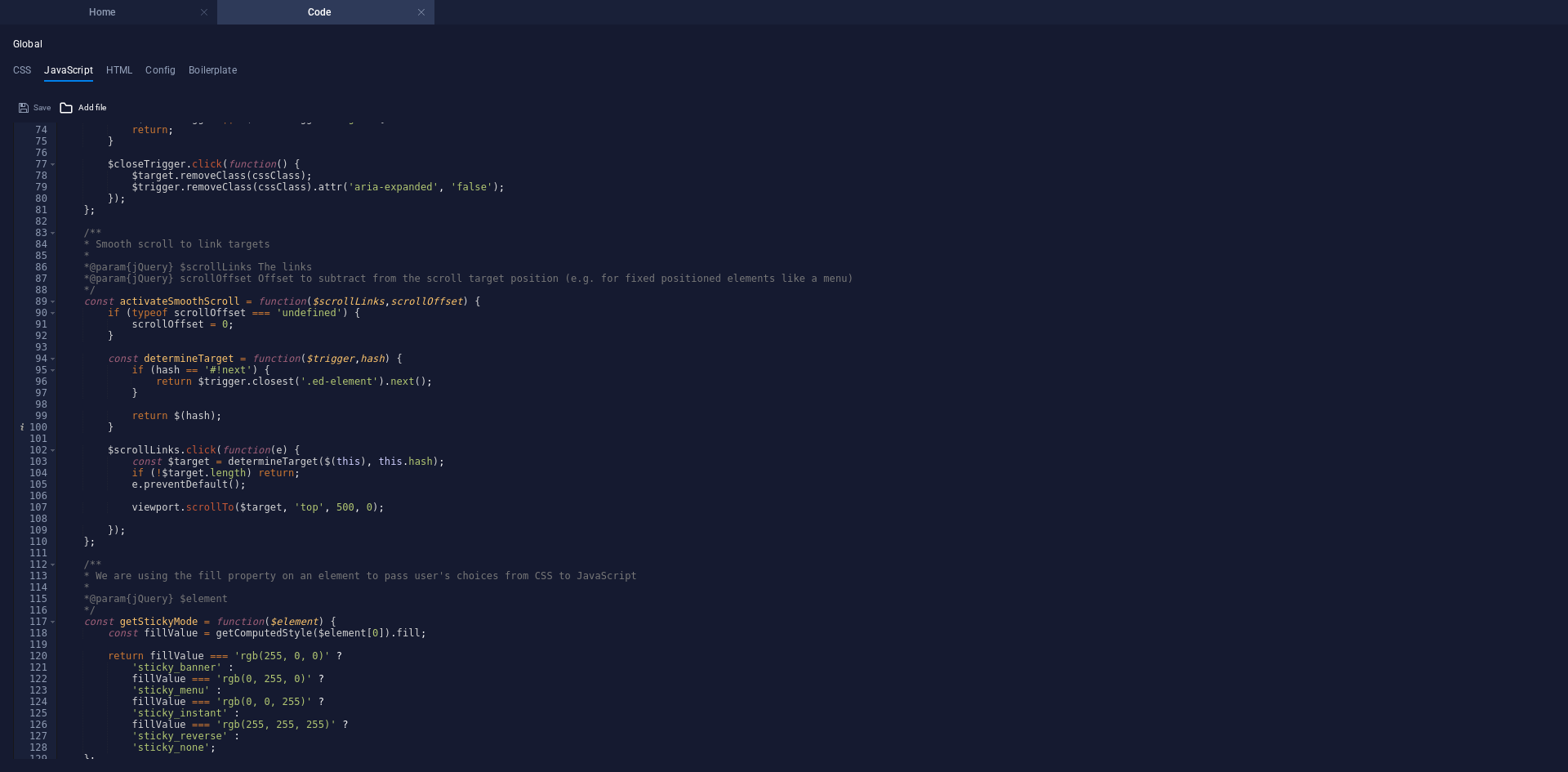
drag, startPoint x: 1555, startPoint y: 310, endPoint x: 1539, endPoint y: 457, distance: 147.9
click at [1530, 565] on div "Global CSS JavaScript HTML Config Boilerplate /* Custom */ 1 2 3 4 5 6 7 8 9 10…" at bounding box center [784, 398] width 1568 height 746
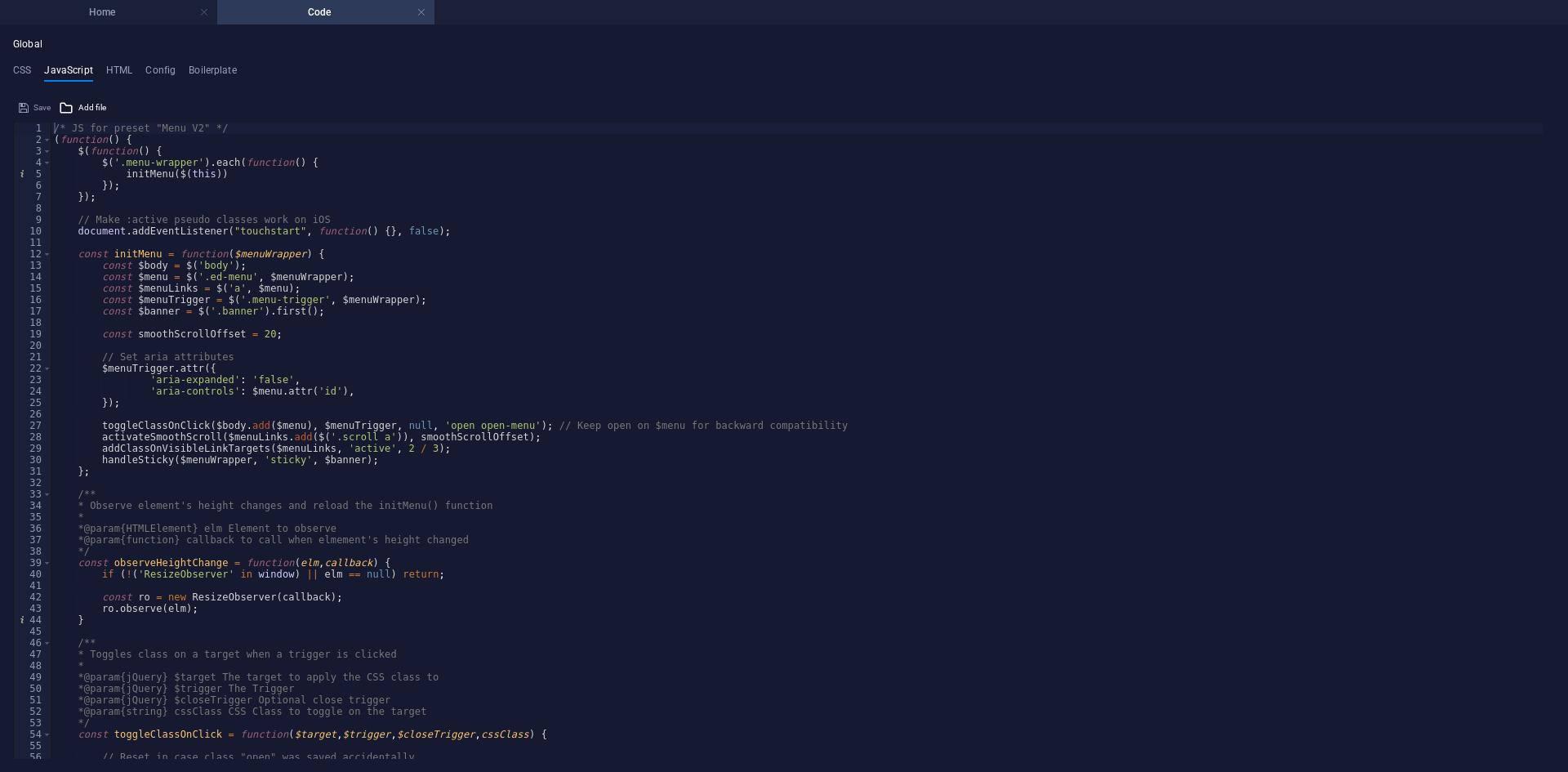
scroll to position [0, 0]
click at [119, 68] on h4 "HTML" at bounding box center [120, 73] width 27 height 18
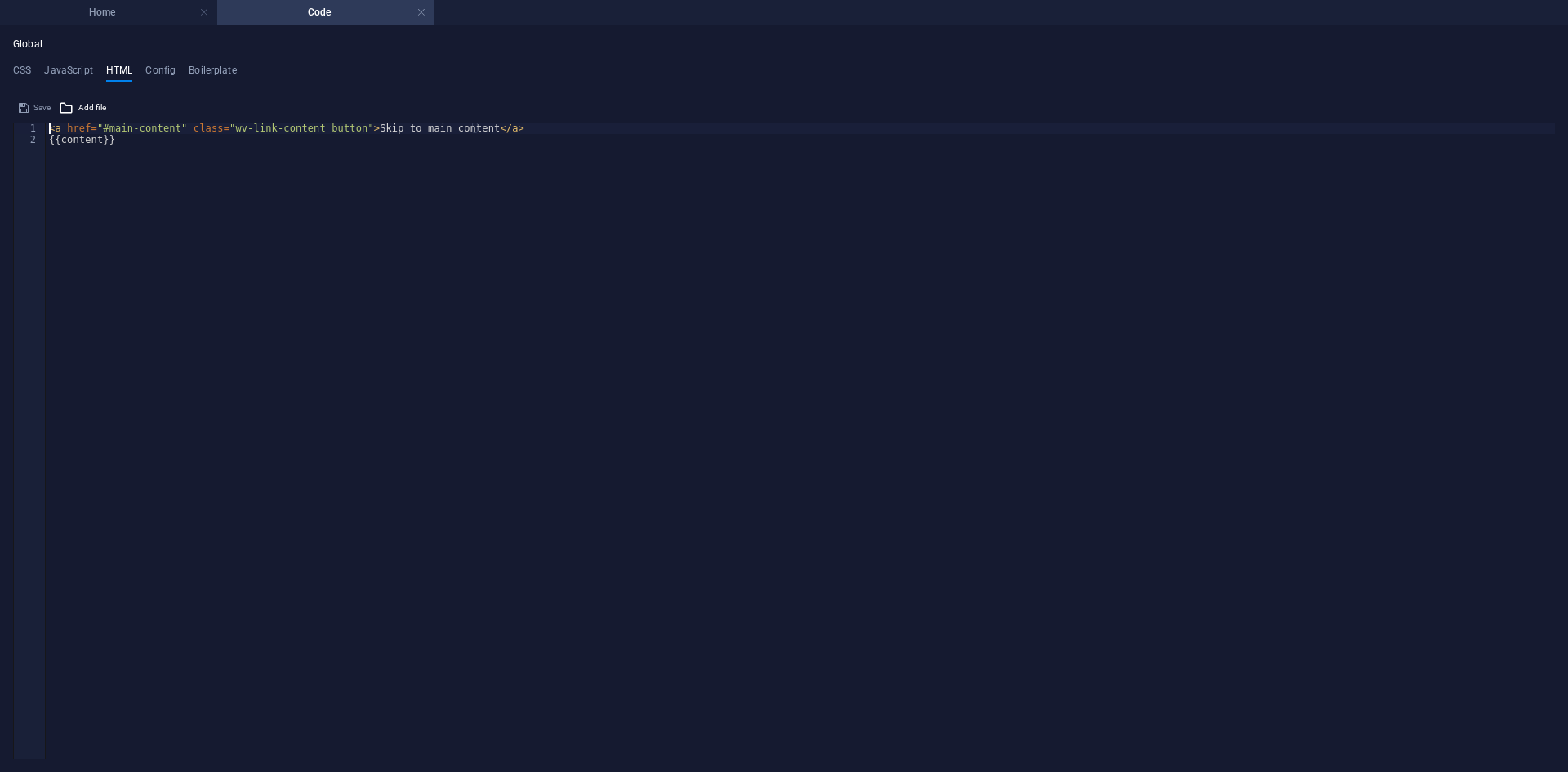
click at [130, 146] on div "< a href = "#main-content" class = "wv-link-content button" > Skip to main cont…" at bounding box center [800, 452] width 1509 height 659
type textarea "{{content}}"
click at [121, 153] on div "< a href = "#main-content" class = "wv-link-content button" > Skip to main cont…" at bounding box center [800, 452] width 1509 height 659
click at [171, 69] on h4 "Config" at bounding box center [161, 73] width 30 height 18
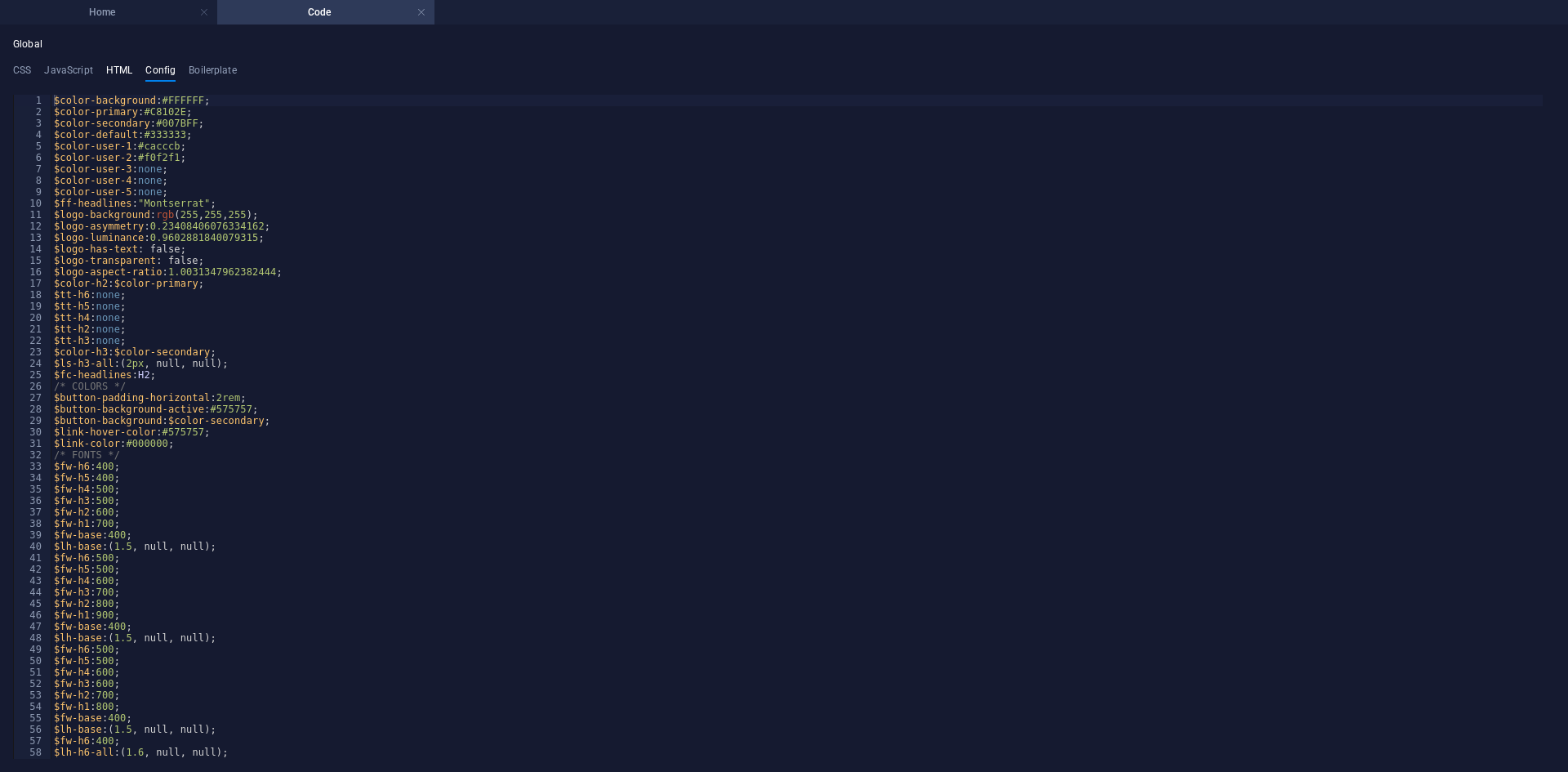
click at [117, 64] on h4 "HTML" at bounding box center [120, 73] width 27 height 18
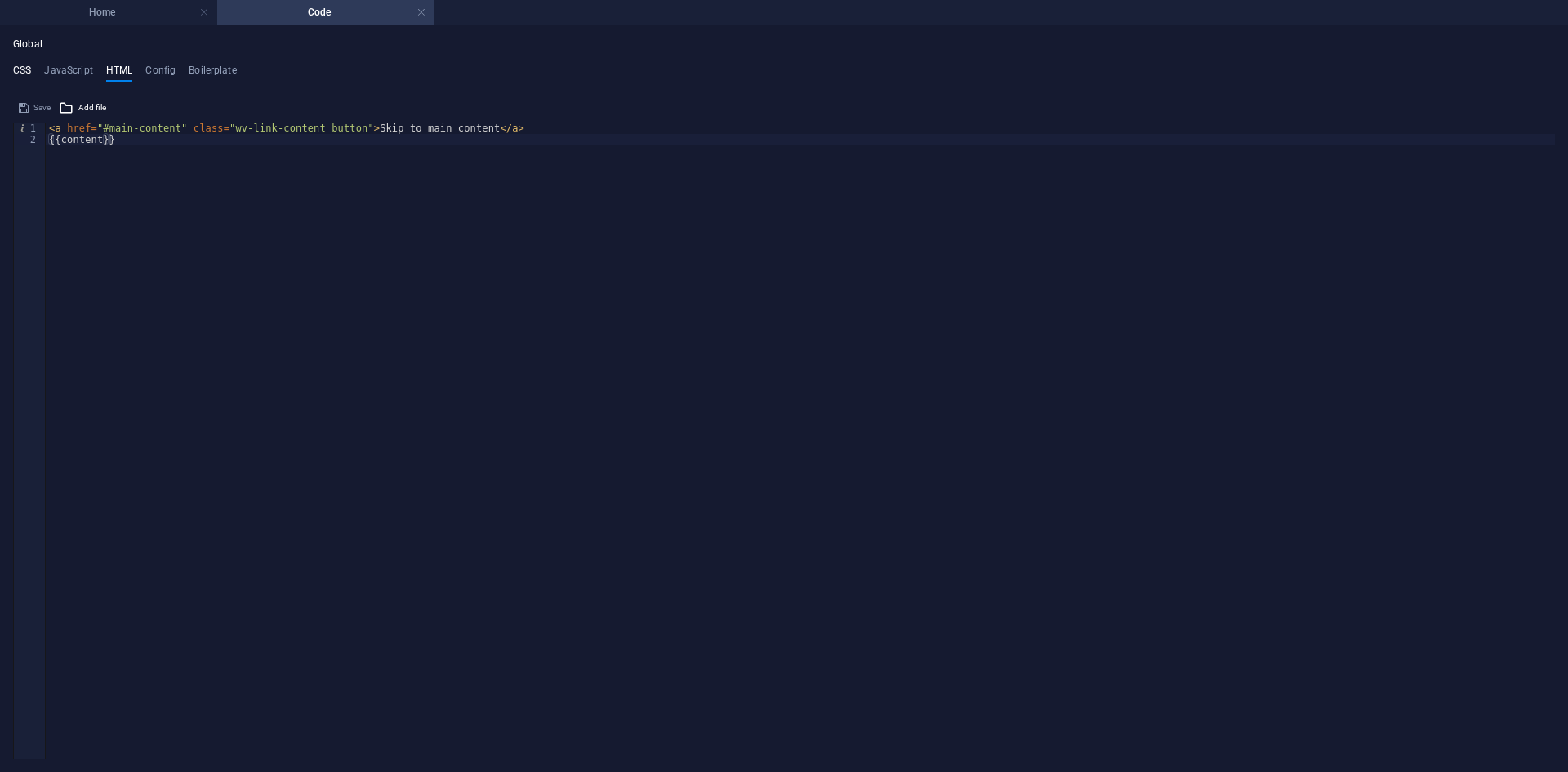
click at [23, 69] on h4 "CSS" at bounding box center [22, 73] width 18 height 18
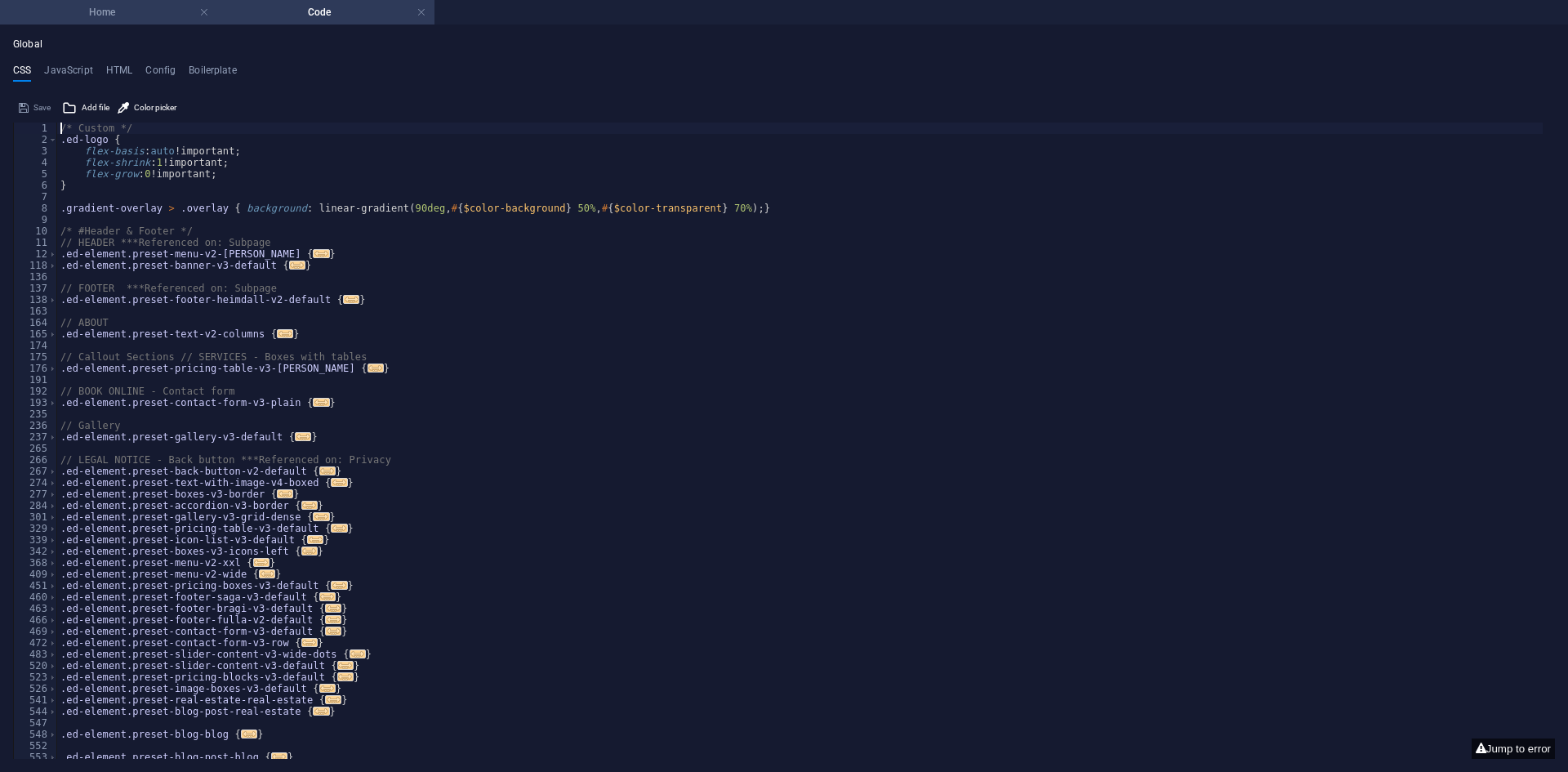
click at [116, 18] on h4 "Home" at bounding box center [109, 12] width 217 height 18
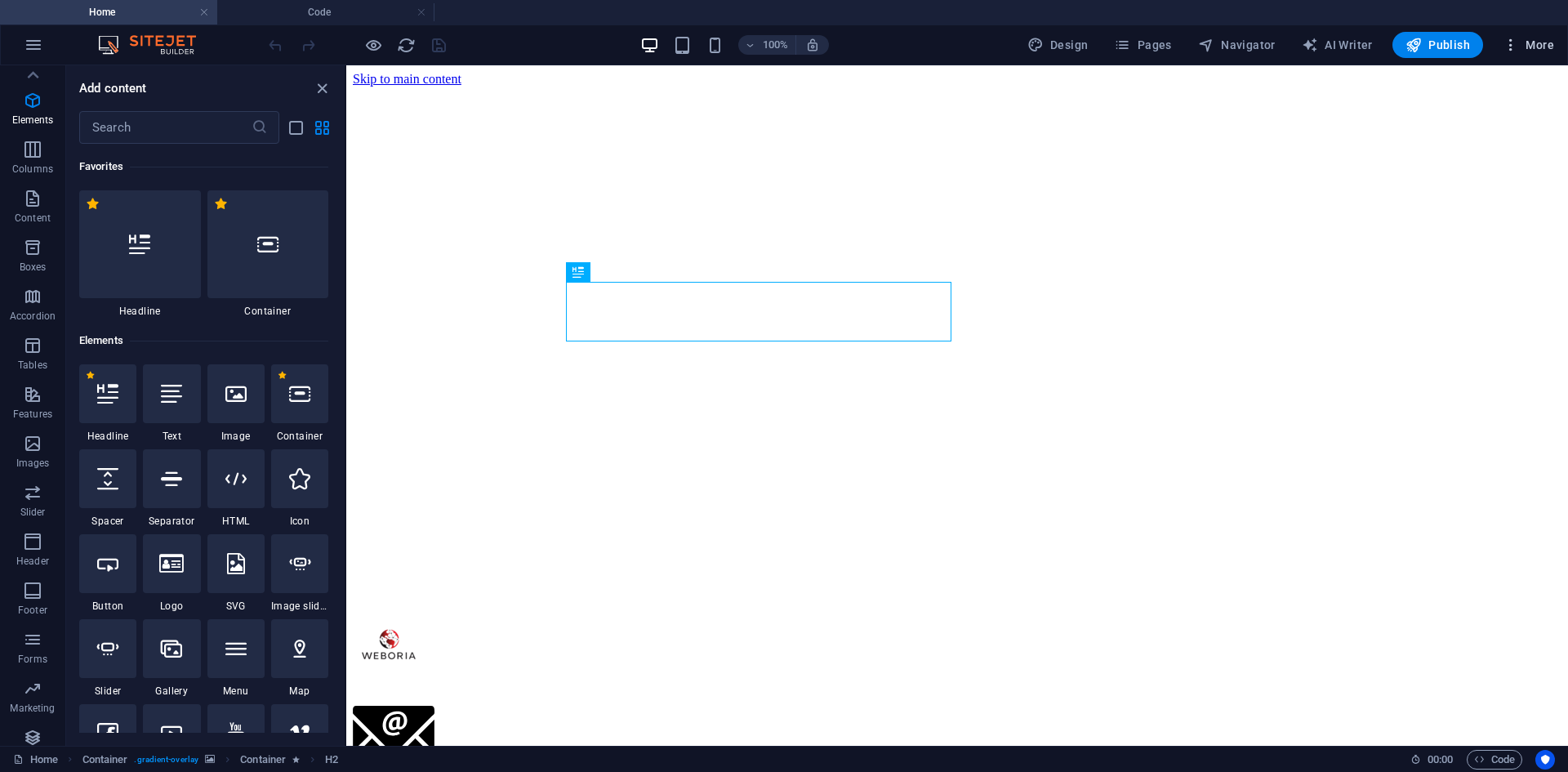
click at [1525, 46] on span "More" at bounding box center [1528, 45] width 52 height 17
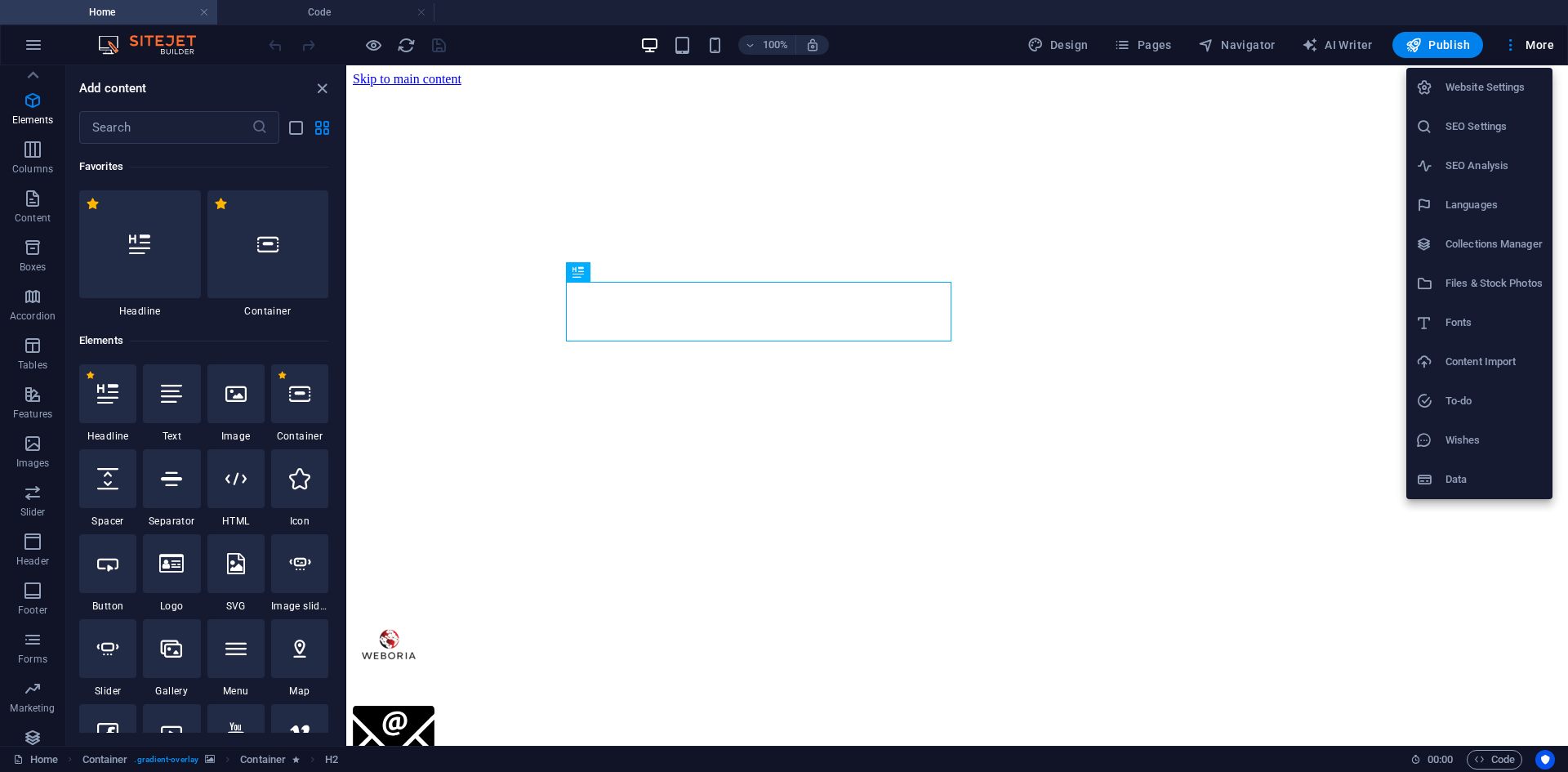
click at [1504, 130] on h6 "SEO Settings" at bounding box center [1494, 126] width 97 height 19
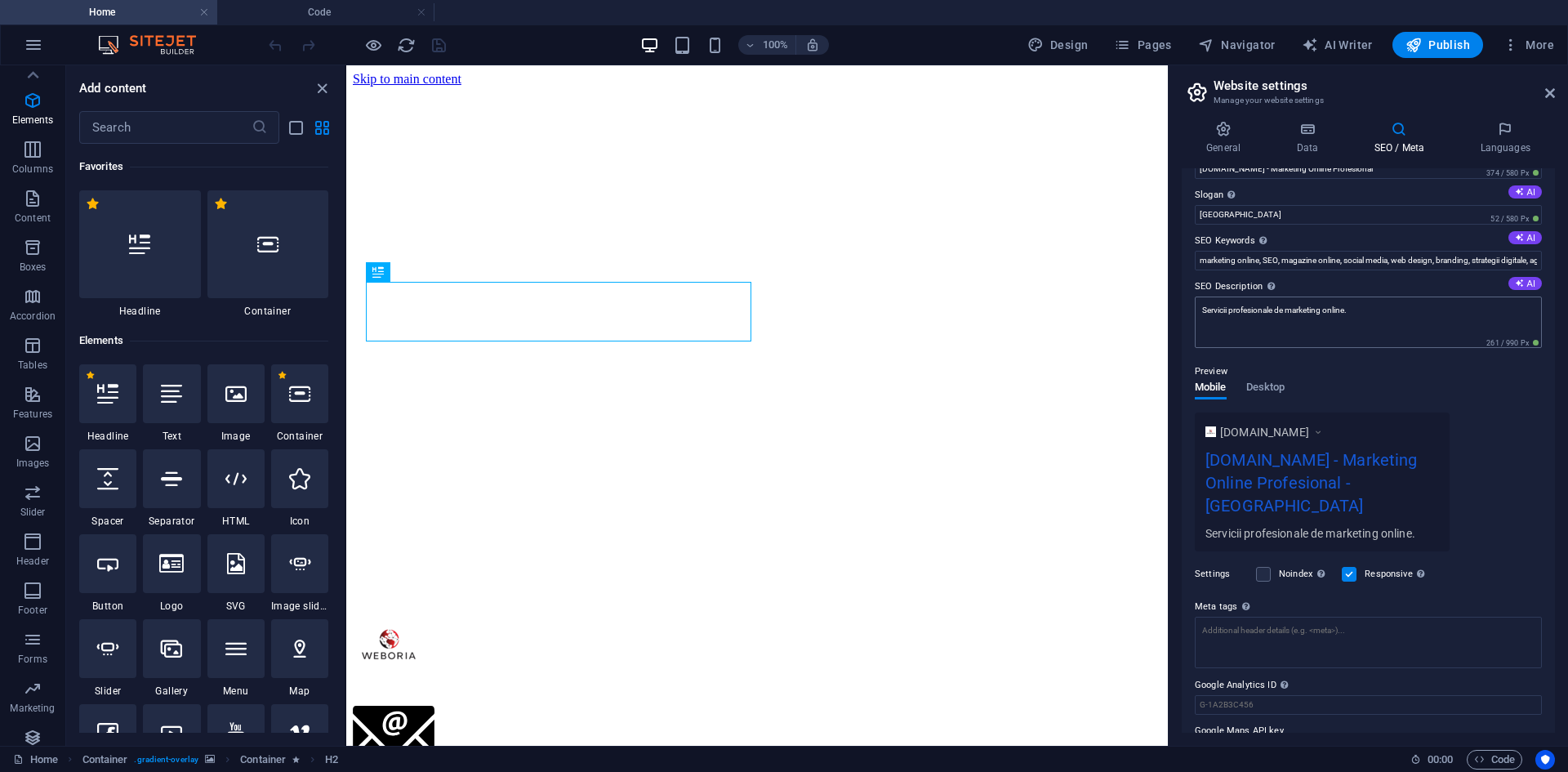
scroll to position [59, 0]
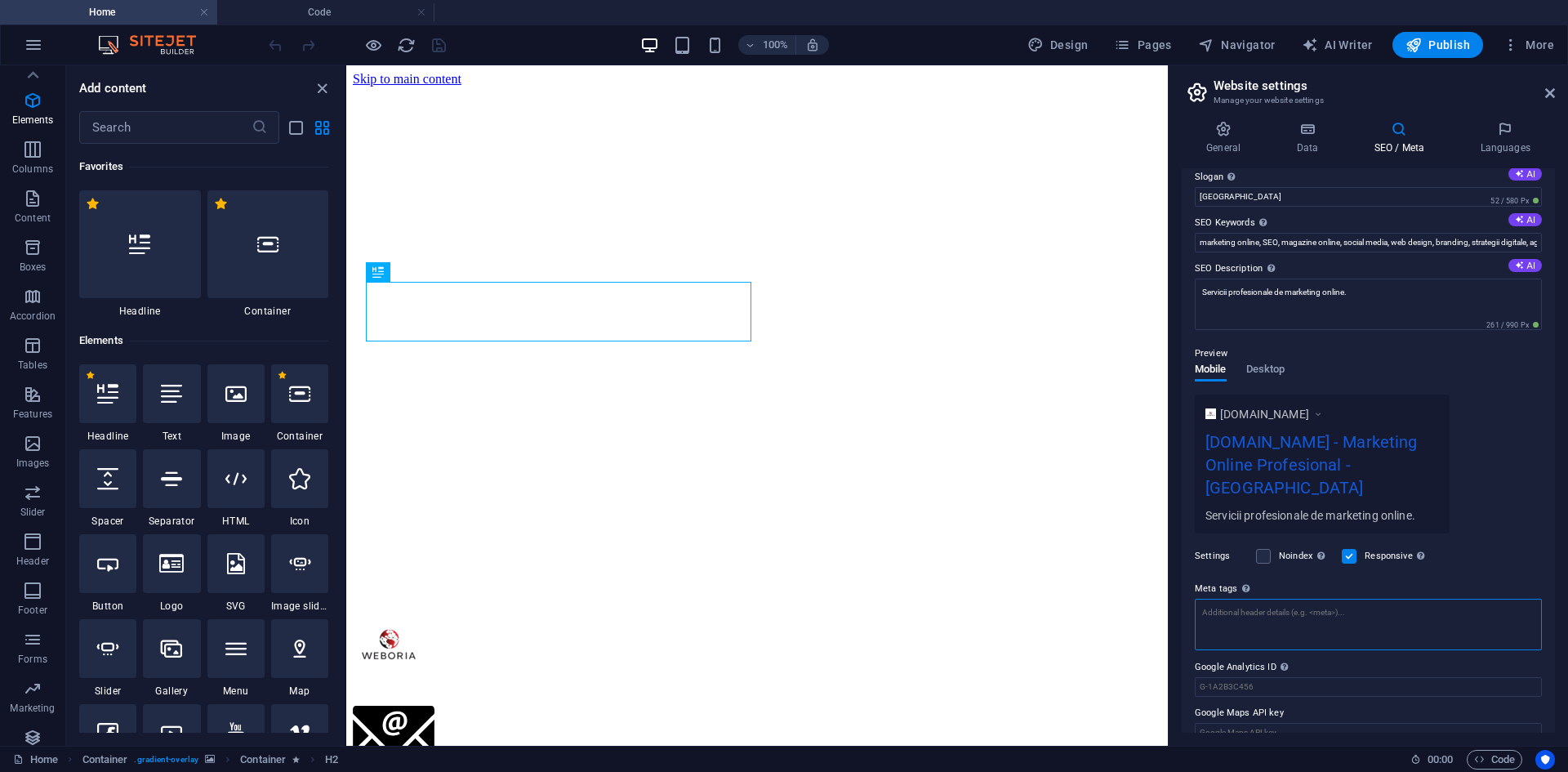
click at [1302, 605] on textarea "Meta tags Enter HTML code here that will be placed inside the tags of your webs…" at bounding box center [1367, 625] width 347 height 52
paste textarea "<!-- Brevo Conversations {literal} --> <script> (function(d, w, c) { w.BrevoCon…"
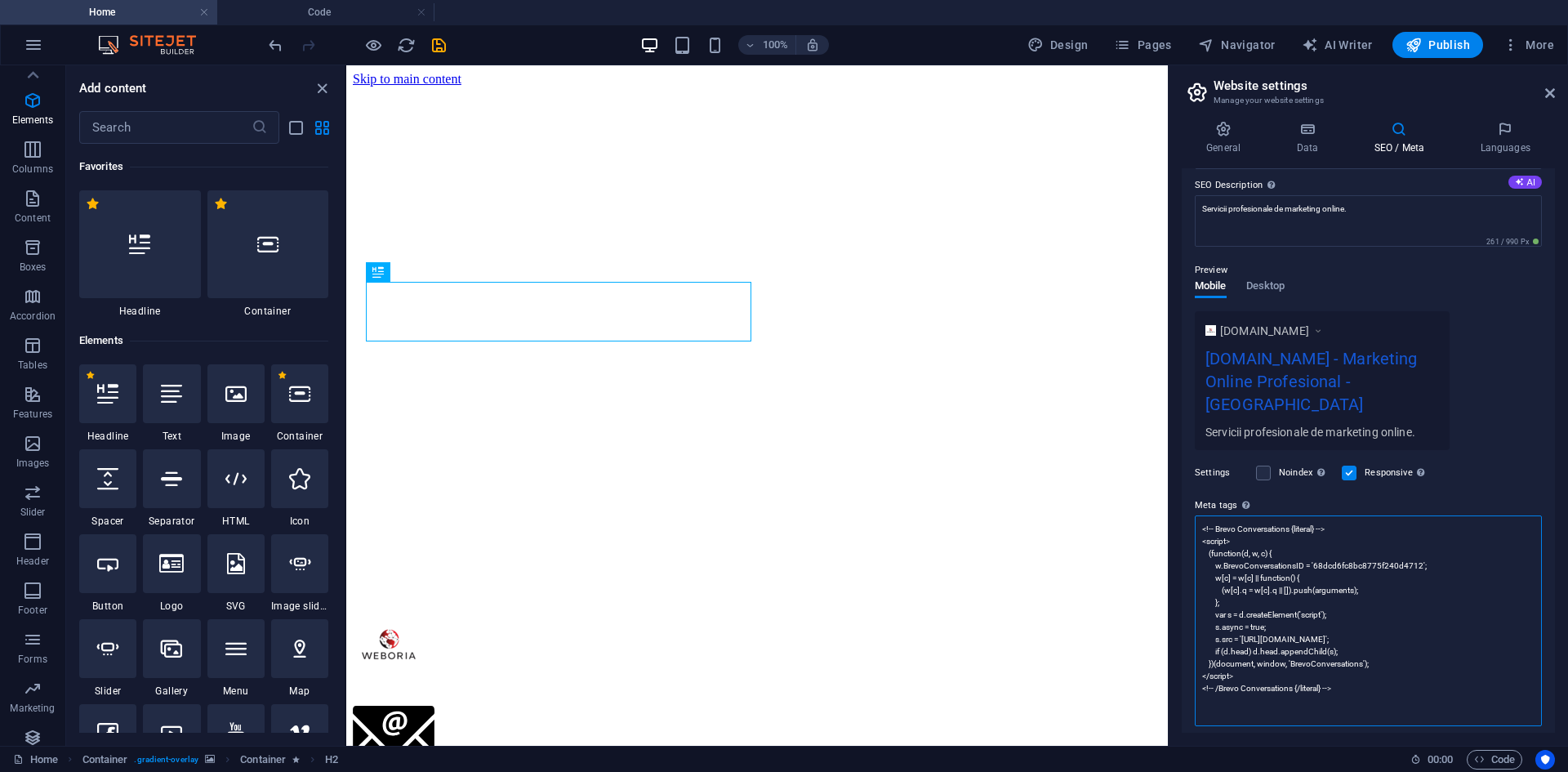
scroll to position [219, 0]
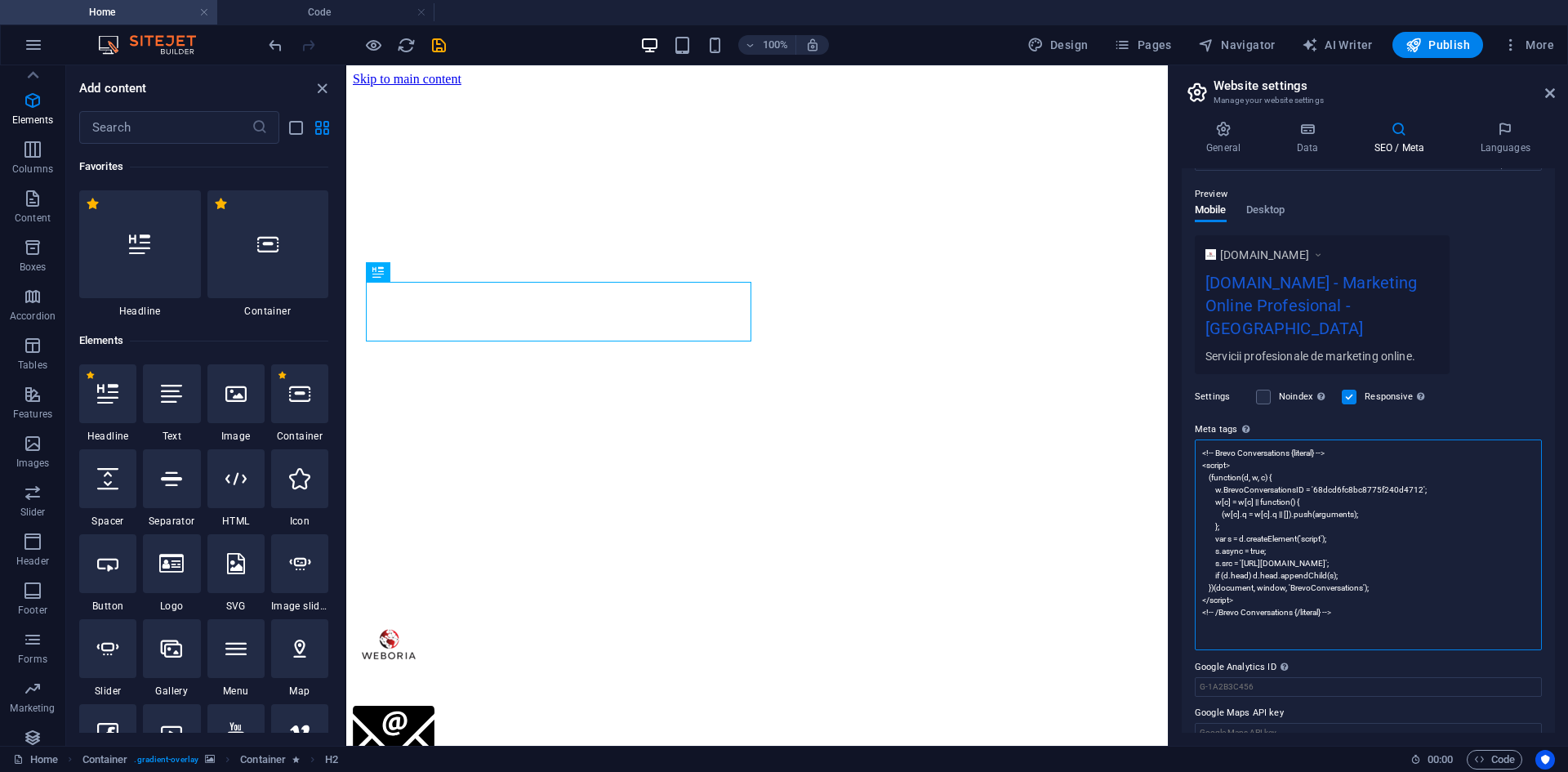
type textarea "<!-- Brevo Conversations {literal} --> <script> (function(d, w, c) { w.BrevoCon…"
click at [1472, 99] on h3 "Manage your website settings" at bounding box center [1367, 100] width 309 height 15
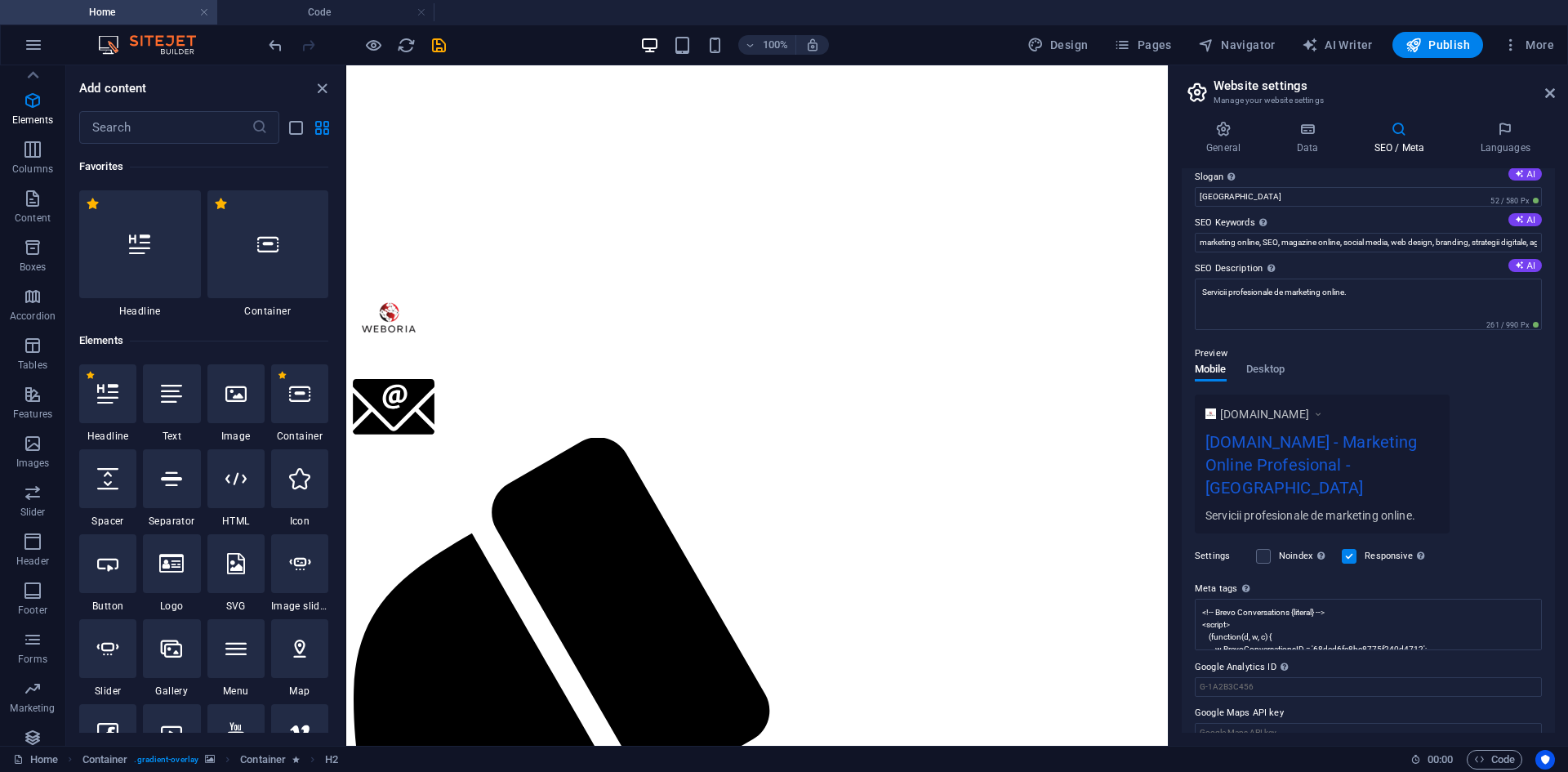
scroll to position [0, 0]
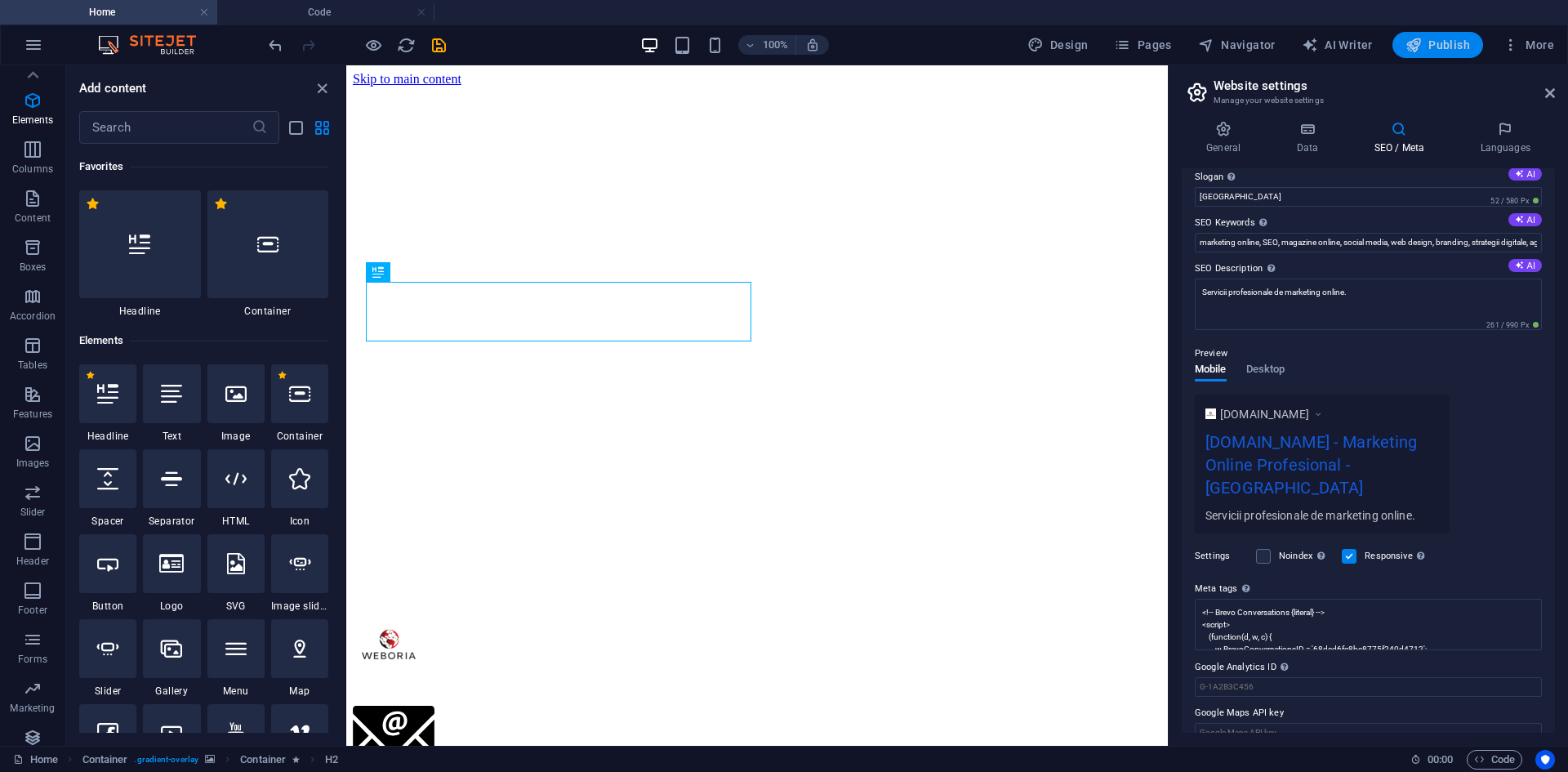
click at [1425, 40] on span "Publish" at bounding box center [1437, 45] width 64 height 17
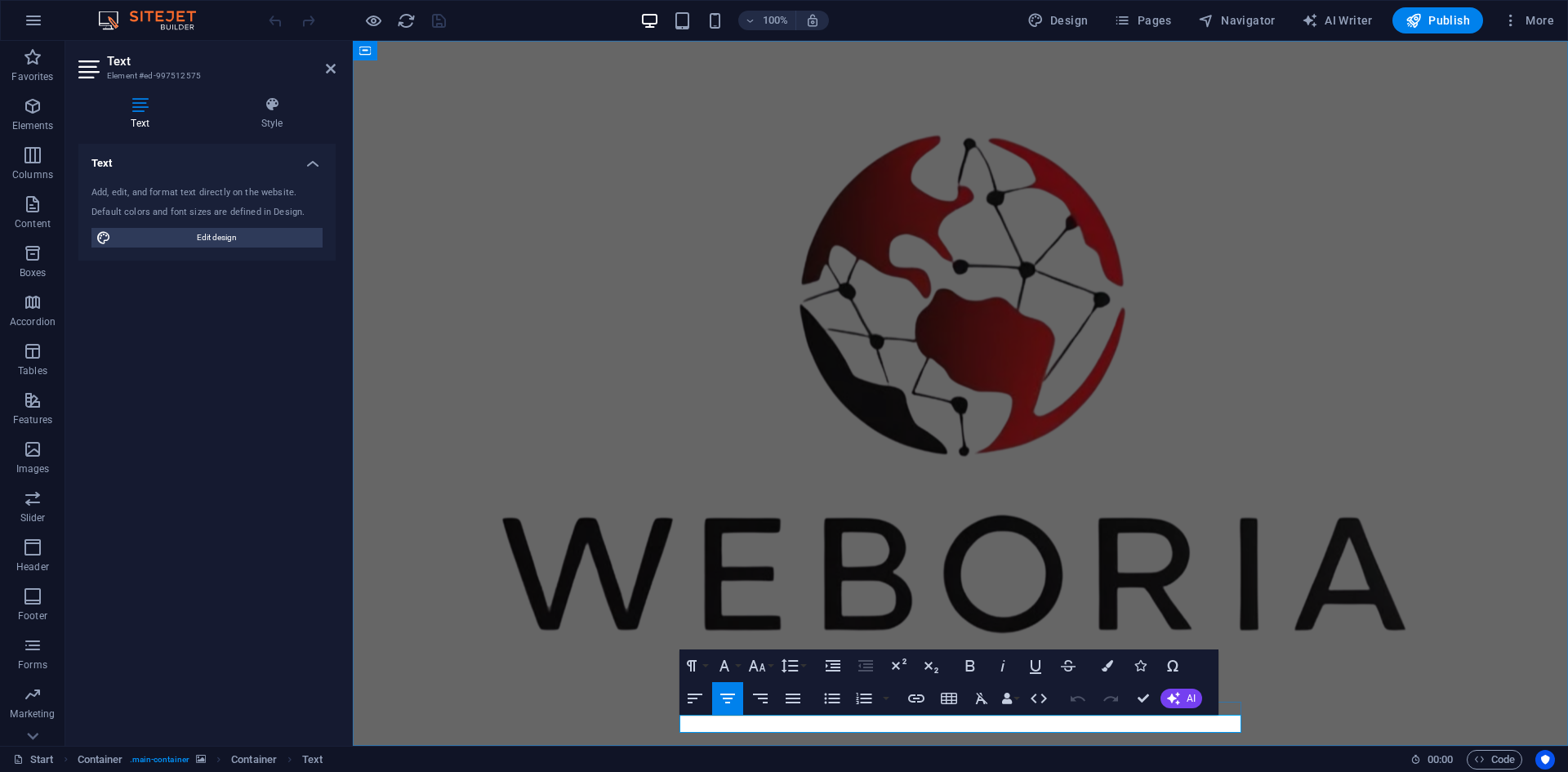
click at [1311, 682] on figure at bounding box center [960, 393] width 1215 height 705
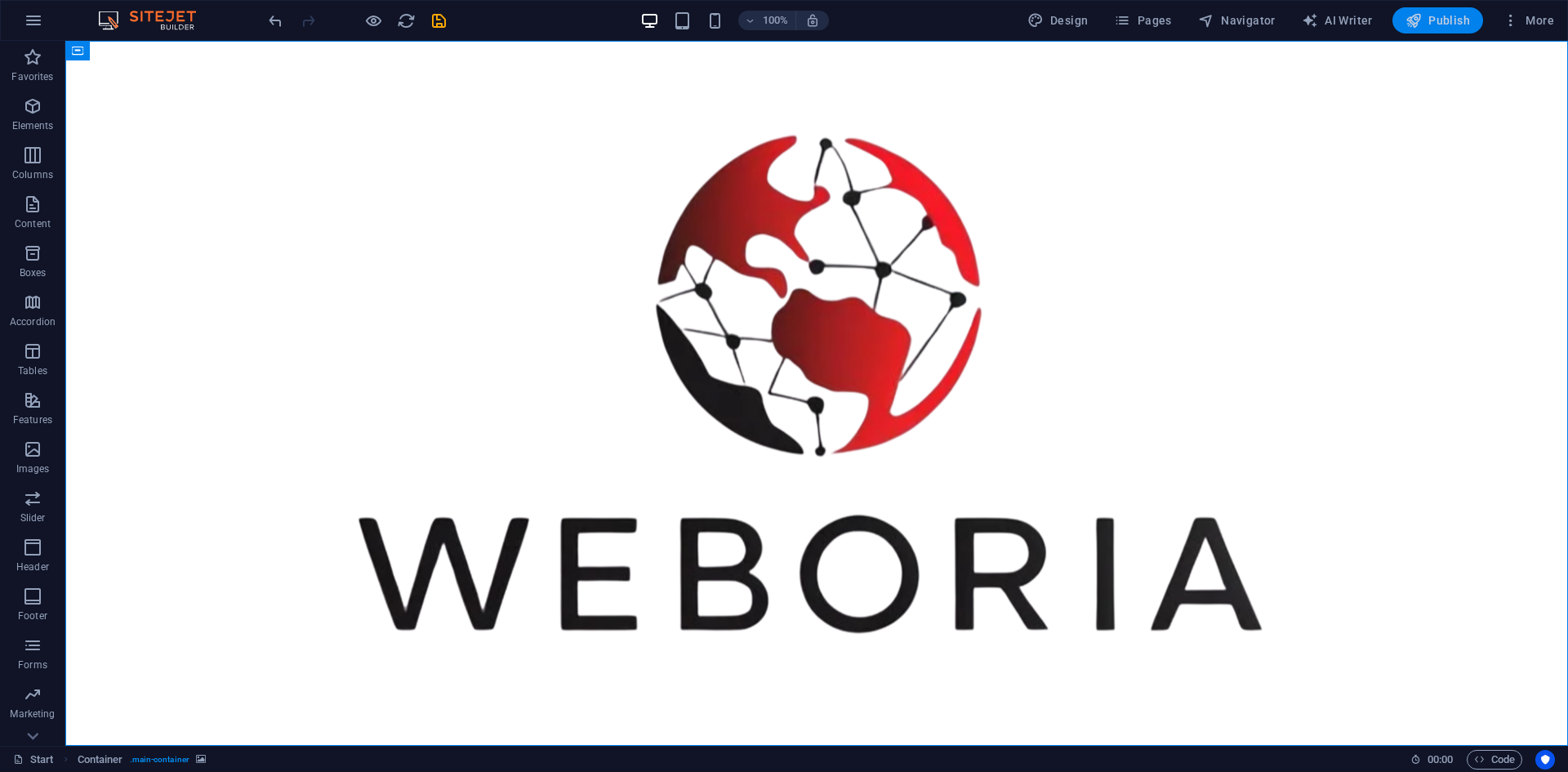
click at [1436, 28] on button "Publish" at bounding box center [1438, 20] width 90 height 26
